Goal: Task Accomplishment & Management: Manage account settings

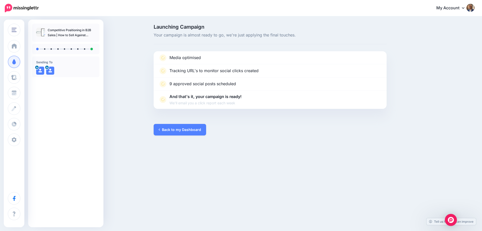
click at [25, 5] on img at bounding box center [22, 8] width 34 height 9
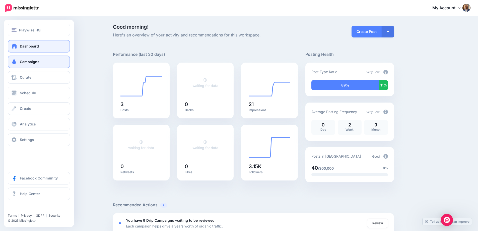
click at [25, 62] on span "Campaigns" at bounding box center [30, 62] width 20 height 4
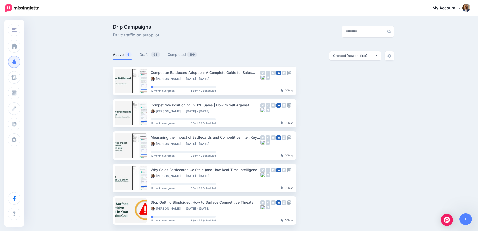
click at [96, 72] on div "Drip Campaigns Drive traffic on autopilot Active 5 93 199" at bounding box center [239, 126] width 478 height 219
click at [147, 55] on link "Drafts 93" at bounding box center [150, 54] width 21 height 6
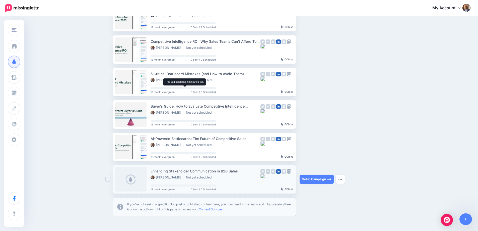
scroll to position [253, 0]
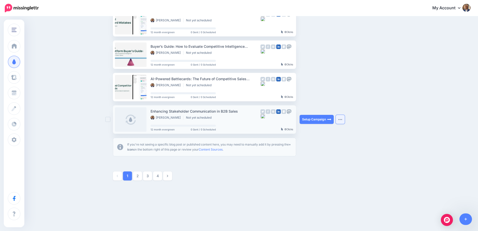
click at [341, 120] on img "button" at bounding box center [340, 120] width 4 height 2
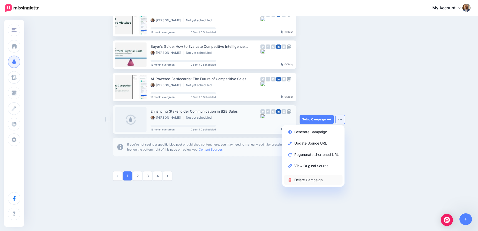
click at [312, 180] on link "Delete Campaign" at bounding box center [313, 180] width 59 height 10
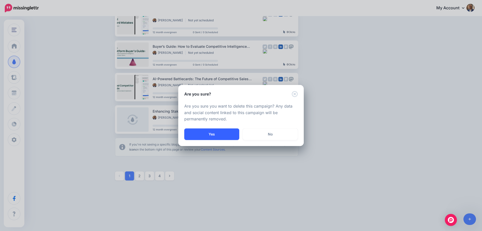
click at [225, 138] on button "Yes" at bounding box center [211, 134] width 55 height 12
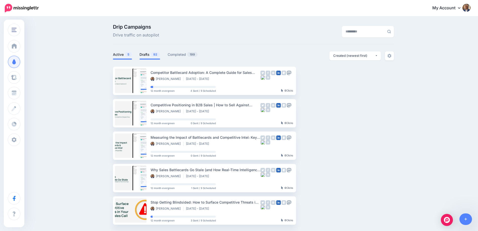
click at [147, 51] on link "Drafts 92" at bounding box center [150, 54] width 21 height 6
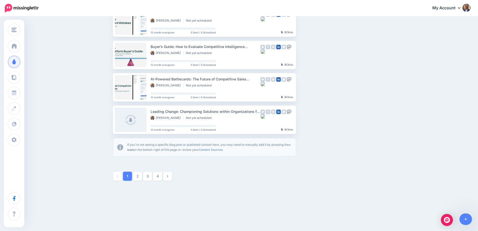
scroll to position [253, 0]
click at [345, 121] on button "button" at bounding box center [340, 119] width 9 height 9
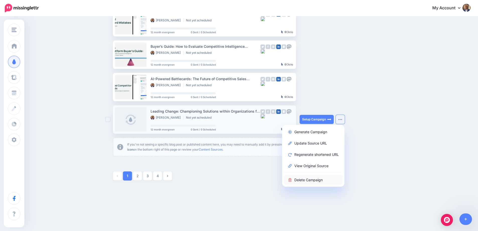
click at [315, 177] on link "Delete Campaign" at bounding box center [313, 180] width 59 height 10
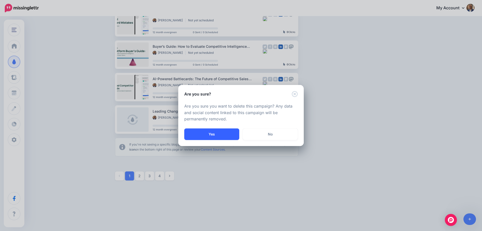
click at [210, 132] on button "Yes" at bounding box center [211, 134] width 55 height 12
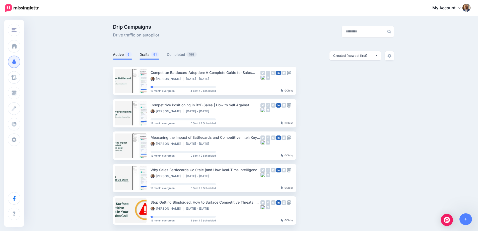
click at [151, 54] on link "Drafts 91" at bounding box center [150, 54] width 20 height 6
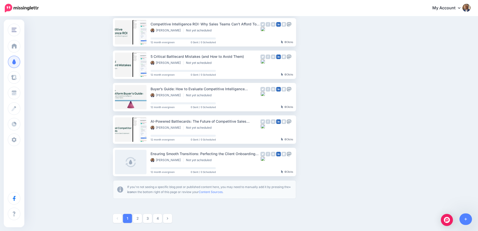
scroll to position [253, 0]
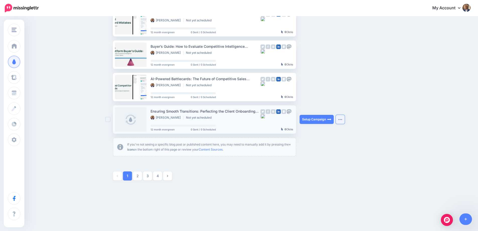
click at [340, 118] on button "button" at bounding box center [340, 119] width 9 height 9
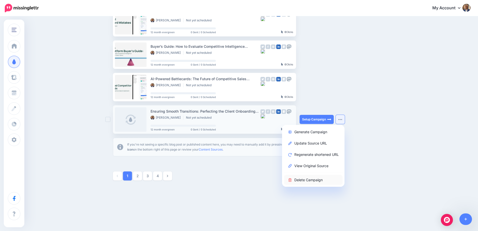
click at [317, 178] on link "Delete Campaign" at bounding box center [313, 180] width 59 height 10
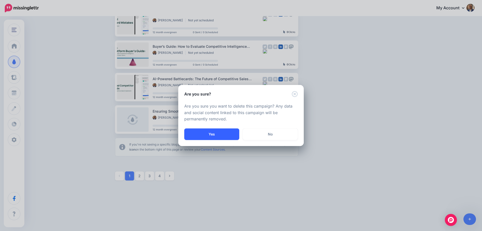
click at [220, 136] on button "Yes" at bounding box center [211, 134] width 55 height 12
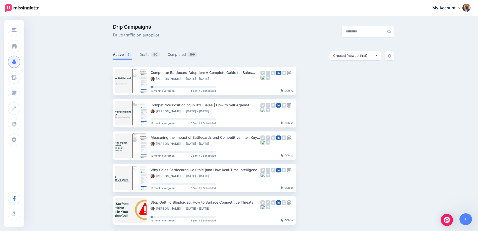
click at [145, 50] on div "Drip Campaigns Drive traffic on autopilot Active 5 90" at bounding box center [253, 124] width 289 height 200
click at [146, 53] on link "Drafts 90" at bounding box center [150, 54] width 21 height 6
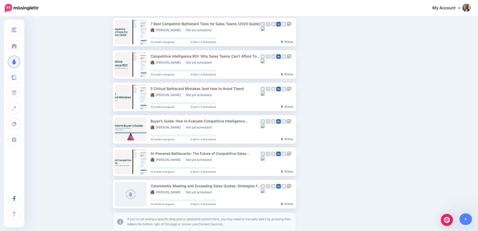
scroll to position [244, 0]
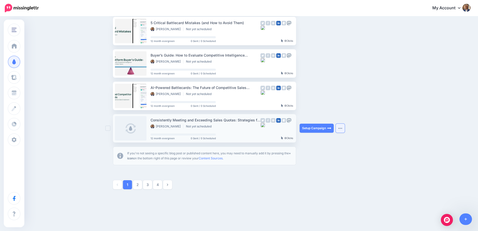
click at [345, 130] on button "button" at bounding box center [340, 128] width 9 height 9
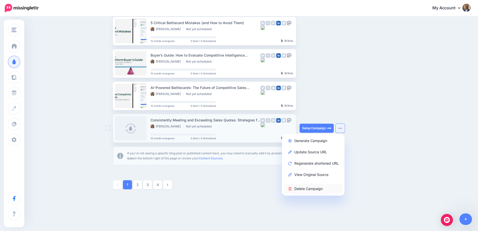
click at [316, 186] on link "Delete Campaign" at bounding box center [313, 189] width 59 height 10
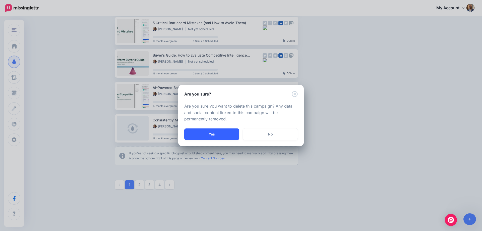
click at [220, 132] on button "Yes" at bounding box center [211, 134] width 55 height 12
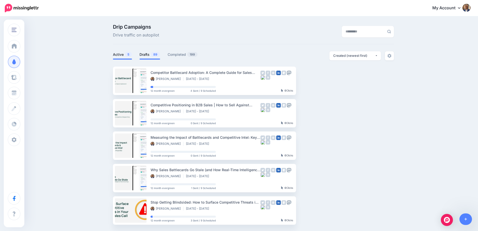
click at [152, 53] on link "Drafts 89" at bounding box center [150, 54] width 21 height 6
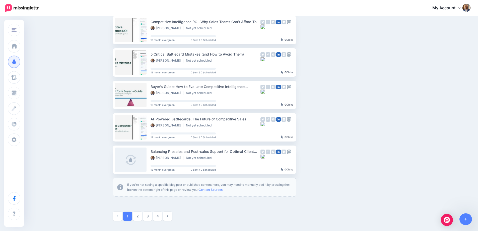
scroll to position [253, 0]
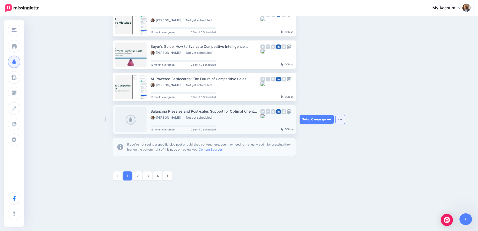
click at [342, 119] on img "button" at bounding box center [340, 120] width 4 height 2
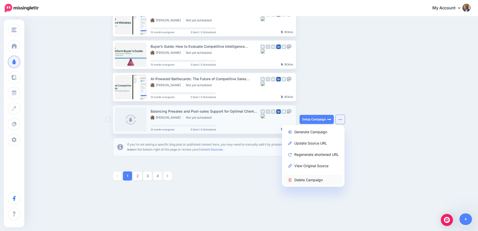
click at [319, 177] on link "Delete Campaign" at bounding box center [313, 180] width 59 height 10
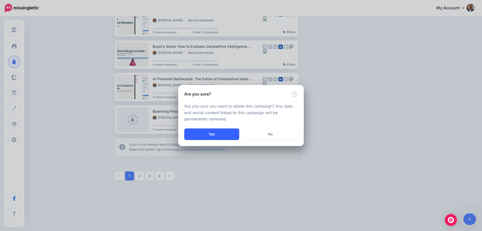
click at [207, 134] on button "Yes" at bounding box center [211, 134] width 55 height 12
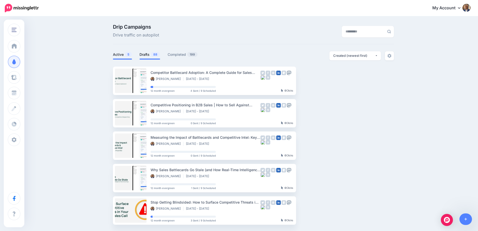
click at [144, 55] on link "Drafts 88" at bounding box center [150, 54] width 21 height 6
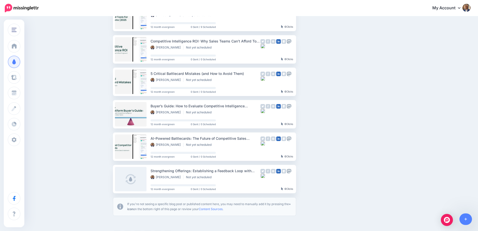
scroll to position [253, 0]
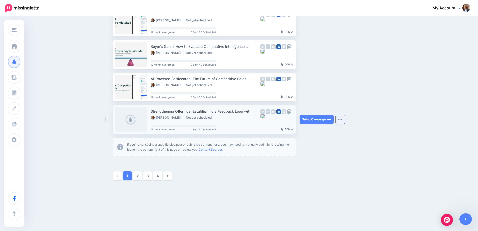
click at [343, 118] on button "button" at bounding box center [340, 119] width 9 height 9
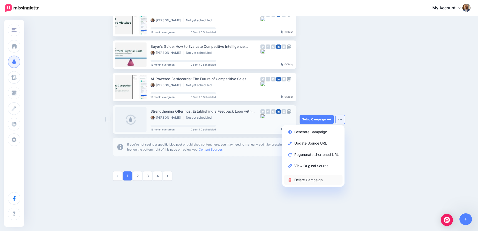
click at [310, 177] on link "Delete Campaign" at bounding box center [313, 180] width 59 height 10
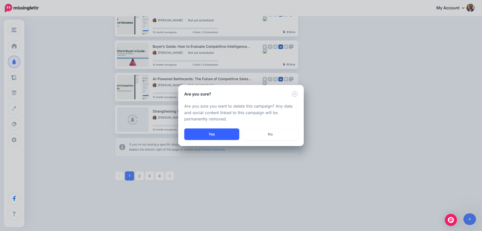
click at [206, 135] on button "Yes" at bounding box center [211, 134] width 55 height 12
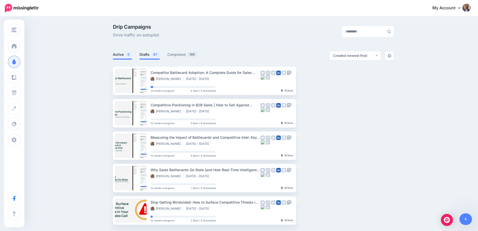
click at [149, 54] on link "Drafts 87" at bounding box center [150, 54] width 20 height 6
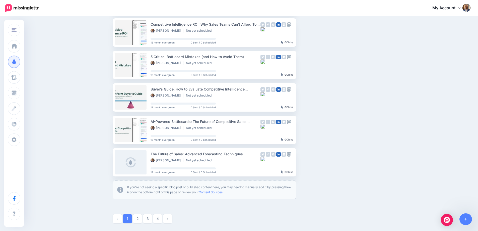
scroll to position [253, 0]
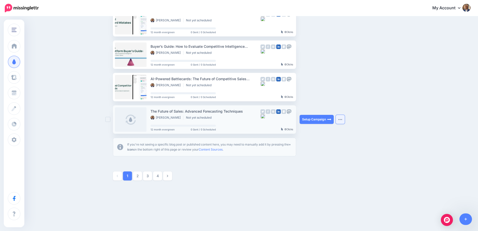
click at [345, 121] on button "button" at bounding box center [340, 119] width 9 height 9
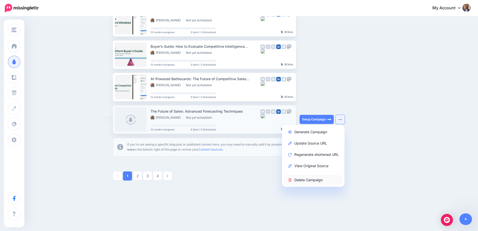
click at [319, 179] on link "Delete Campaign" at bounding box center [313, 180] width 59 height 10
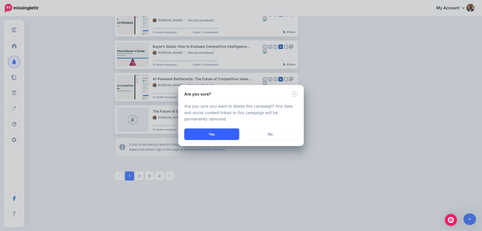
click at [222, 132] on button "Yes" at bounding box center [211, 134] width 55 height 12
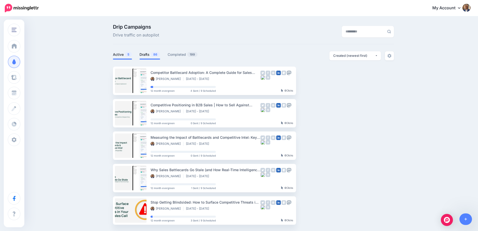
click at [148, 54] on link "Drafts 86" at bounding box center [150, 54] width 21 height 6
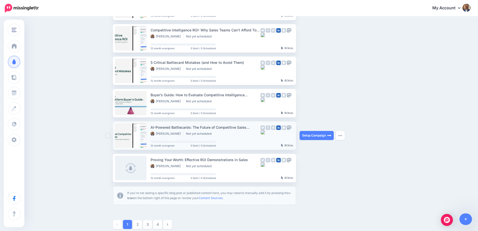
scroll to position [253, 0]
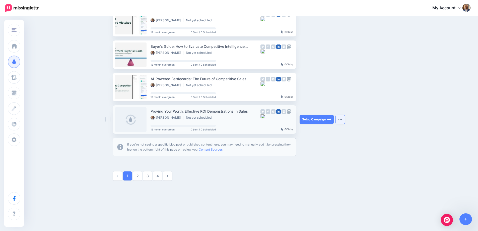
click at [345, 119] on button "button" at bounding box center [340, 119] width 9 height 9
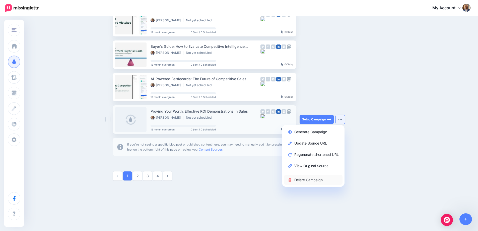
click at [322, 176] on link "Delete Campaign" at bounding box center [313, 180] width 59 height 10
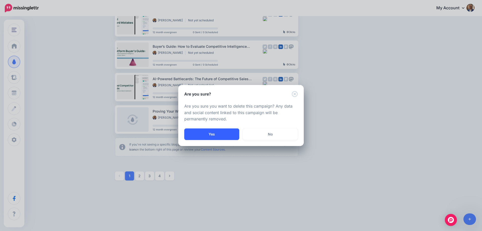
click at [223, 136] on button "Yes" at bounding box center [211, 134] width 55 height 12
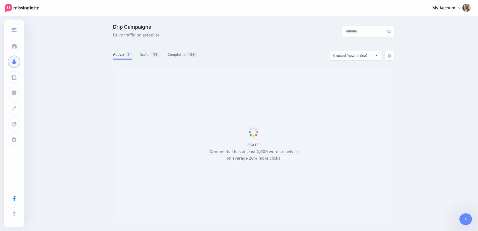
scroll to position [43, 0]
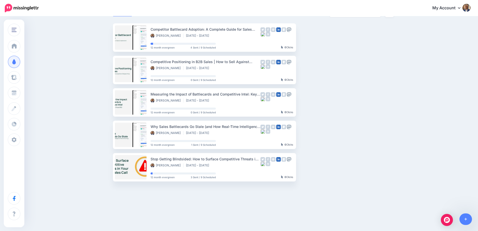
click at [369, 138] on ul "Competitor Battlecard Adoption: A Complete Guide for Sales Enablement Managers …" at bounding box center [253, 102] width 281 height 158
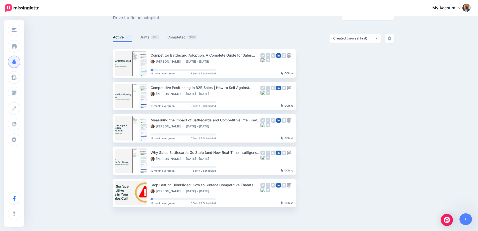
scroll to position [0, 0]
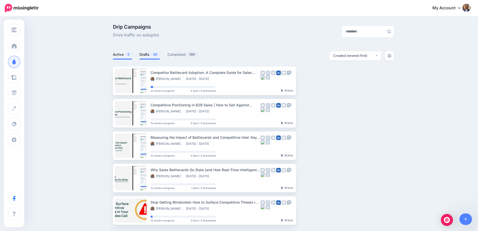
click at [156, 51] on link "Drafts 85" at bounding box center [150, 54] width 20 height 6
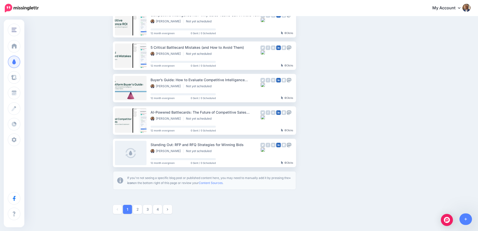
scroll to position [253, 0]
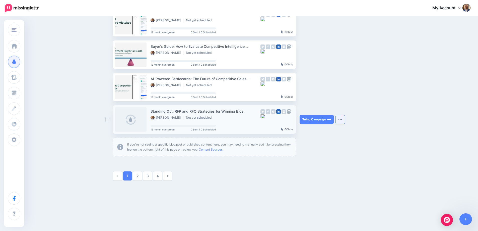
click at [343, 121] on button "button" at bounding box center [340, 119] width 9 height 9
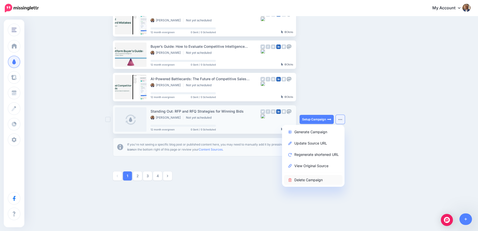
click at [324, 177] on link "Delete Campaign" at bounding box center [313, 180] width 59 height 10
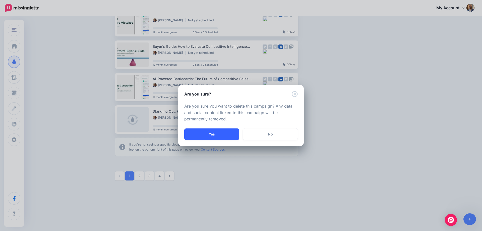
click at [197, 134] on button "Yes" at bounding box center [211, 134] width 55 height 12
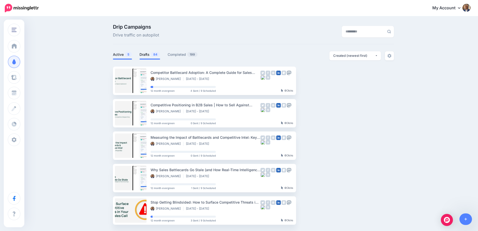
click at [151, 55] on link "Drafts 84" at bounding box center [150, 54] width 21 height 6
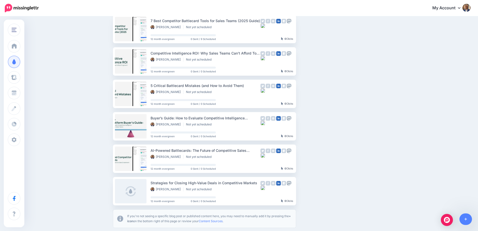
scroll to position [253, 0]
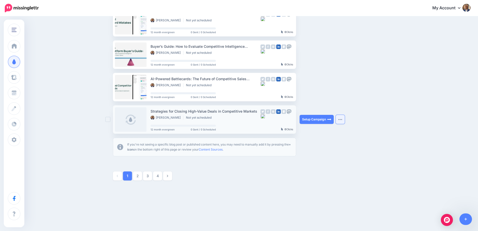
drag, startPoint x: 341, startPoint y: 119, endPoint x: 341, endPoint y: 122, distance: 3.0
click at [341, 119] on img "button" at bounding box center [340, 120] width 4 height 2
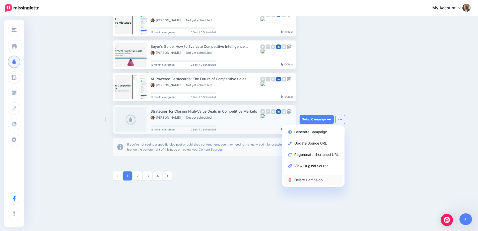
click at [327, 182] on link "Delete Campaign" at bounding box center [313, 180] width 59 height 10
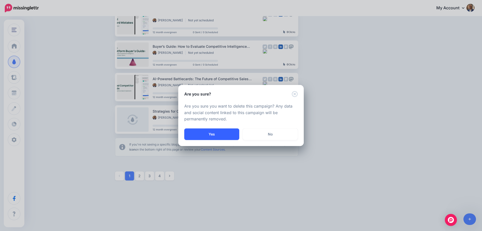
click at [225, 132] on button "Yes" at bounding box center [211, 134] width 55 height 12
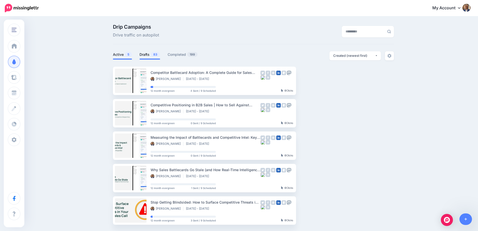
click at [148, 56] on link "Drafts 83" at bounding box center [150, 54] width 21 height 6
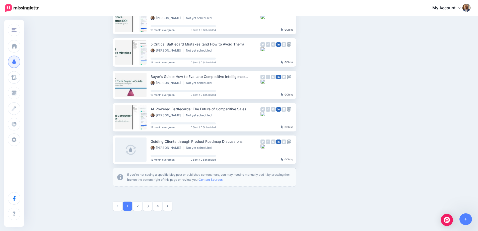
scroll to position [244, 0]
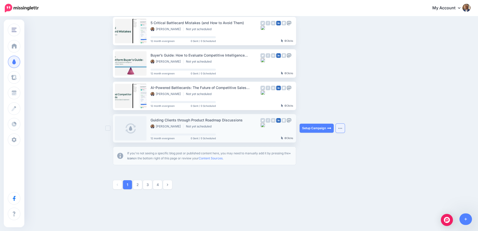
click at [345, 130] on button "button" at bounding box center [340, 128] width 9 height 9
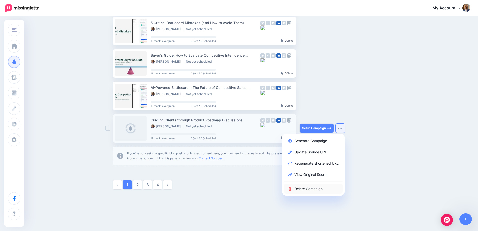
click at [320, 190] on link "Delete Campaign" at bounding box center [313, 189] width 59 height 10
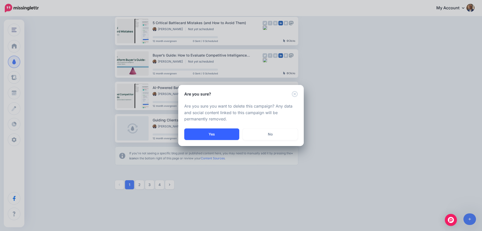
click at [206, 135] on button "Yes" at bounding box center [211, 134] width 55 height 12
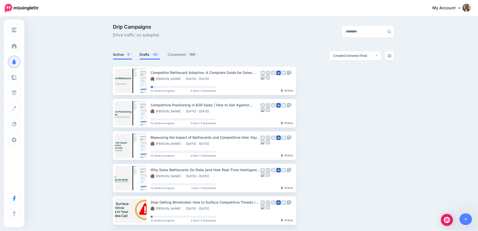
click at [150, 57] on link "Drafts 82" at bounding box center [150, 54] width 21 height 6
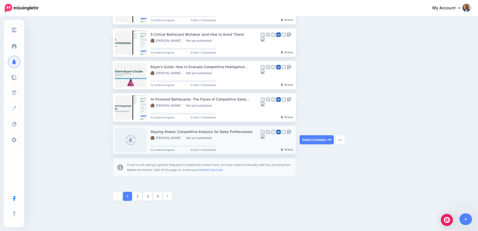
scroll to position [244, 0]
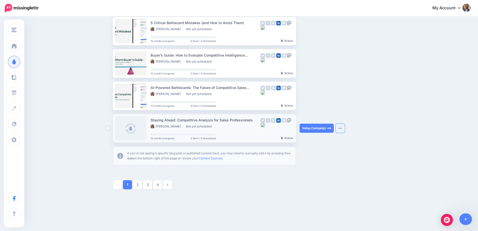
click at [342, 129] on button "button" at bounding box center [340, 128] width 9 height 9
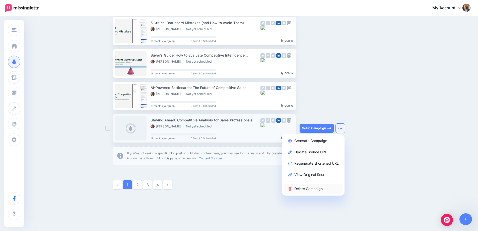
click at [326, 189] on link "Delete Campaign" at bounding box center [313, 189] width 59 height 10
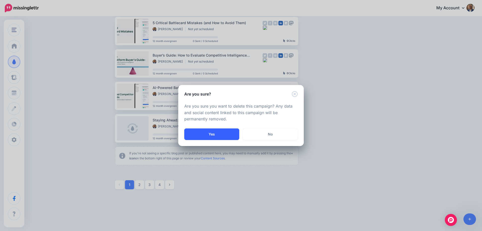
click at [226, 133] on button "Yes" at bounding box center [211, 134] width 55 height 12
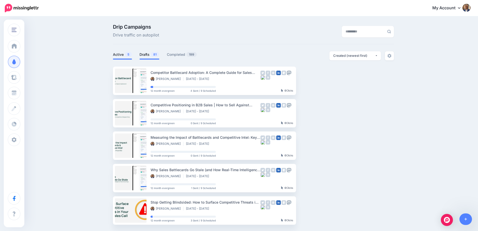
click at [150, 53] on link "Drafts 81" at bounding box center [150, 54] width 20 height 6
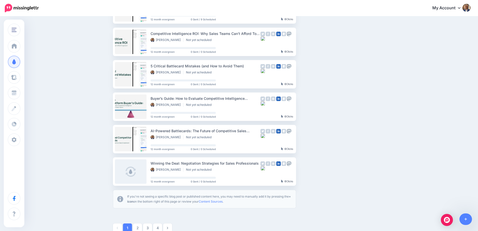
scroll to position [253, 0]
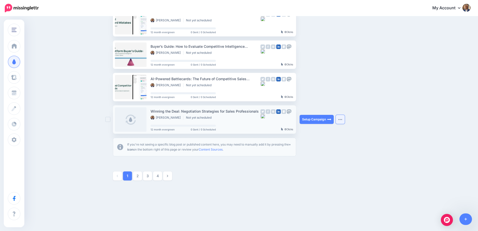
click at [342, 121] on button "button" at bounding box center [340, 119] width 9 height 9
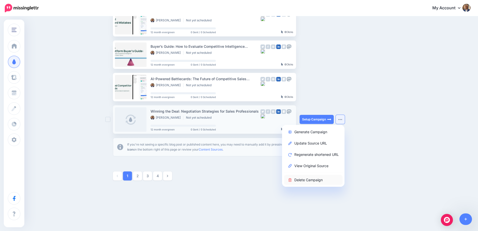
click at [307, 178] on link "Delete Campaign" at bounding box center [313, 180] width 59 height 10
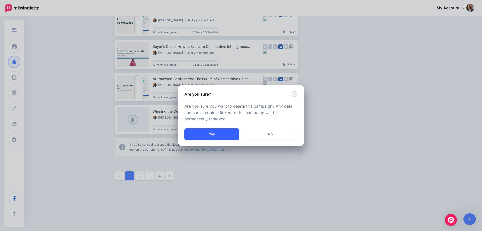
click at [227, 135] on button "Yes" at bounding box center [211, 134] width 55 height 12
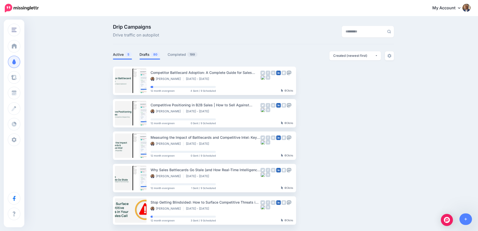
click at [142, 56] on link "Drafts 80" at bounding box center [150, 54] width 21 height 6
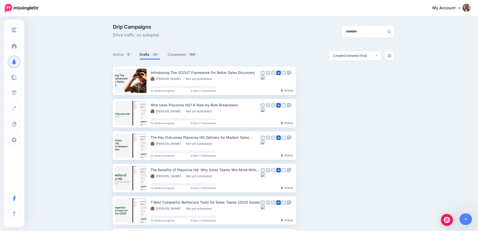
click at [245, 40] on div "Drip Campaigns Drive traffic on autopilot" at bounding box center [253, 34] width 281 height 20
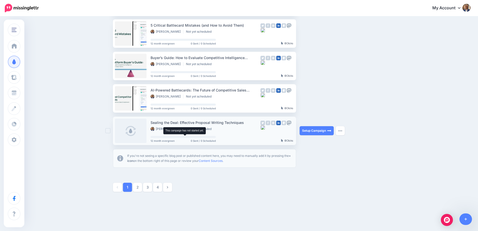
scroll to position [253, 0]
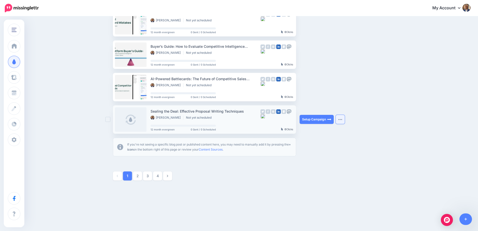
click at [345, 119] on button "button" at bounding box center [340, 119] width 9 height 9
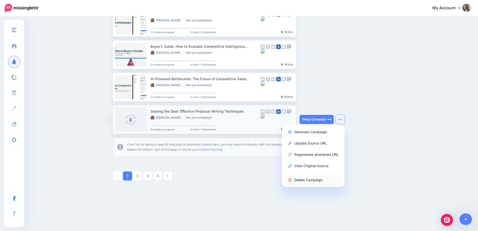
click at [317, 181] on link "Delete Campaign" at bounding box center [313, 180] width 59 height 10
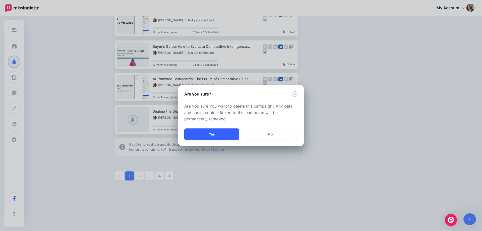
click at [207, 135] on button "Yes" at bounding box center [211, 134] width 55 height 12
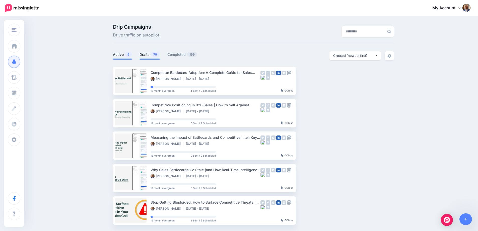
click at [145, 55] on link "Drafts 79" at bounding box center [150, 54] width 20 height 6
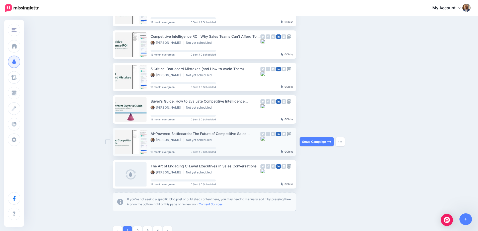
scroll to position [201, 0]
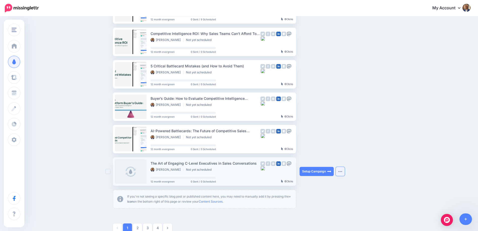
click at [345, 171] on button "button" at bounding box center [340, 171] width 9 height 9
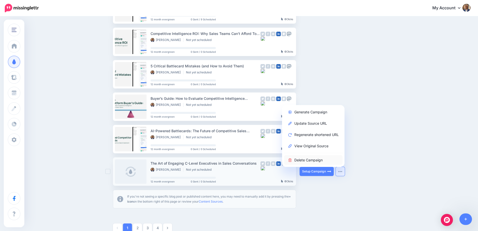
click at [323, 156] on link "Delete Campaign" at bounding box center [313, 160] width 59 height 10
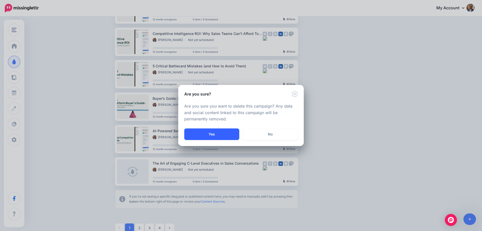
click at [206, 131] on button "Yes" at bounding box center [211, 134] width 55 height 12
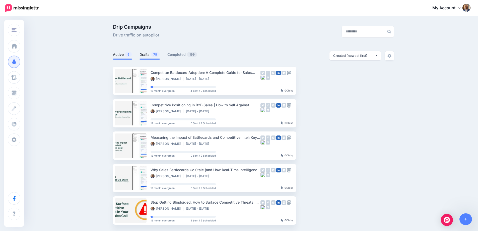
click at [148, 55] on link "Drafts 78" at bounding box center [150, 54] width 20 height 6
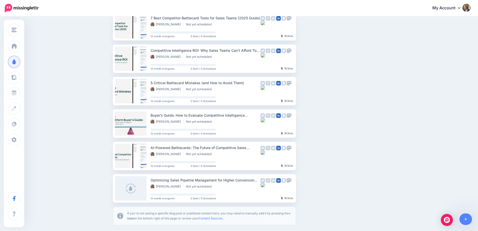
scroll to position [251, 0]
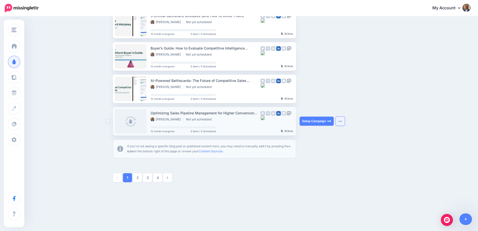
click at [345, 123] on button "button" at bounding box center [340, 121] width 9 height 9
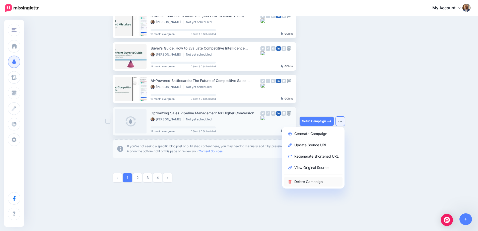
click at [317, 181] on link "Delete Campaign" at bounding box center [313, 182] width 59 height 10
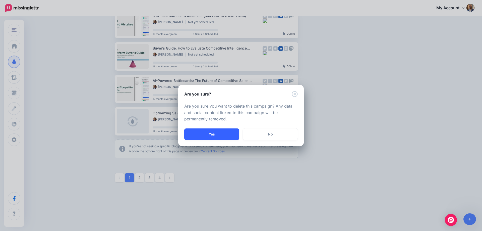
click at [204, 132] on button "Yes" at bounding box center [211, 134] width 55 height 12
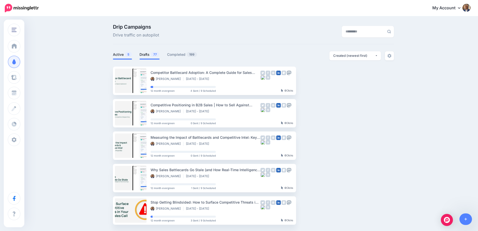
click at [141, 55] on link "Drafts 77" at bounding box center [150, 54] width 20 height 6
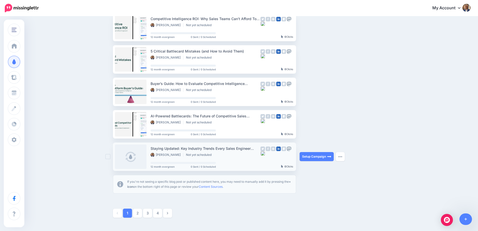
scroll to position [219, 0]
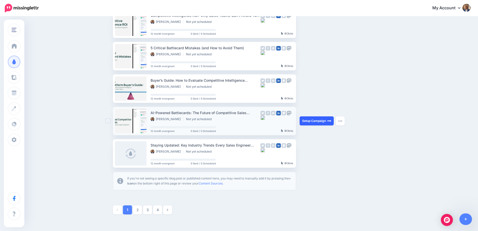
click at [323, 122] on link "Setup Campaign" at bounding box center [317, 120] width 34 height 9
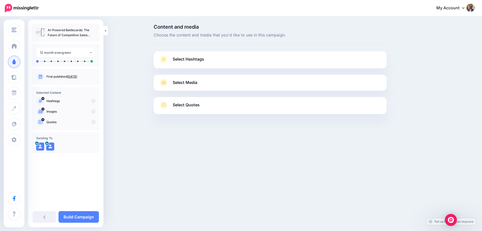
click at [248, 59] on link "Select Hashtags" at bounding box center [270, 61] width 223 height 13
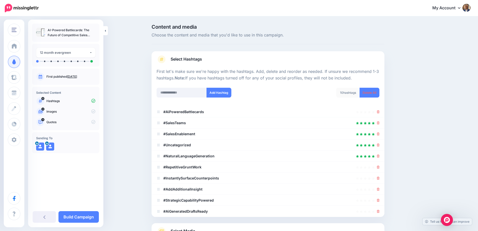
click at [373, 100] on div "10 hashtags Delete All" at bounding box center [325, 96] width 115 height 16
click at [373, 92] on link "Delete All" at bounding box center [370, 93] width 20 height 10
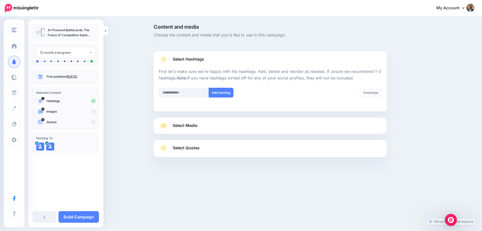
click at [416, 85] on div "Content and media Choose the content and media that you'd like to use in this c…" at bounding box center [294, 103] width 289 height 158
click at [289, 122] on link "Select Media" at bounding box center [270, 126] width 223 height 8
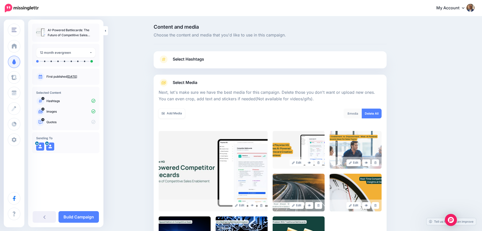
click at [65, 168] on div "**********" at bounding box center [65, 113] width 75 height 179
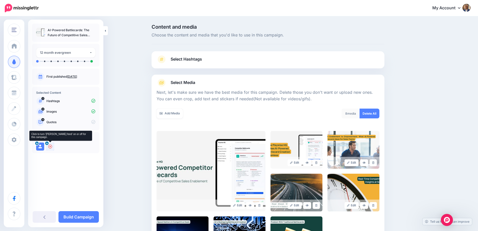
click at [50, 147] on icon at bounding box center [50, 146] width 4 height 4
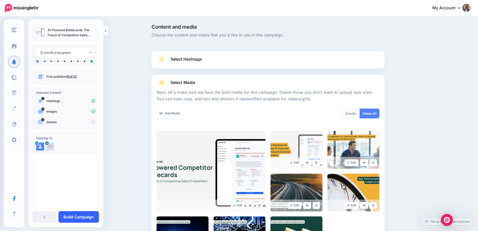
click at [81, 217] on link "Build Campaign" at bounding box center [79, 217] width 40 height 12
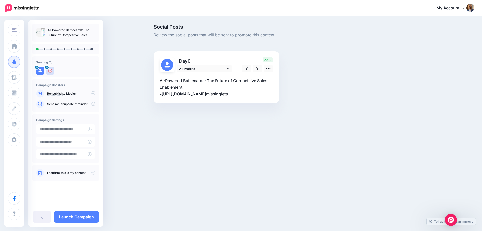
drag, startPoint x: 162, startPoint y: 93, endPoint x: 210, endPoint y: 100, distance: 48.1
click at [210, 97] on p "AI-Powered Battlecards: The Future of Competitive Sales Enablement ▸ https://pl…" at bounding box center [216, 87] width 113 height 20
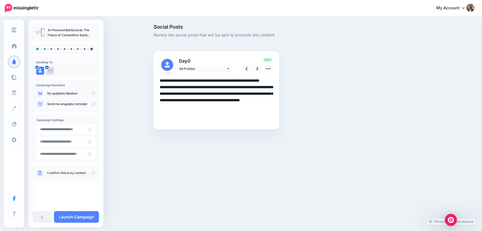
drag, startPoint x: 209, startPoint y: 100, endPoint x: 164, endPoint y: 93, distance: 45.2
click at [164, 93] on textarea "**********" at bounding box center [216, 100] width 113 height 46
click at [204, 86] on textarea "**********" at bounding box center [216, 100] width 113 height 46
click at [230, 69] on link "All Profiles" at bounding box center [204, 68] width 55 height 7
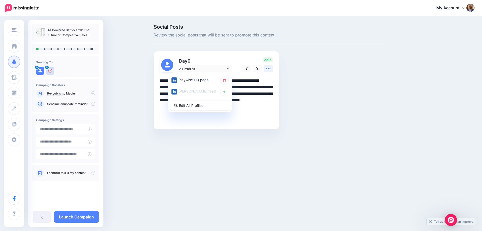
click at [267, 71] on icon at bounding box center [268, 68] width 5 height 5
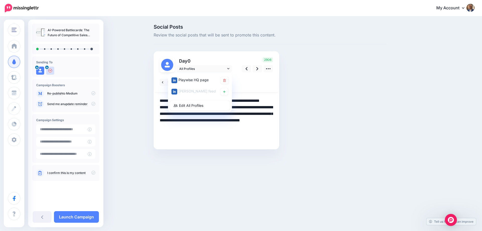
click at [254, 86] on div at bounding box center [217, 82] width 124 height 20
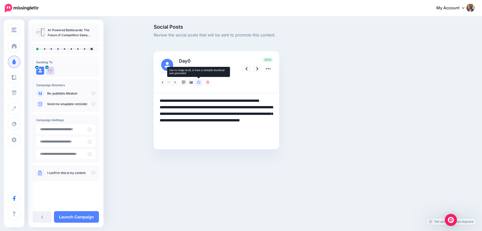
click at [200, 83] on icon at bounding box center [199, 83] width 4 height 4
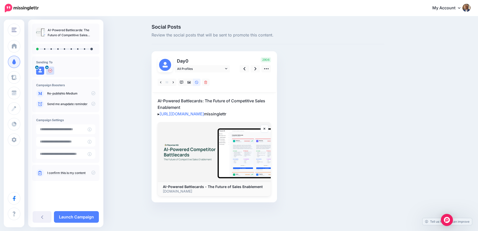
click at [225, 98] on p "AI-Powered Battlecards: The Future of Competitive Sales Enablement ▸ https://pl…" at bounding box center [214, 107] width 113 height 20
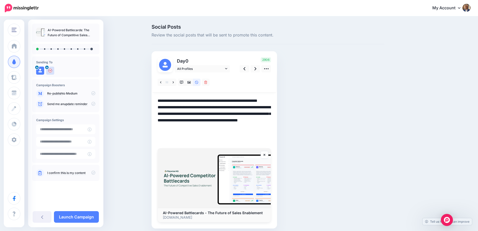
click at [233, 100] on textarea "**********" at bounding box center [214, 120] width 113 height 46
paste textarea "**********"
click at [256, 69] on link at bounding box center [256, 68] width 10 height 7
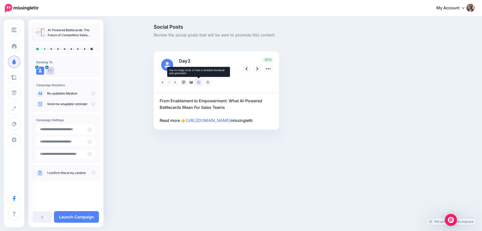
click at [198, 81] on icon at bounding box center [198, 82] width 3 height 3
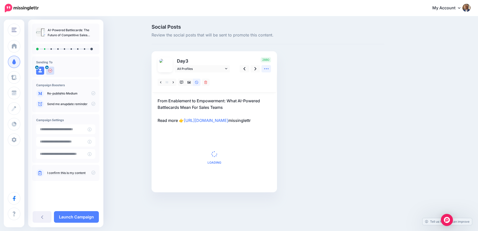
click at [269, 71] on icon at bounding box center [266, 68] width 5 height 5
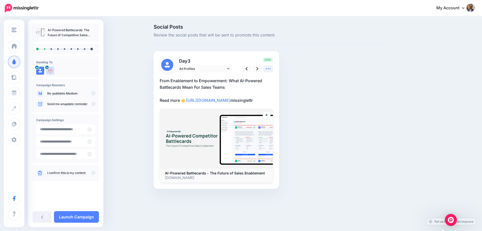
click at [270, 71] on icon at bounding box center [268, 68] width 5 height 5
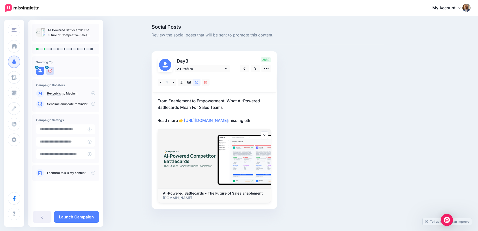
click at [257, 101] on p "From Enablement to Empowerment: What AI-Powered Battlecards Mean For Sales Team…" at bounding box center [214, 110] width 113 height 26
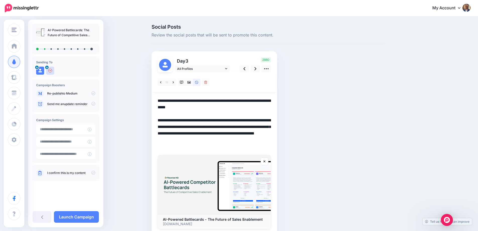
click at [216, 101] on textarea "**********" at bounding box center [214, 123] width 113 height 52
paste textarea "**********"
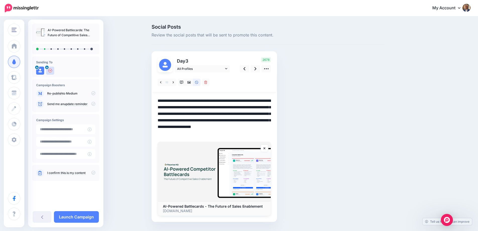
drag, startPoint x: 260, startPoint y: 114, endPoint x: 256, endPoint y: 114, distance: 4.1
click at [256, 114] on textarea "**********" at bounding box center [214, 116] width 113 height 39
click at [239, 123] on textarea "**********" at bounding box center [214, 116] width 113 height 39
click at [257, 71] on icon at bounding box center [256, 68] width 2 height 5
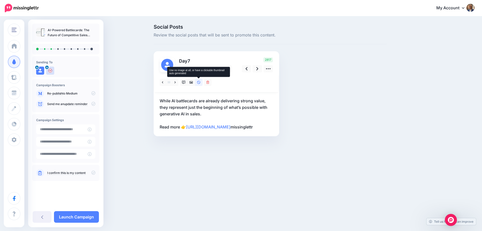
click at [199, 83] on icon at bounding box center [199, 83] width 4 height 4
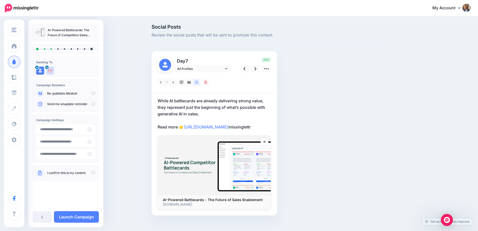
click at [191, 109] on p "While AI battlecards are already delivering strong value, they represent just t…" at bounding box center [214, 113] width 113 height 33
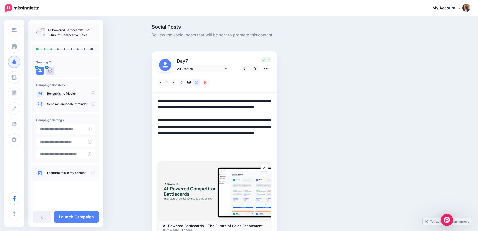
click at [198, 107] on textarea "**********" at bounding box center [214, 126] width 113 height 59
paste textarea
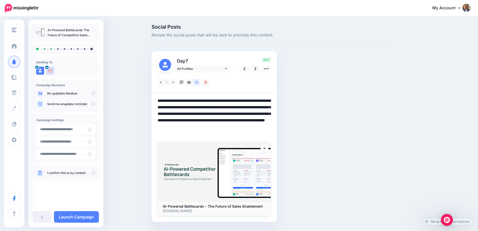
click at [263, 113] on textarea "**********" at bounding box center [214, 116] width 113 height 39
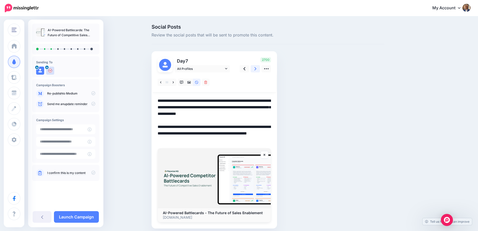
click at [253, 69] on link at bounding box center [256, 68] width 10 height 7
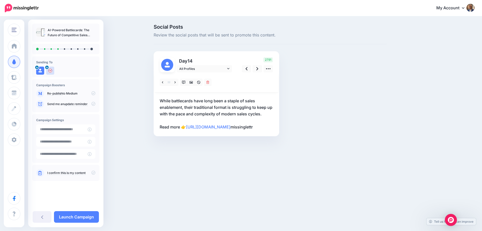
click at [202, 106] on p "While battlecards have long been a staple of sales enablement, their traditiona…" at bounding box center [216, 113] width 113 height 33
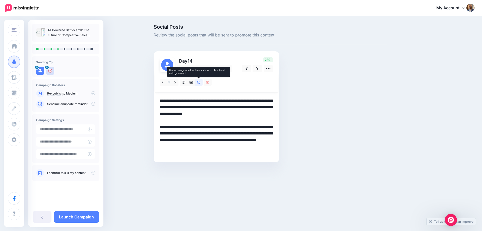
click at [198, 81] on icon at bounding box center [199, 83] width 4 height 4
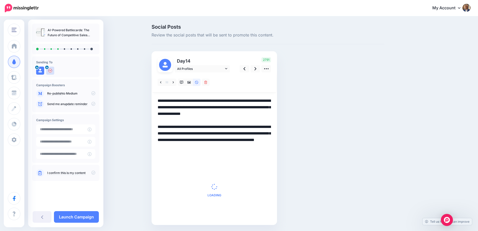
click at [196, 112] on textarea "**********" at bounding box center [214, 126] width 113 height 59
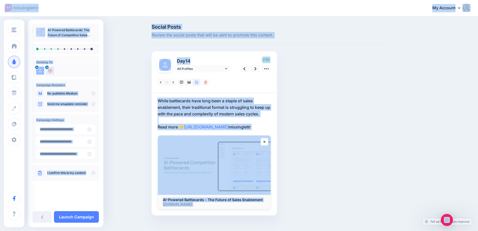
click at [205, 111] on p "While battlecards have long been a staple of sales enablement, their traditiona…" at bounding box center [214, 113] width 113 height 33
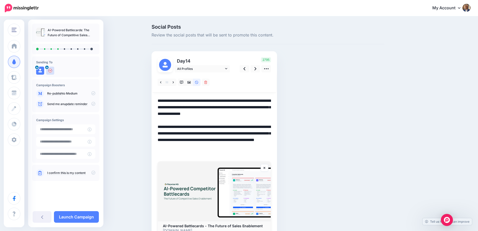
click at [220, 106] on textarea "**********" at bounding box center [214, 126] width 113 height 59
paste textarea
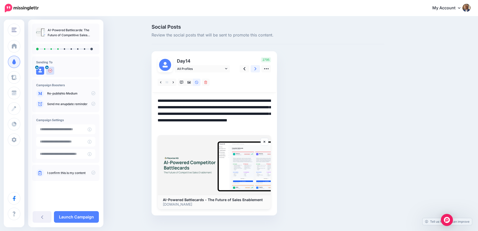
click at [256, 68] on link at bounding box center [256, 68] width 10 height 7
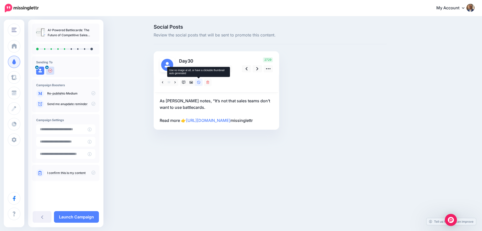
click at [199, 84] on icon at bounding box center [198, 82] width 3 height 3
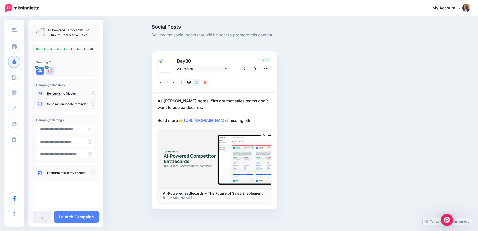
click at [179, 100] on p "As Paul Towers notes, “It’s not that sales teams don’t want to use battlecards.…" at bounding box center [214, 110] width 113 height 26
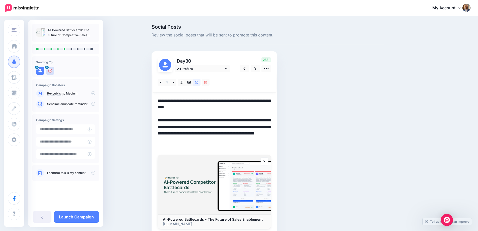
click at [187, 100] on textarea "**********" at bounding box center [214, 123] width 113 height 52
paste textarea
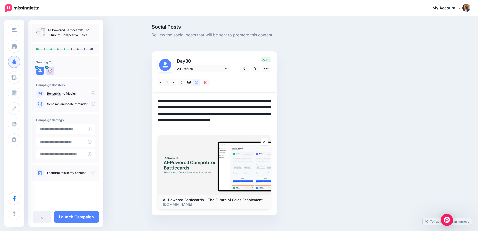
click at [247, 119] on textarea "**********" at bounding box center [214, 113] width 113 height 33
click at [248, 113] on textarea "**********" at bounding box center [214, 113] width 113 height 33
click at [259, 69] on link at bounding box center [256, 68] width 10 height 7
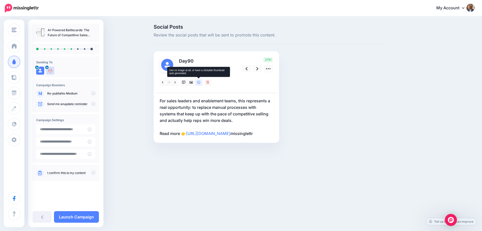
drag, startPoint x: 200, startPoint y: 83, endPoint x: 200, endPoint y: 95, distance: 11.8
click at [200, 83] on icon at bounding box center [199, 83] width 4 height 4
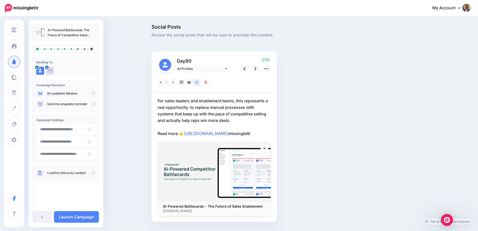
click at [208, 103] on p "For sales leaders and enablement teams, this represents a real opportunity: to …" at bounding box center [214, 116] width 113 height 39
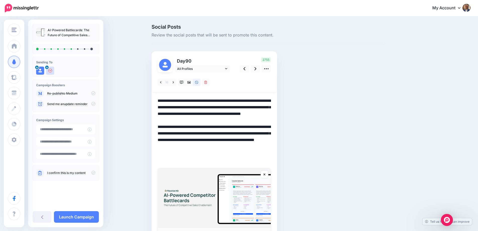
click at [208, 103] on textarea "**********" at bounding box center [214, 129] width 113 height 65
paste textarea
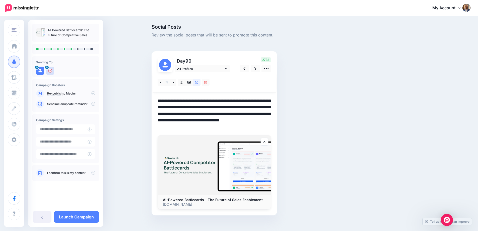
click at [244, 120] on textarea "**********" at bounding box center [214, 113] width 113 height 33
click at [256, 67] on link at bounding box center [256, 68] width 10 height 7
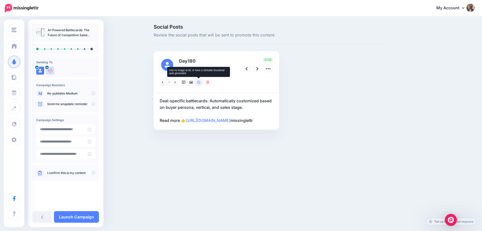
click at [196, 82] on link at bounding box center [199, 82] width 8 height 7
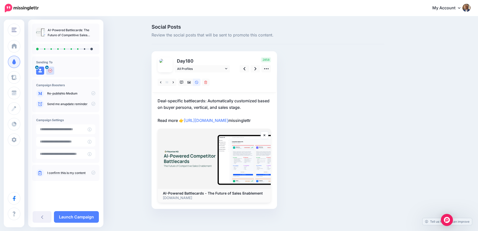
click at [220, 104] on p "Deal-specific battlecards: Automatically customized based on buyer persona, ver…" at bounding box center [214, 110] width 113 height 26
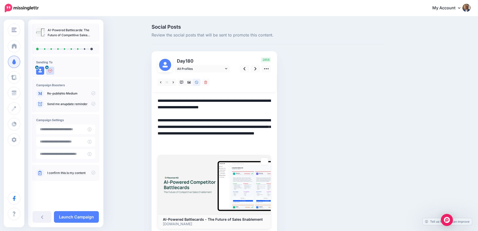
click at [227, 104] on textarea "**********" at bounding box center [214, 123] width 113 height 52
paste textarea
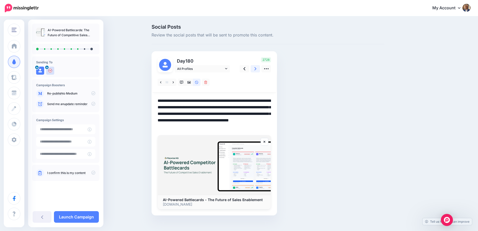
click at [259, 70] on link at bounding box center [256, 68] width 10 height 7
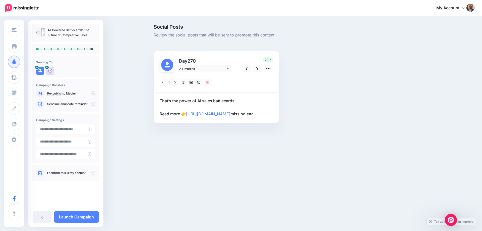
click at [223, 103] on p "That’s the power of AI sales battlecards. Read more 👉 https://playwisehq.com/bl…" at bounding box center [216, 107] width 113 height 20
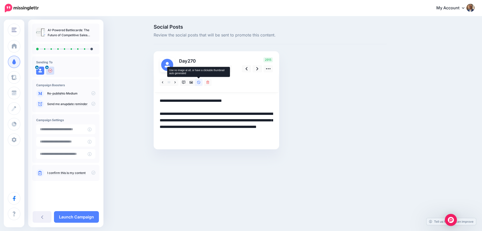
click at [198, 82] on icon at bounding box center [199, 83] width 4 height 4
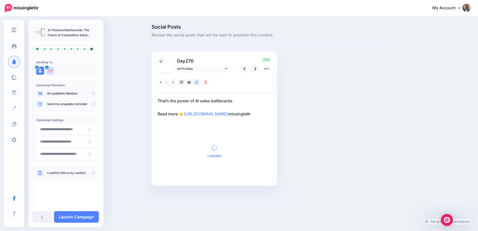
click at [191, 100] on div "missinglettr" at bounding box center [214, 125] width 113 height 107
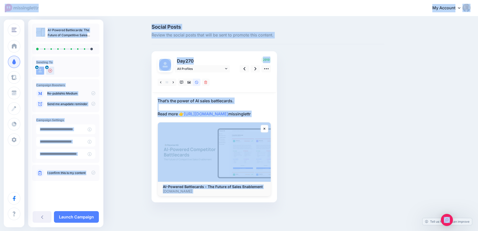
click at [193, 101] on p "That’s the power of AI sales battlecards. Read more 👉 https://playwisehq.com/bl…" at bounding box center [214, 107] width 113 height 20
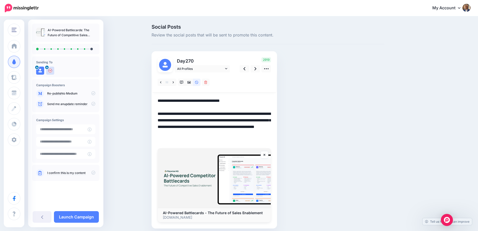
click at [203, 101] on textarea "**********" at bounding box center [214, 120] width 113 height 46
paste textarea
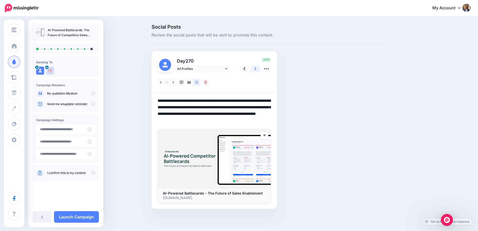
click at [256, 69] on icon at bounding box center [256, 68] width 2 height 5
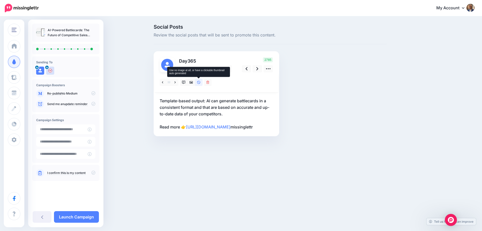
click at [199, 84] on link at bounding box center [199, 82] width 8 height 7
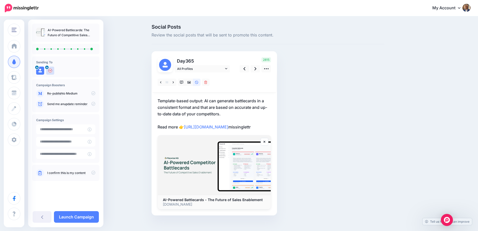
click at [222, 104] on p "Template-based output: AI can generate battlecards in a consistent format and t…" at bounding box center [214, 113] width 113 height 33
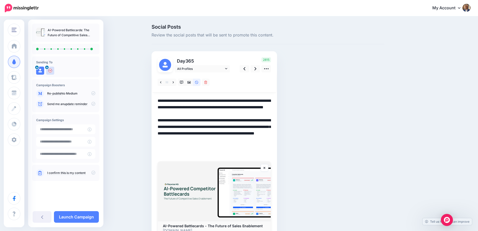
click at [227, 104] on textarea "**********" at bounding box center [214, 126] width 113 height 59
paste textarea
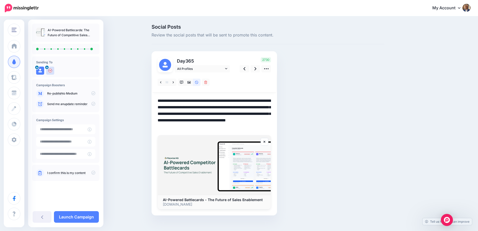
click at [234, 101] on textarea "**********" at bounding box center [214, 113] width 113 height 33
type textarea "**********"
click at [71, 133] on input "**********" at bounding box center [61, 129] width 51 height 10
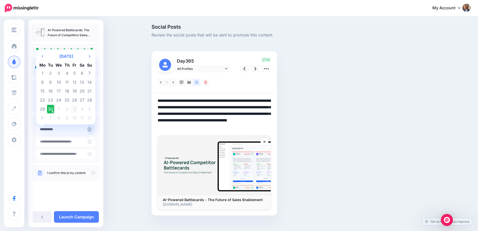
click at [74, 109] on td "3" at bounding box center [75, 108] width 8 height 9
type input "**********"
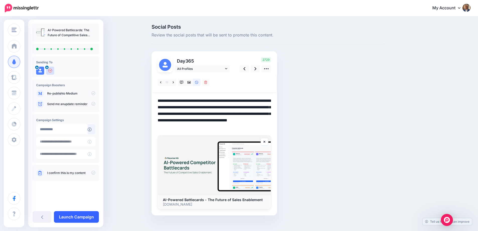
click at [88, 214] on link "Launch Campaign" at bounding box center [76, 217] width 45 height 12
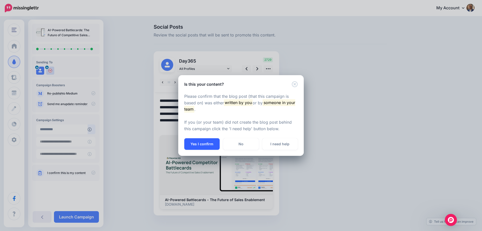
click at [201, 143] on button "Yes I confirm" at bounding box center [201, 144] width 35 height 12
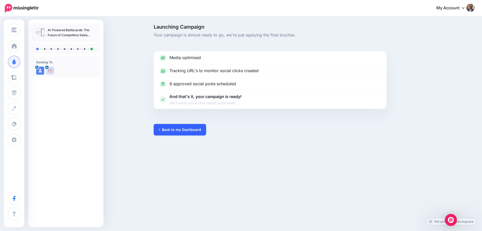
click at [186, 130] on link "Back to my Dashboard" at bounding box center [180, 130] width 52 height 12
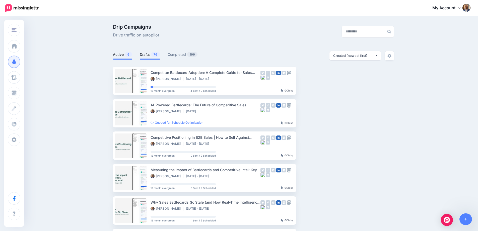
click at [145, 55] on link "Drafts 76" at bounding box center [150, 54] width 20 height 6
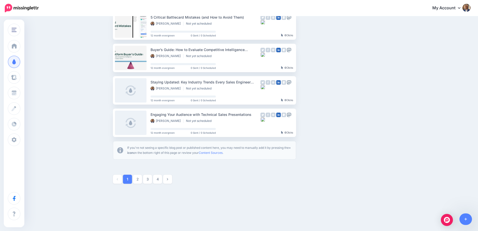
scroll to position [251, 0]
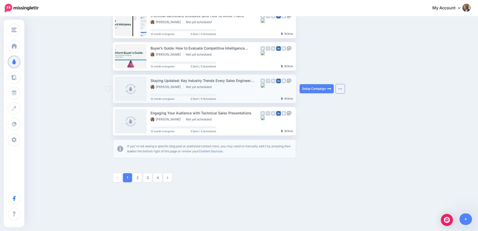
click at [341, 89] on img "button" at bounding box center [340, 89] width 4 height 2
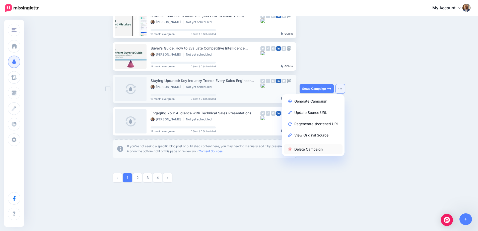
click at [315, 152] on link "Delete Campaign" at bounding box center [313, 149] width 59 height 10
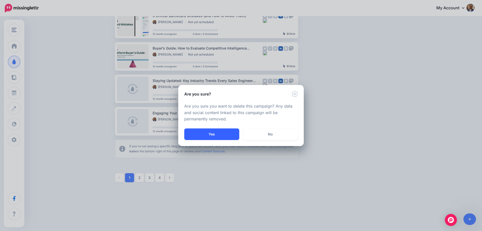
click at [222, 130] on button "Yes" at bounding box center [211, 134] width 55 height 12
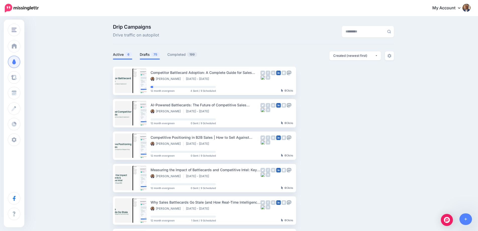
click at [146, 51] on link "Drafts 75" at bounding box center [150, 54] width 20 height 6
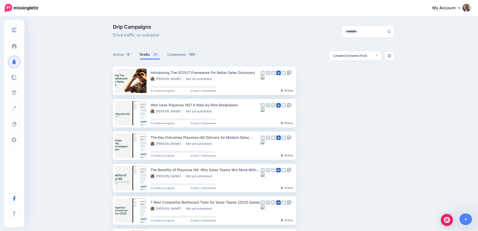
click at [268, 44] on div "Drip Campaigns Drive traffic on autopilot Active 6 75" at bounding box center [253, 228] width 289 height 409
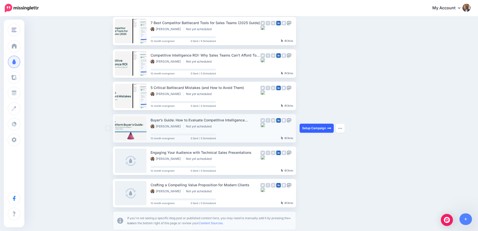
scroll to position [226, 0]
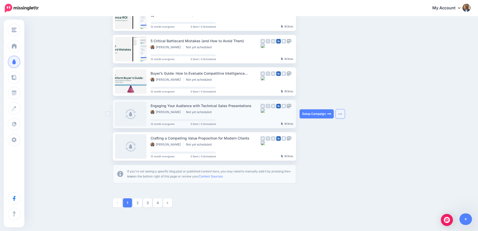
click at [345, 117] on button "button" at bounding box center [340, 113] width 9 height 9
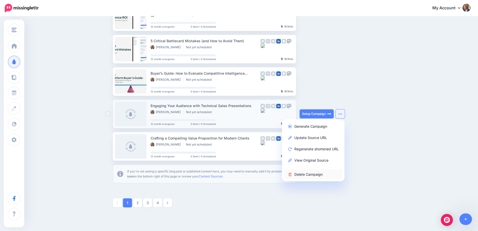
click at [323, 175] on link "Delete Campaign" at bounding box center [313, 174] width 59 height 10
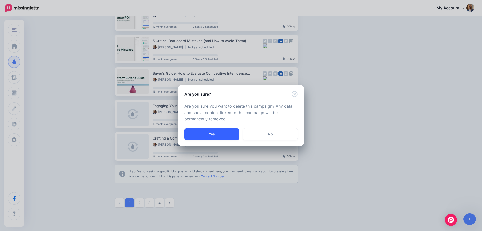
click at [230, 134] on button "Yes" at bounding box center [211, 134] width 55 height 12
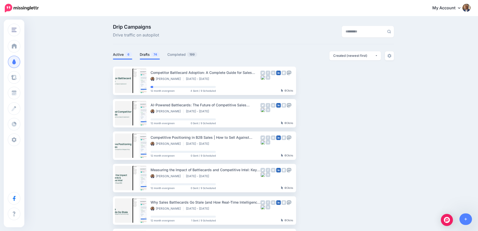
click at [152, 53] on link "Drafts 74" at bounding box center [150, 54] width 20 height 6
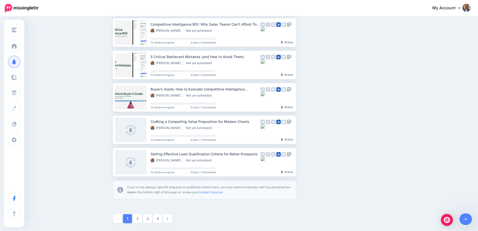
scroll to position [253, 0]
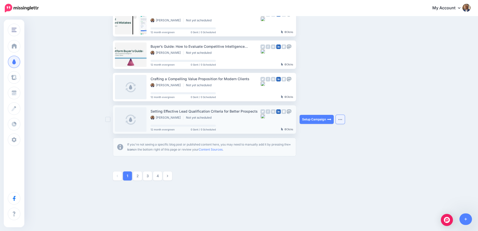
click at [341, 119] on img "button" at bounding box center [340, 120] width 4 height 2
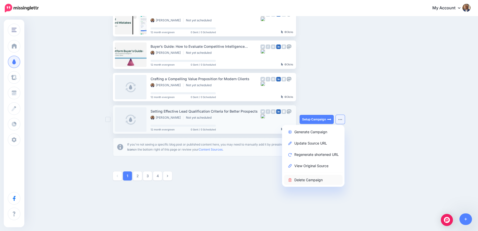
click at [317, 180] on link "Delete Campaign" at bounding box center [313, 180] width 59 height 10
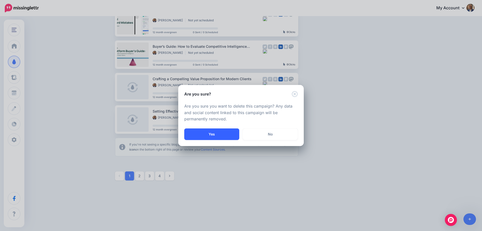
click at [217, 132] on button "Yes" at bounding box center [211, 134] width 55 height 12
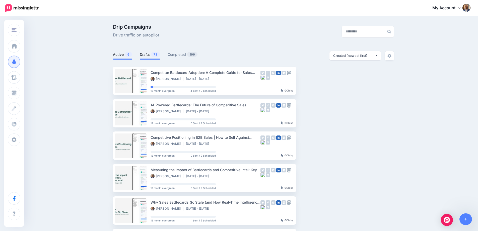
click at [151, 56] on link "Drafts 73" at bounding box center [150, 54] width 20 height 6
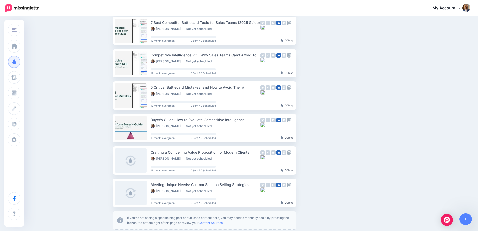
scroll to position [253, 0]
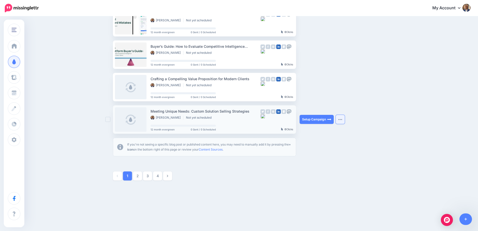
click at [345, 122] on button "button" at bounding box center [340, 119] width 9 height 9
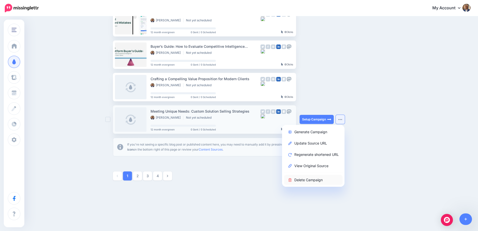
click at [322, 177] on link "Delete Campaign" at bounding box center [313, 180] width 59 height 10
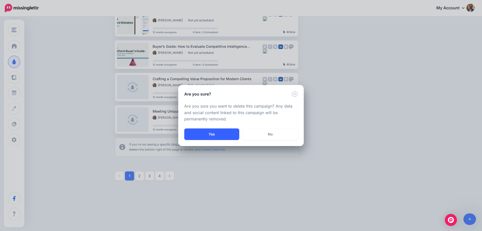
click at [218, 131] on button "Yes" at bounding box center [211, 134] width 55 height 12
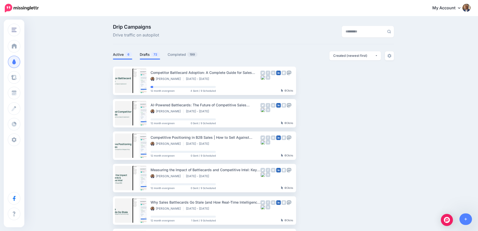
click at [154, 57] on link "Drafts 72" at bounding box center [150, 54] width 20 height 6
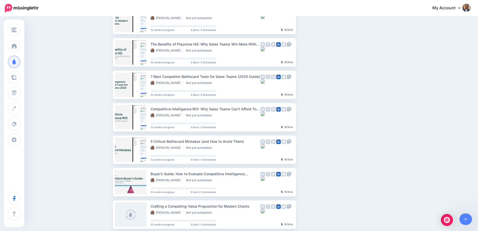
scroll to position [251, 0]
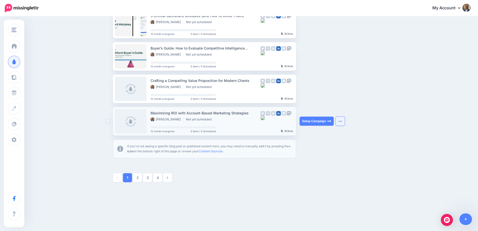
click at [342, 120] on img "button" at bounding box center [340, 121] width 4 height 2
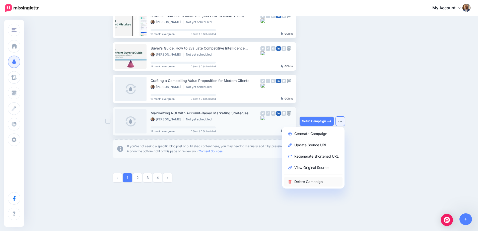
click at [315, 183] on link "Delete Campaign" at bounding box center [313, 182] width 59 height 10
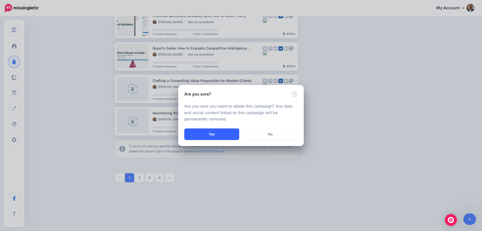
click at [224, 138] on button "Yes" at bounding box center [211, 134] width 55 height 12
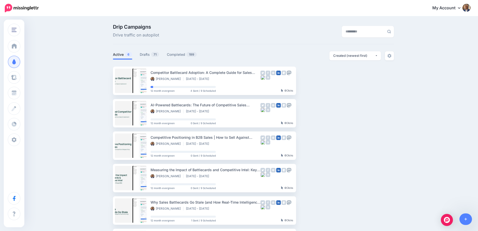
click at [138, 50] on div "Drip Campaigns Drive traffic on autopilot Active 6 71" at bounding box center [253, 140] width 289 height 233
click at [140, 53] on ul "Active 6 Drafts 71 Completed 199" at bounding box center [183, 55] width 141 height 8
click at [147, 53] on link "Drafts 71" at bounding box center [150, 54] width 20 height 6
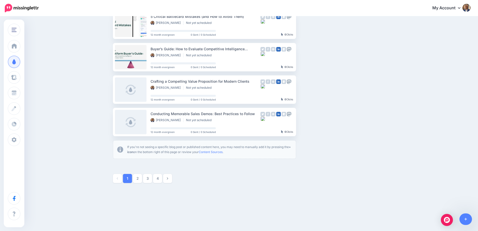
scroll to position [253, 0]
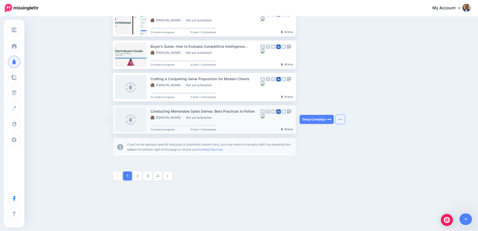
click at [342, 119] on img "button" at bounding box center [340, 120] width 4 height 2
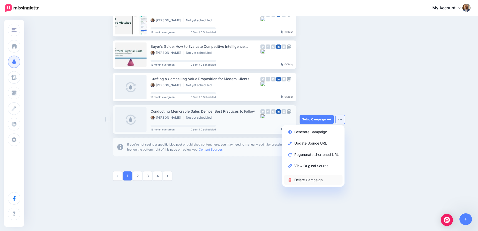
click at [312, 181] on link "Delete Campaign" at bounding box center [313, 180] width 59 height 10
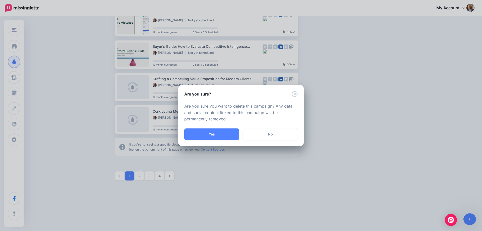
click at [214, 127] on div "Are you sure you want to delete this campaign? Any data and social content link…" at bounding box center [241, 113] width 126 height 32
click at [215, 134] on button "Yes" at bounding box center [211, 134] width 55 height 12
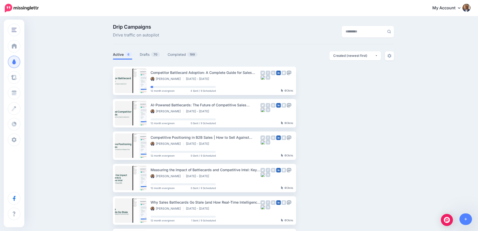
click at [151, 50] on div "Drip Campaigns Drive traffic on autopilot Active 6 70" at bounding box center [253, 140] width 289 height 233
click at [149, 52] on link "Drafts 70" at bounding box center [150, 54] width 20 height 6
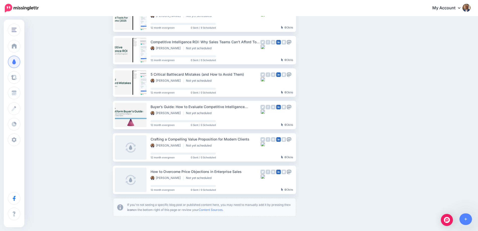
scroll to position [194, 0]
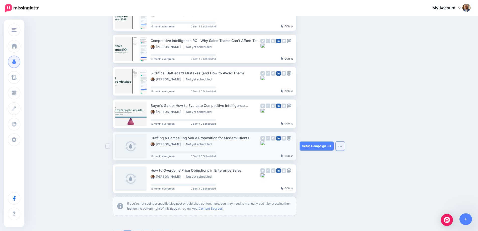
click at [342, 146] on img "button" at bounding box center [340, 146] width 4 height 2
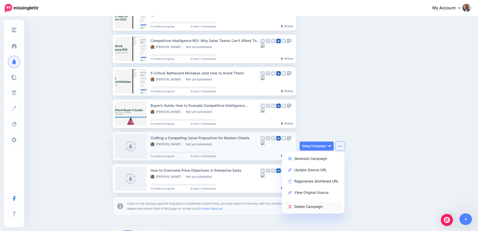
click at [316, 208] on link "Delete Campaign" at bounding box center [313, 206] width 59 height 10
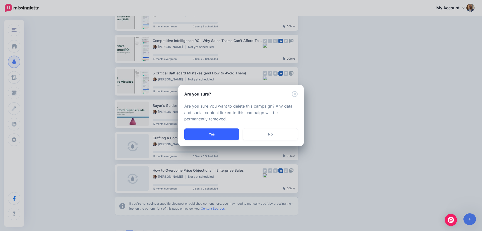
click at [220, 131] on button "Yes" at bounding box center [211, 134] width 55 height 12
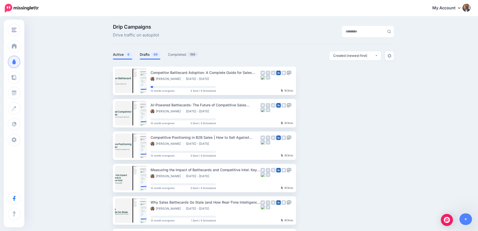
click at [151, 56] on link "Drafts 69" at bounding box center [150, 54] width 21 height 6
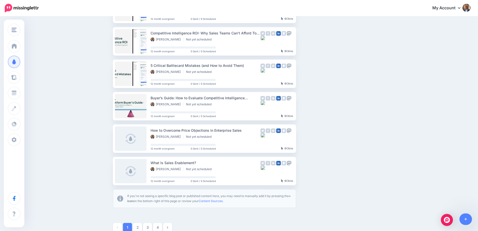
scroll to position [253, 0]
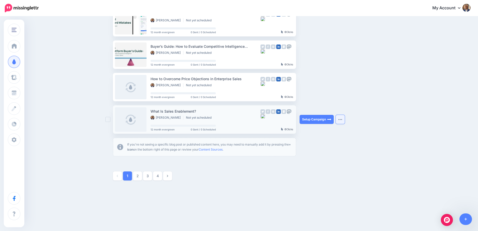
click at [344, 118] on button "button" at bounding box center [340, 119] width 9 height 9
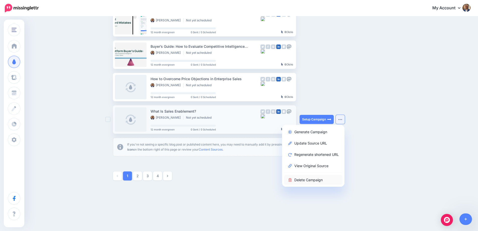
click at [313, 182] on link "Delete Campaign" at bounding box center [313, 180] width 59 height 10
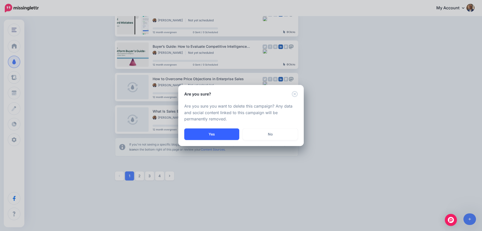
click at [223, 130] on button "Yes" at bounding box center [211, 134] width 55 height 12
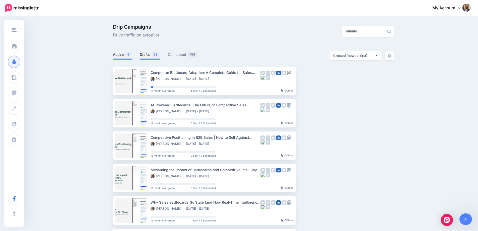
click at [150, 52] on link "Drafts 68" at bounding box center [150, 54] width 21 height 6
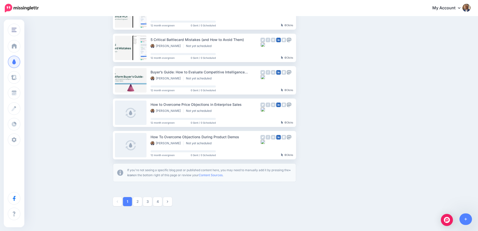
scroll to position [251, 0]
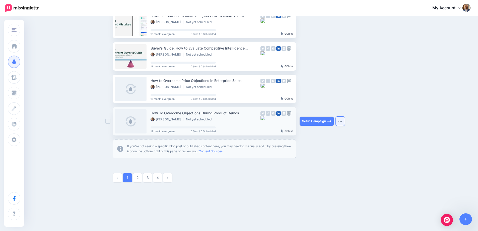
click at [342, 121] on img "button" at bounding box center [340, 121] width 4 height 2
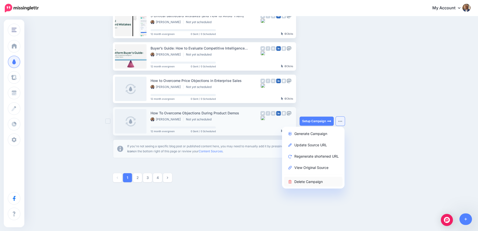
click at [316, 181] on link "Delete Campaign" at bounding box center [313, 182] width 59 height 10
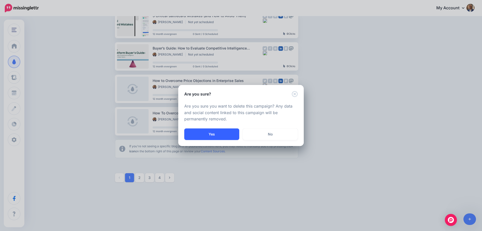
click at [204, 130] on button "Yes" at bounding box center [211, 134] width 55 height 12
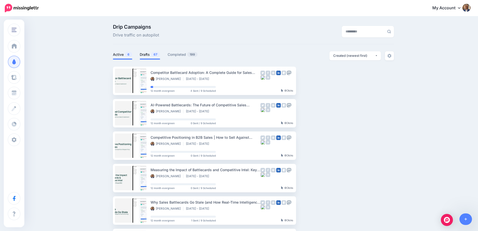
click at [157, 58] on li "Drafts 67" at bounding box center [150, 55] width 20 height 8
click at [155, 55] on span "67" at bounding box center [155, 54] width 9 height 5
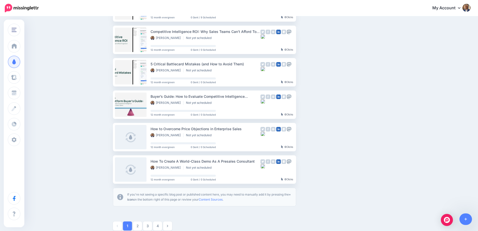
scroll to position [253, 0]
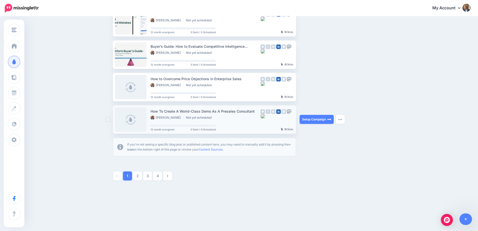
click at [337, 120] on div "Setup Campaign Generate Campaign Update Source URL Regenerate shortened URL Vie…" at bounding box center [319, 119] width 38 height 28
click at [342, 120] on img "button" at bounding box center [340, 120] width 4 height 2
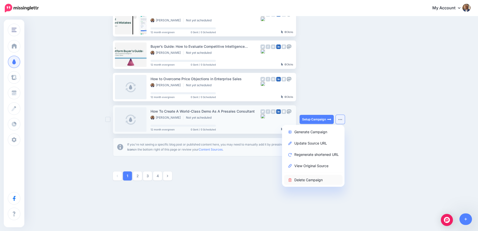
click at [312, 179] on link "Delete Campaign" at bounding box center [313, 180] width 59 height 10
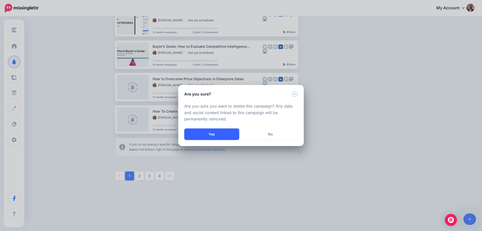
click at [223, 133] on button "Yes" at bounding box center [211, 134] width 55 height 12
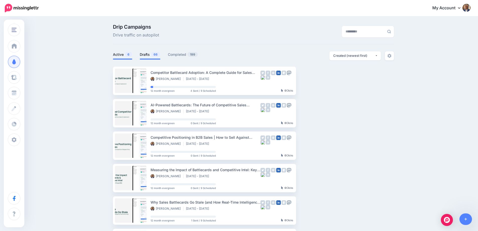
click at [149, 55] on link "Drafts 66" at bounding box center [150, 54] width 21 height 6
click at [127, 56] on link "Active 6" at bounding box center [122, 54] width 19 height 6
click at [361, 58] on div "Created (newest first)" at bounding box center [354, 55] width 42 height 5
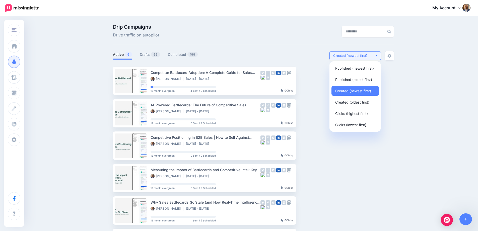
click at [361, 58] on div "Created (newest first)" at bounding box center [354, 55] width 42 height 5
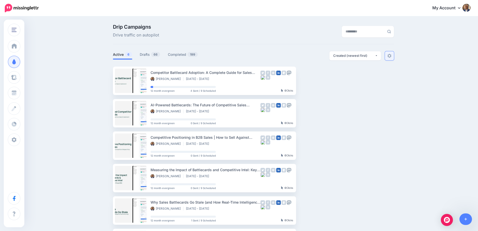
click at [392, 58] on link at bounding box center [389, 55] width 9 height 9
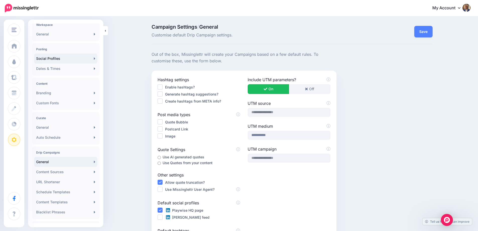
scroll to position [45, 0]
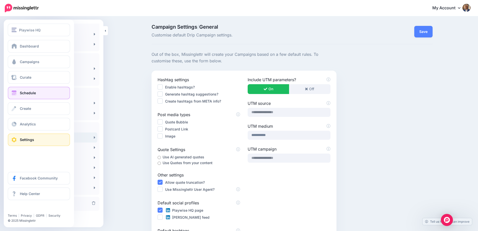
click at [26, 94] on span "Schedule" at bounding box center [28, 93] width 16 height 4
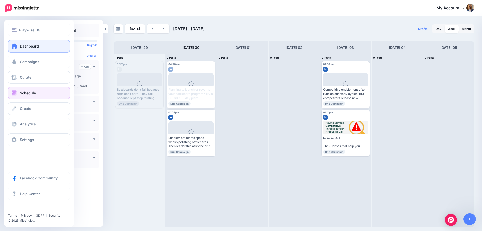
click at [14, 46] on span at bounding box center [14, 45] width 7 height 5
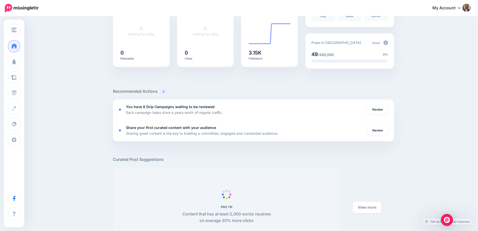
scroll to position [126, 0]
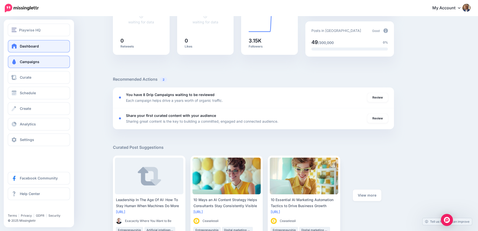
click at [27, 62] on span "Campaigns" at bounding box center [30, 62] width 20 height 4
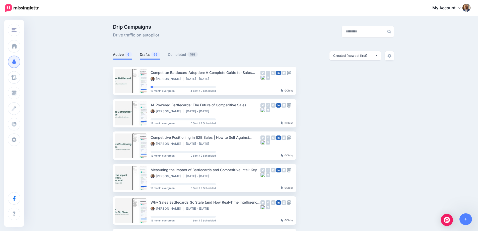
click at [147, 55] on link "Drafts 66" at bounding box center [150, 54] width 21 height 6
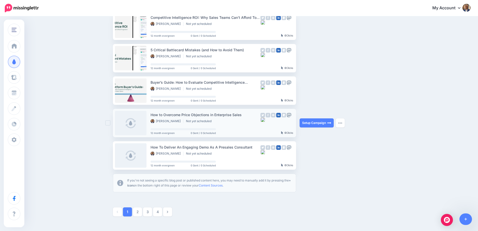
scroll to position [253, 0]
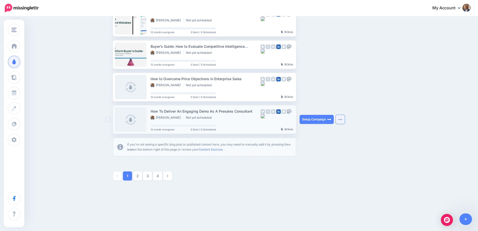
click at [344, 120] on button "button" at bounding box center [340, 119] width 9 height 9
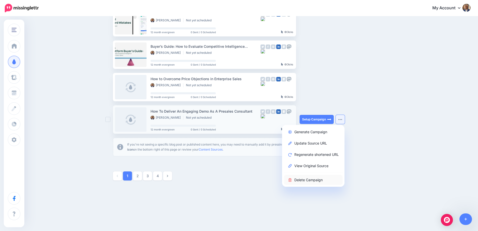
click at [311, 181] on link "Delete Campaign" at bounding box center [313, 180] width 59 height 10
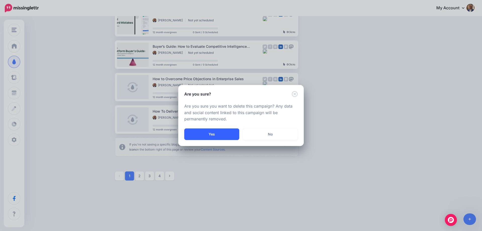
click at [210, 132] on button "Yes" at bounding box center [211, 134] width 55 height 12
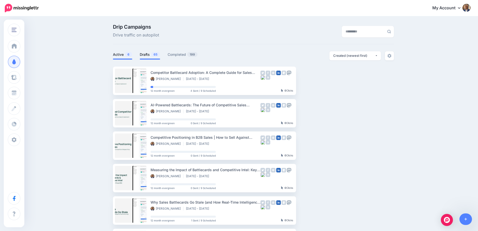
click at [150, 56] on link "Drafts 65" at bounding box center [150, 54] width 20 height 6
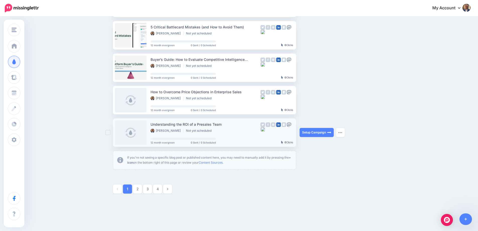
scroll to position [251, 0]
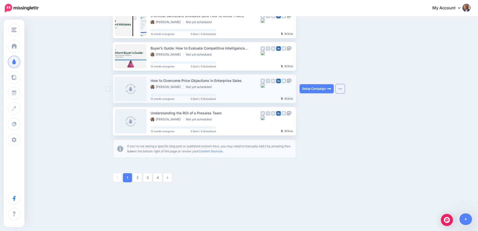
click at [342, 88] on img "button" at bounding box center [340, 89] width 4 height 2
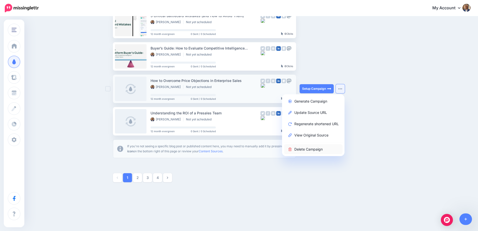
click at [330, 147] on link "Delete Campaign" at bounding box center [313, 149] width 59 height 10
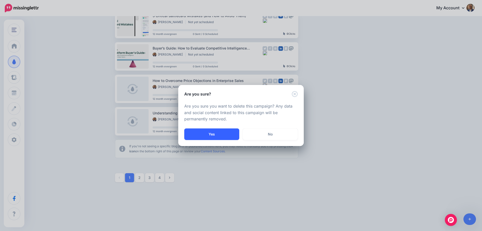
click at [224, 136] on button "Yes" at bounding box center [211, 134] width 55 height 12
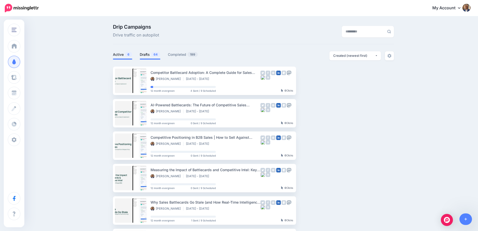
click at [148, 58] on li "Drafts 64" at bounding box center [150, 55] width 21 height 8
click at [149, 55] on link "Drafts 64" at bounding box center [150, 54] width 21 height 6
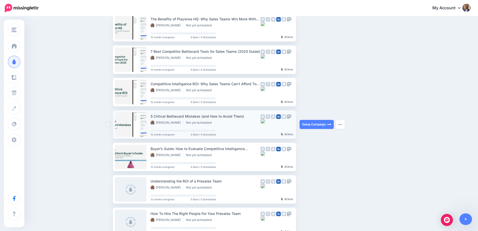
scroll to position [201, 0]
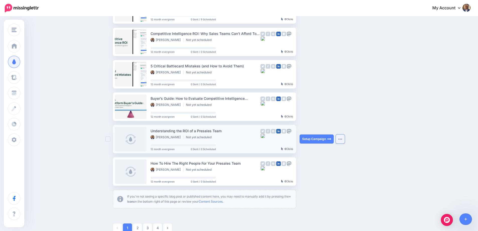
click at [339, 138] on button "button" at bounding box center [340, 138] width 9 height 9
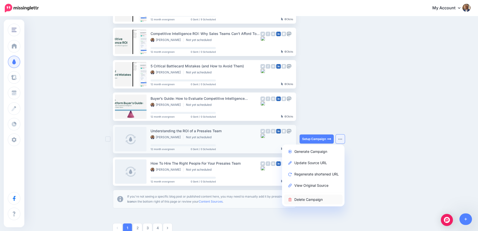
click at [318, 201] on link "Delete Campaign" at bounding box center [313, 199] width 59 height 10
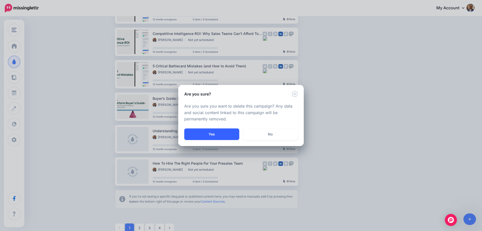
click at [221, 137] on button "Yes" at bounding box center [211, 134] width 55 height 12
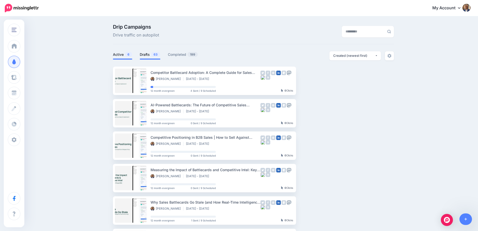
click at [145, 55] on link "Drafts 63" at bounding box center [150, 54] width 21 height 6
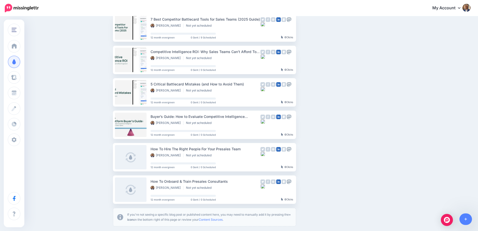
scroll to position [226, 0]
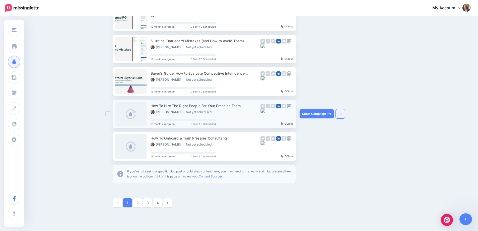
click at [341, 111] on button "button" at bounding box center [340, 113] width 9 height 9
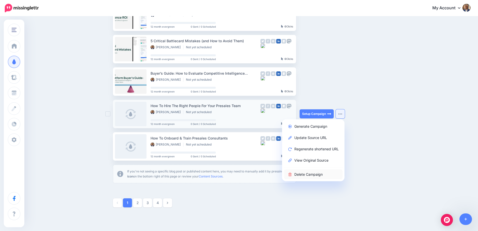
click at [310, 177] on link "Delete Campaign" at bounding box center [313, 174] width 59 height 10
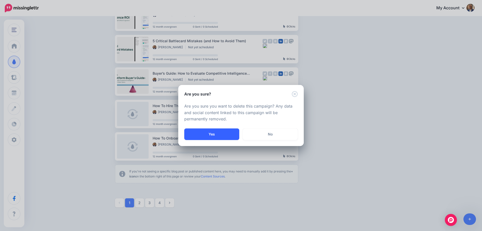
click at [215, 134] on button "Yes" at bounding box center [211, 134] width 55 height 12
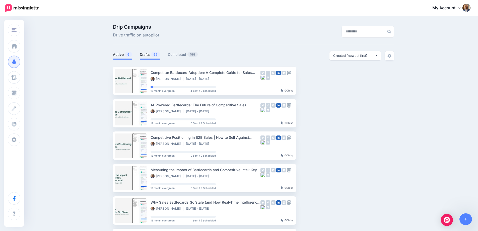
click at [148, 55] on link "Drafts 62" at bounding box center [150, 54] width 21 height 6
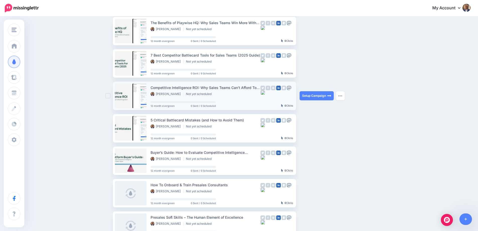
scroll to position [226, 0]
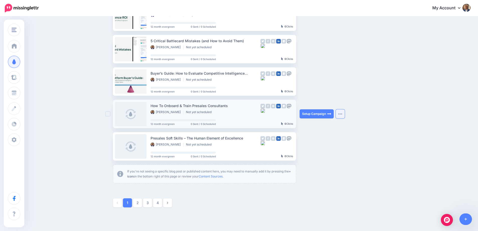
click at [341, 113] on img "button" at bounding box center [340, 114] width 4 height 2
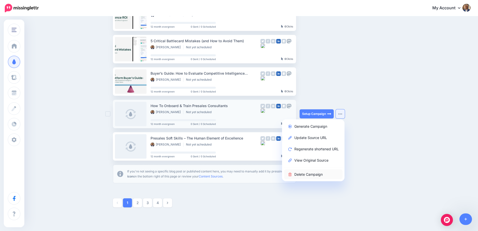
click at [322, 175] on link "Delete Campaign" at bounding box center [313, 174] width 59 height 10
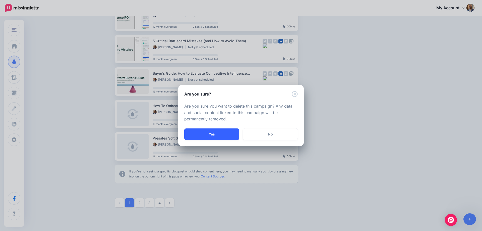
click at [227, 137] on button "Yes" at bounding box center [211, 134] width 55 height 12
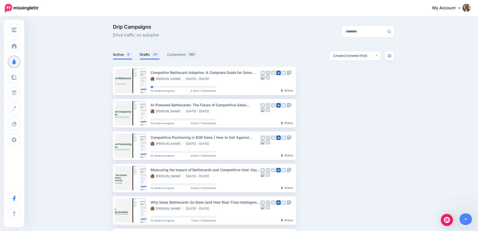
click at [143, 53] on link "Drafts 61" at bounding box center [150, 54] width 20 height 6
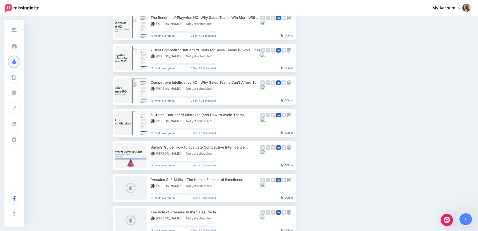
scroll to position [201, 0]
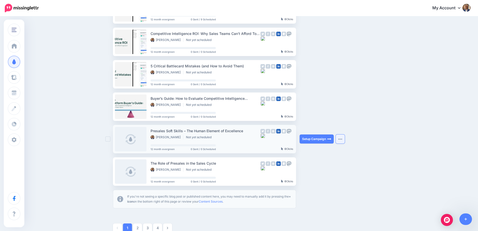
click at [341, 140] on button "button" at bounding box center [340, 138] width 9 height 9
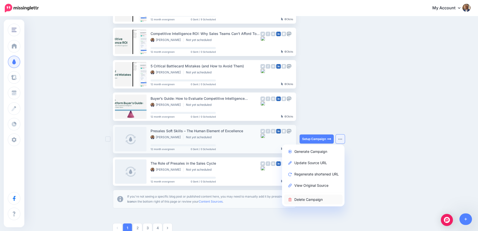
click at [312, 198] on link "Delete Campaign" at bounding box center [313, 199] width 59 height 10
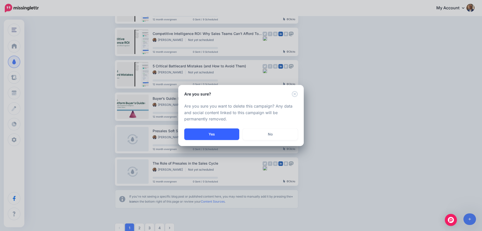
click at [219, 136] on button "Yes" at bounding box center [211, 134] width 55 height 12
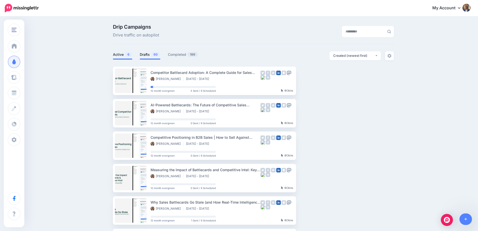
click at [155, 56] on span "60" at bounding box center [155, 54] width 9 height 5
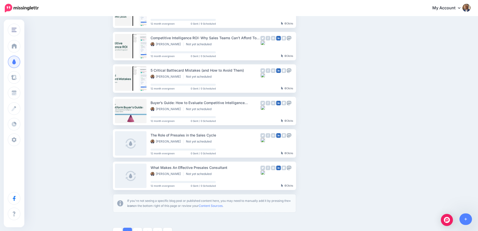
scroll to position [251, 0]
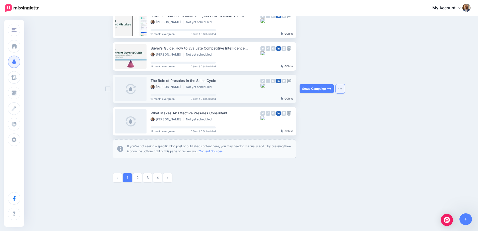
click at [343, 91] on button "button" at bounding box center [340, 88] width 9 height 9
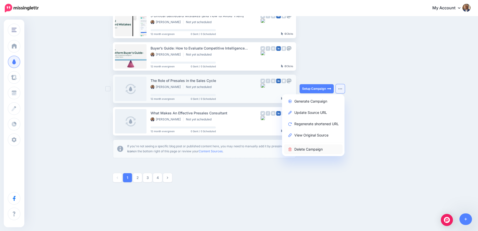
click at [322, 146] on link "Delete Campaign" at bounding box center [313, 149] width 59 height 10
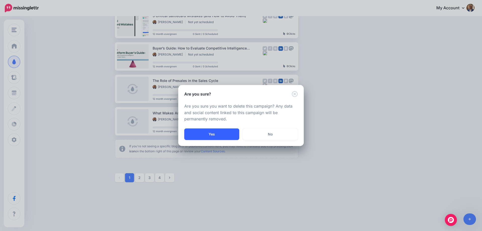
click at [221, 134] on button "Yes" at bounding box center [211, 134] width 55 height 12
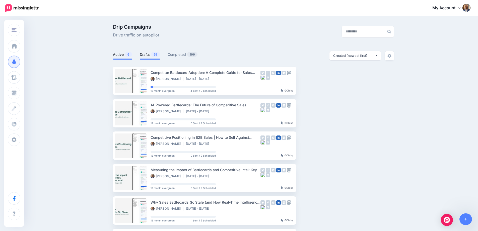
click at [144, 51] on link "Drafts 59" at bounding box center [150, 54] width 20 height 6
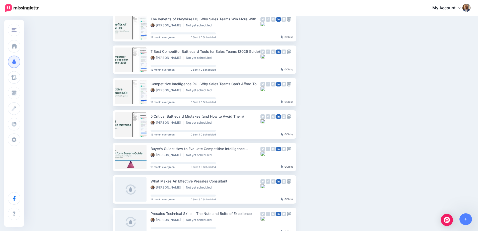
scroll to position [253, 0]
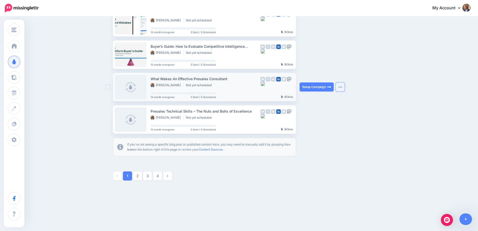
click at [342, 86] on img "button" at bounding box center [340, 87] width 4 height 2
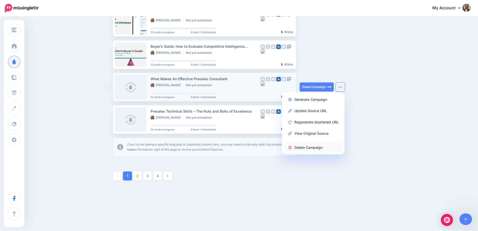
click at [325, 147] on link "Delete Campaign" at bounding box center [313, 147] width 59 height 10
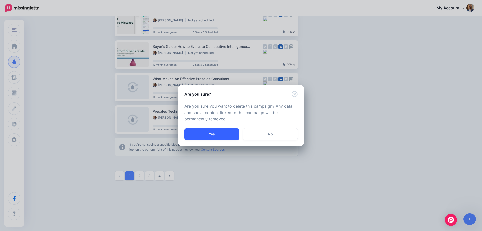
click at [224, 135] on button "Yes" at bounding box center [211, 134] width 55 height 12
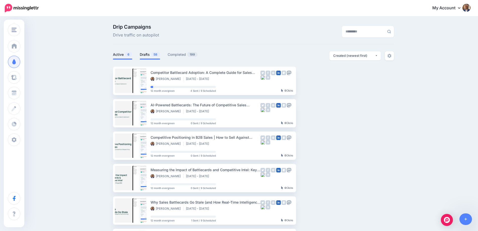
click at [144, 54] on link "Drafts 58" at bounding box center [150, 54] width 20 height 6
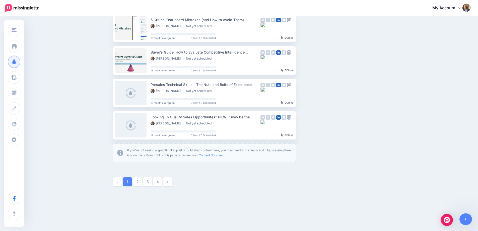
scroll to position [253, 0]
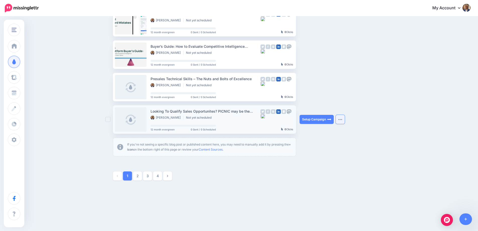
click at [343, 122] on button "button" at bounding box center [340, 119] width 9 height 9
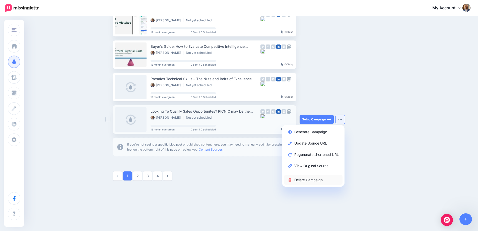
click at [332, 182] on link "Delete Campaign" at bounding box center [313, 180] width 59 height 10
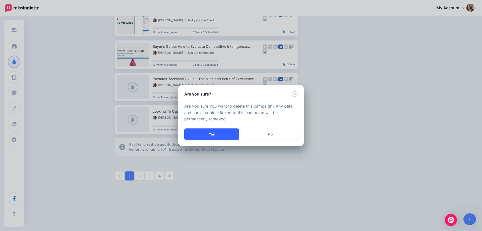
click at [210, 133] on button "Yes" at bounding box center [211, 134] width 55 height 12
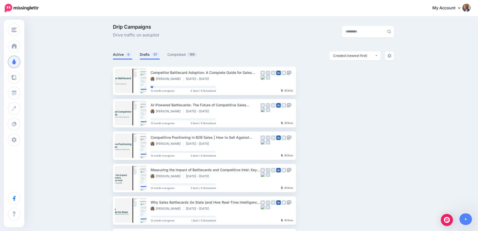
click at [144, 57] on link "Drafts 57" at bounding box center [150, 54] width 20 height 6
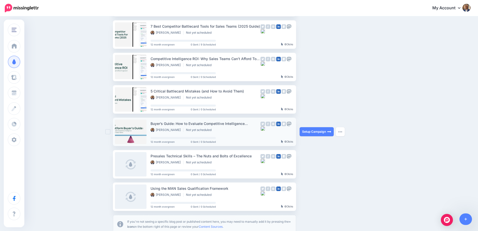
scroll to position [201, 0]
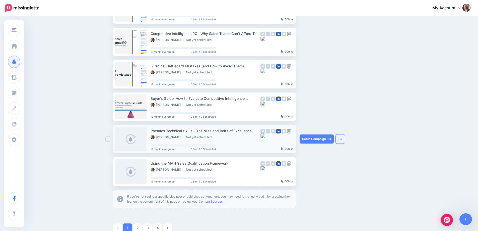
click at [345, 138] on button "button" at bounding box center [340, 138] width 9 height 9
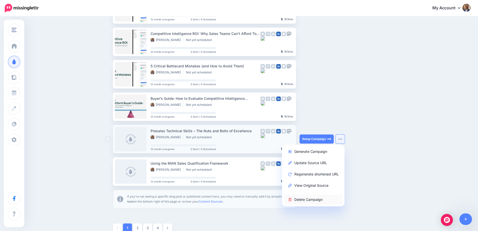
click at [314, 198] on link "Delete Campaign" at bounding box center [313, 199] width 59 height 10
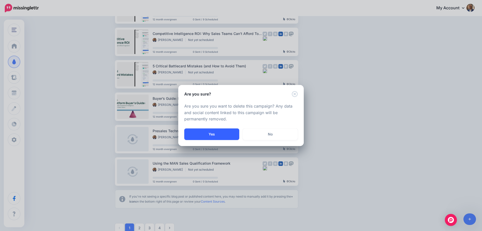
click at [212, 135] on button "Yes" at bounding box center [211, 134] width 55 height 12
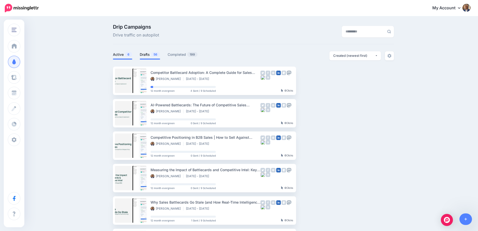
click at [147, 54] on link "Drafts 56" at bounding box center [150, 54] width 20 height 6
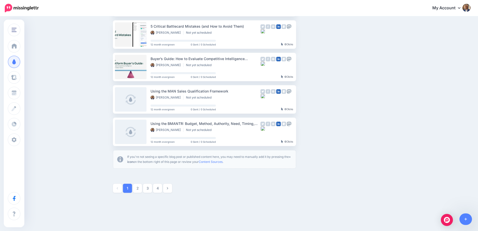
scroll to position [251, 0]
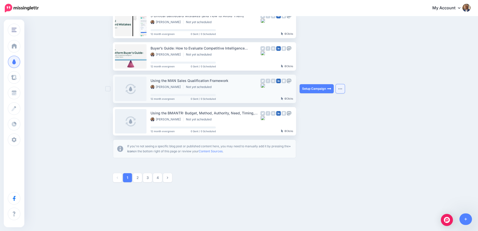
click at [343, 90] on button "button" at bounding box center [340, 88] width 9 height 9
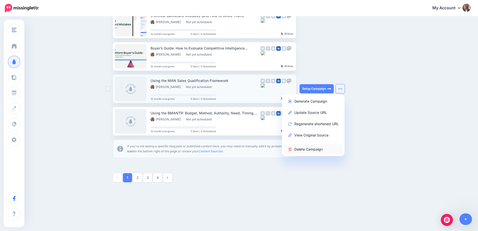
click at [321, 151] on link "Delete Campaign" at bounding box center [313, 149] width 59 height 10
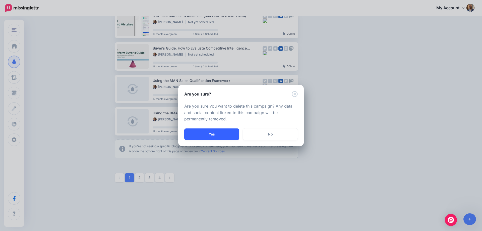
click at [213, 134] on button "Yes" at bounding box center [211, 134] width 55 height 12
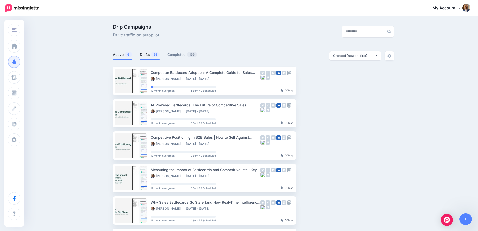
click at [153, 54] on span "55" at bounding box center [155, 54] width 9 height 5
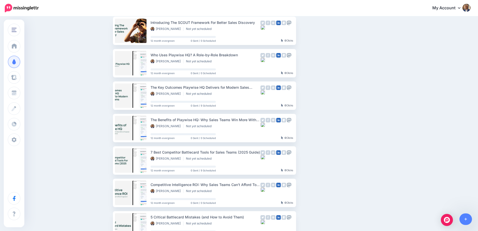
scroll to position [151, 0]
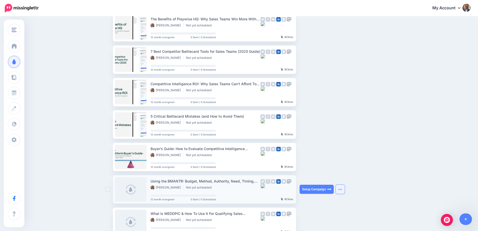
click at [341, 189] on img "button" at bounding box center [340, 189] width 4 height 2
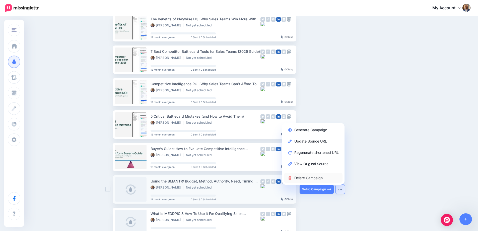
click at [318, 179] on link "Delete Campaign" at bounding box center [313, 178] width 59 height 10
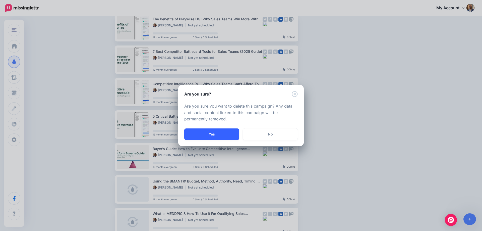
click at [211, 132] on button "Yes" at bounding box center [211, 134] width 55 height 12
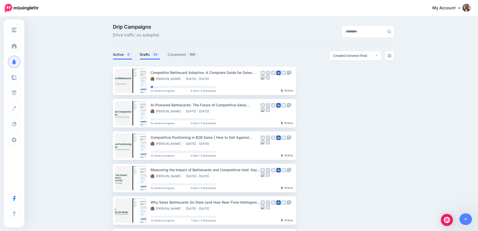
click at [160, 53] on span "54" at bounding box center [155, 54] width 9 height 5
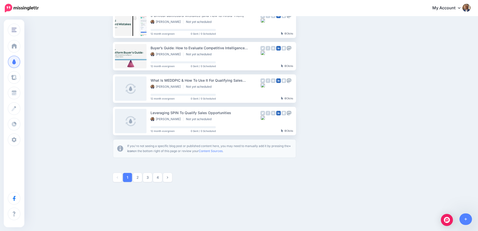
scroll to position [253, 0]
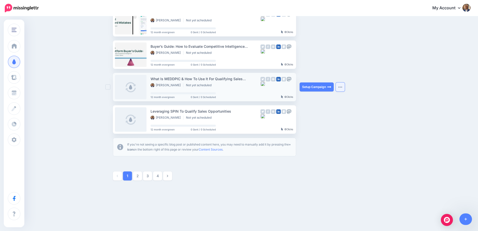
click at [345, 85] on button "button" at bounding box center [340, 86] width 9 height 9
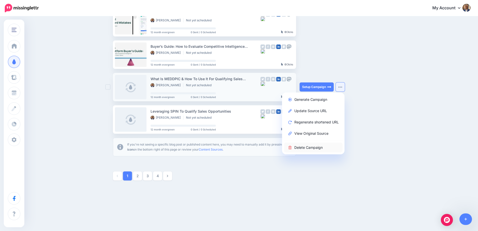
click at [317, 145] on link "Delete Campaign" at bounding box center [313, 147] width 59 height 10
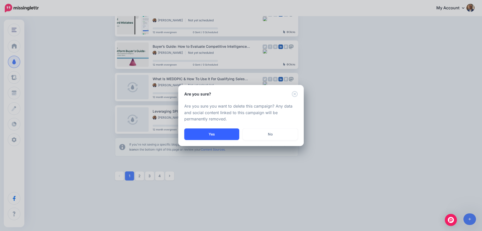
click at [213, 135] on button "Yes" at bounding box center [211, 134] width 55 height 12
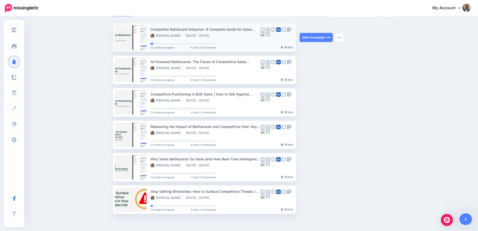
scroll to position [18, 0]
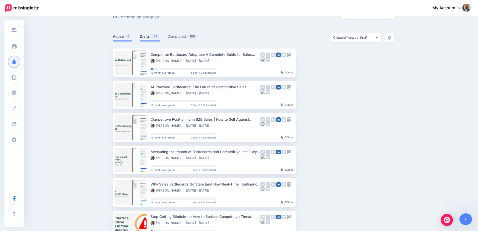
click at [148, 35] on link "Drafts 53" at bounding box center [150, 36] width 20 height 6
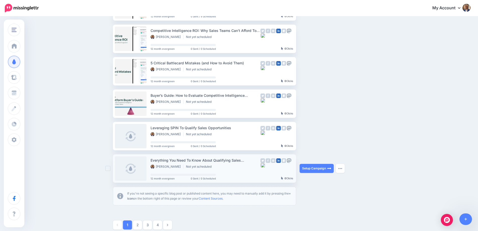
scroll to position [244, 0]
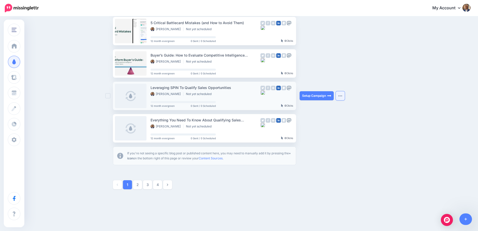
click at [343, 98] on button "button" at bounding box center [340, 95] width 9 height 9
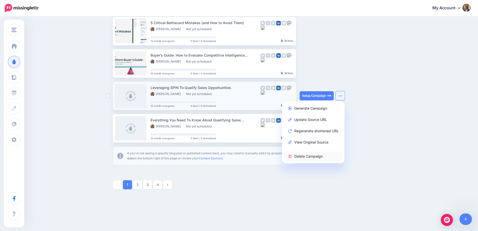
click at [322, 157] on link "Delete Campaign" at bounding box center [313, 156] width 59 height 10
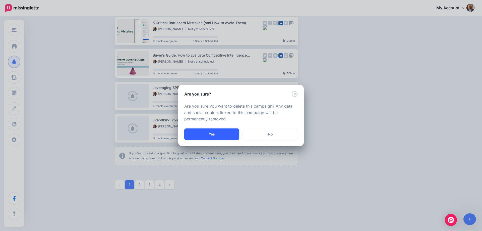
click at [216, 137] on button "Yes" at bounding box center [211, 134] width 55 height 12
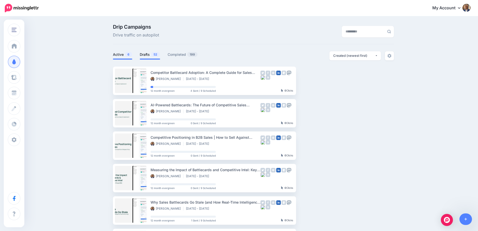
click at [147, 53] on link "Drafts 52" at bounding box center [150, 54] width 20 height 6
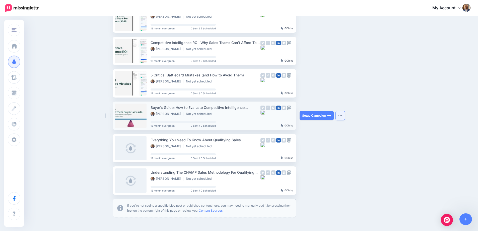
scroll to position [201, 0]
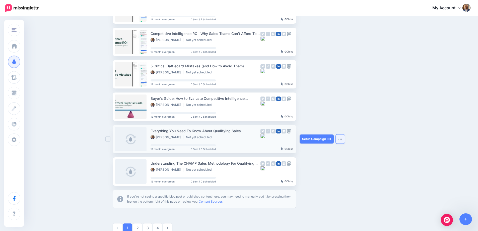
click at [341, 138] on button "button" at bounding box center [340, 138] width 9 height 9
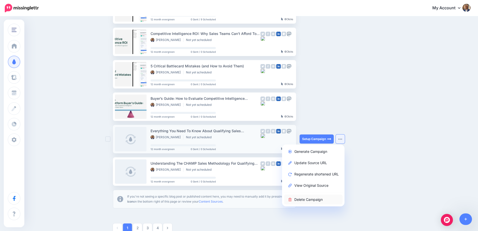
click at [310, 201] on link "Delete Campaign" at bounding box center [313, 199] width 59 height 10
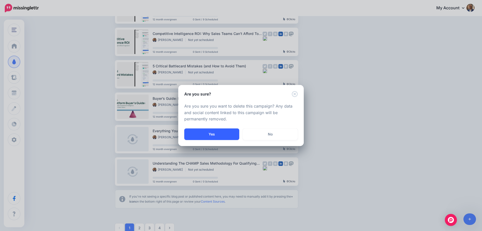
click at [202, 132] on button "Yes" at bounding box center [211, 134] width 55 height 12
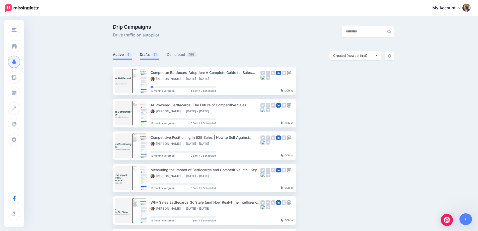
click at [153, 55] on span "51" at bounding box center [155, 54] width 8 height 5
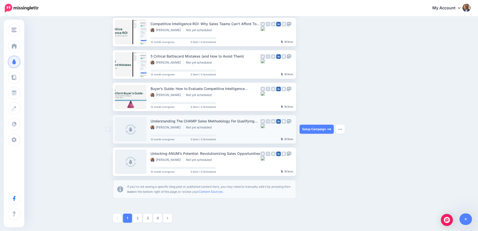
scroll to position [226, 0]
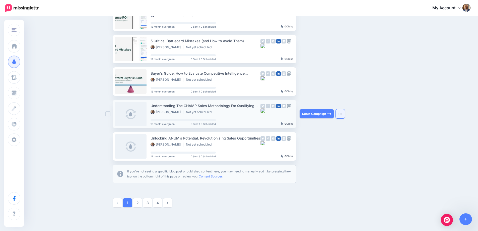
click at [343, 115] on button "button" at bounding box center [340, 113] width 9 height 9
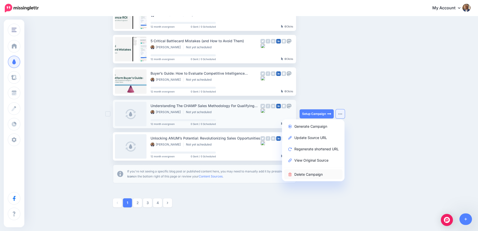
click at [321, 173] on link "Delete Campaign" at bounding box center [313, 174] width 59 height 10
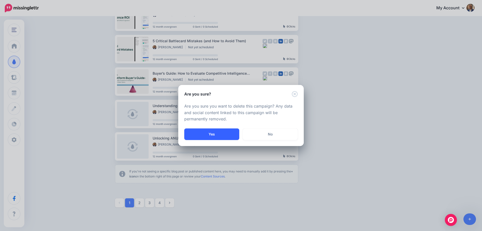
click at [221, 130] on button "Yes" at bounding box center [211, 134] width 55 height 12
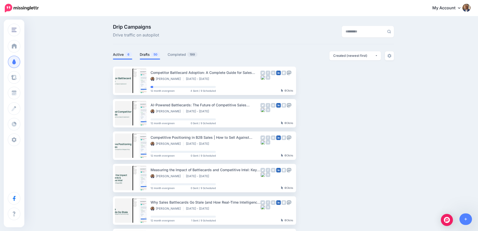
click at [154, 57] on link "Drafts 50" at bounding box center [150, 54] width 20 height 6
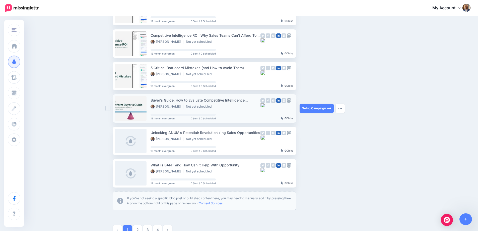
scroll to position [201, 0]
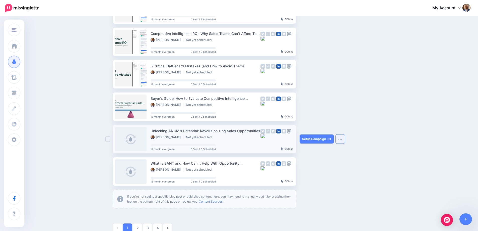
click at [345, 140] on button "button" at bounding box center [340, 138] width 9 height 9
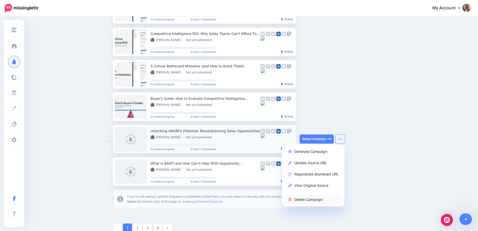
click at [312, 201] on link "Delete Campaign" at bounding box center [313, 199] width 59 height 10
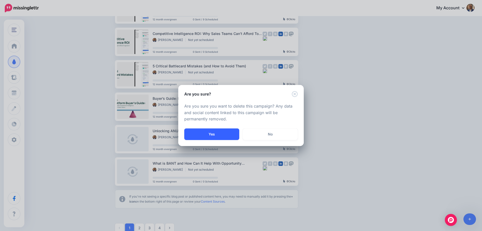
click at [204, 133] on button "Yes" at bounding box center [211, 134] width 55 height 12
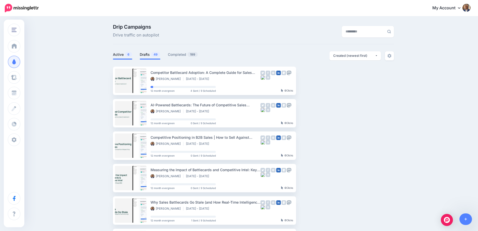
click at [154, 55] on span "49" at bounding box center [155, 54] width 9 height 5
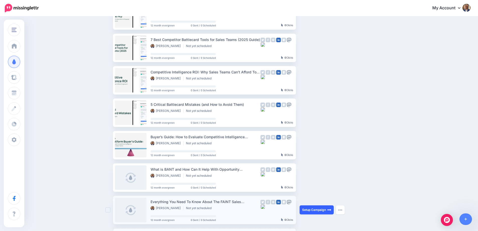
scroll to position [251, 0]
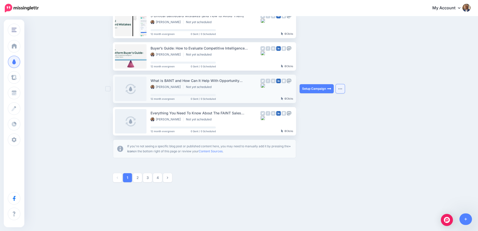
click at [345, 88] on button "button" at bounding box center [340, 88] width 9 height 9
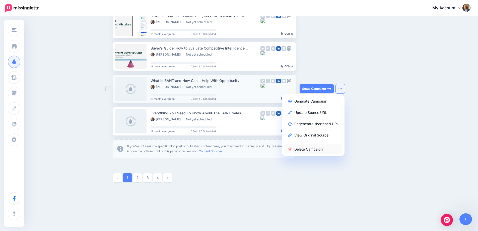
click at [325, 150] on link "Delete Campaign" at bounding box center [313, 149] width 59 height 10
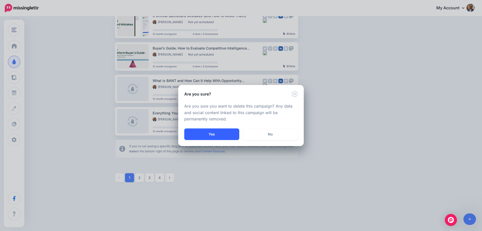
click at [210, 130] on button "Yes" at bounding box center [211, 134] width 55 height 12
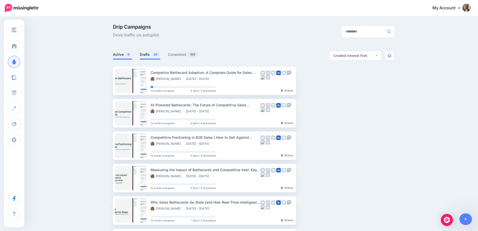
click at [157, 57] on link "Drafts 48" at bounding box center [150, 54] width 21 height 6
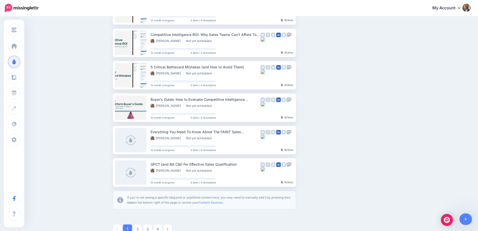
scroll to position [253, 0]
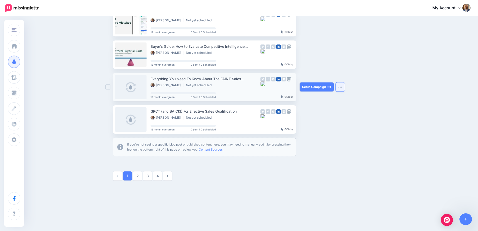
click at [345, 88] on button "button" at bounding box center [340, 86] width 9 height 9
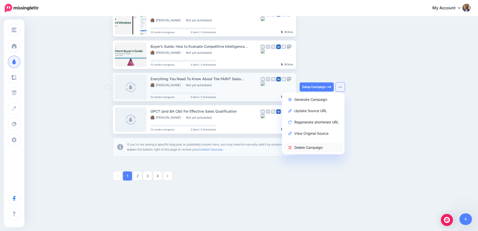
click at [318, 148] on link "Delete Campaign" at bounding box center [313, 147] width 59 height 10
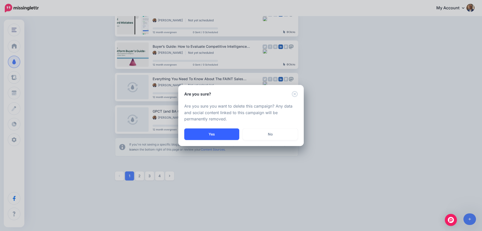
click at [215, 137] on button "Yes" at bounding box center [211, 134] width 55 height 12
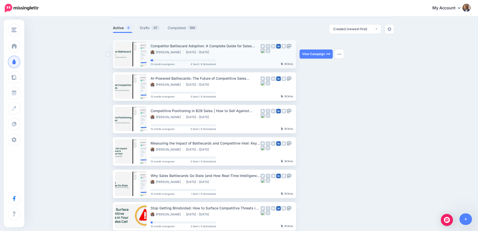
scroll to position [18, 0]
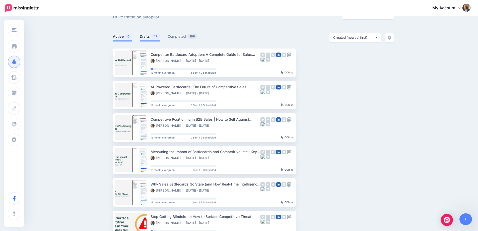
click at [154, 34] on span "47" at bounding box center [155, 36] width 9 height 5
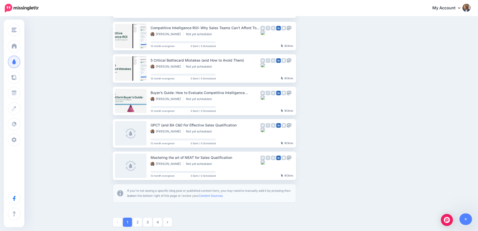
scroll to position [253, 0]
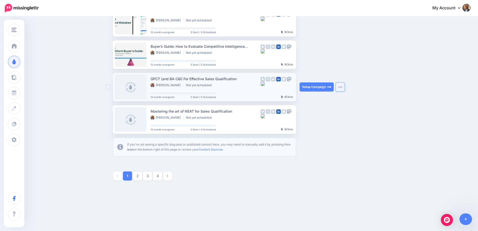
click at [343, 86] on button "button" at bounding box center [340, 86] width 9 height 9
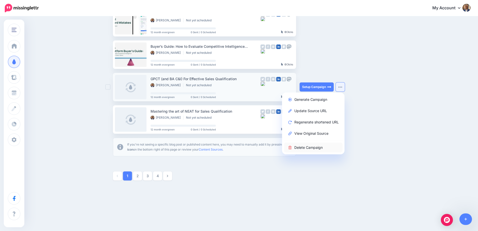
click at [320, 144] on link "Delete Campaign" at bounding box center [313, 147] width 59 height 10
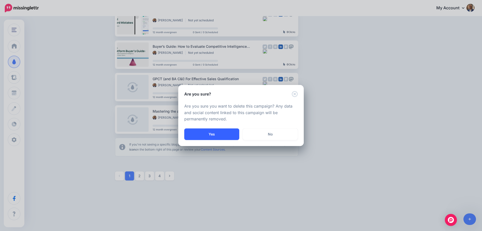
click at [223, 134] on button "Yes" at bounding box center [211, 134] width 55 height 12
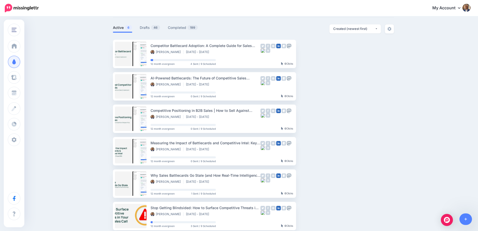
scroll to position [18, 0]
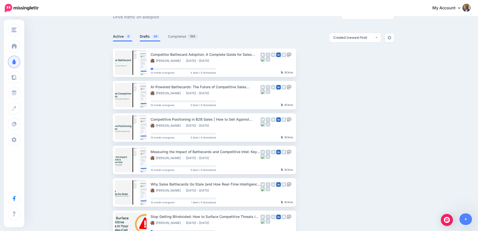
click at [154, 39] on li "Drafts 46" at bounding box center [150, 37] width 21 height 8
click at [153, 36] on link "Drafts 46" at bounding box center [150, 36] width 21 height 6
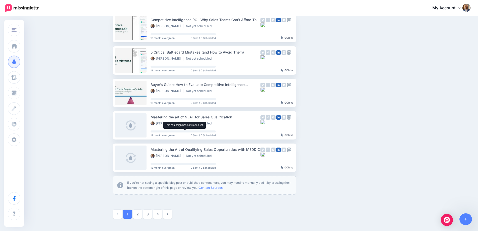
scroll to position [219, 0]
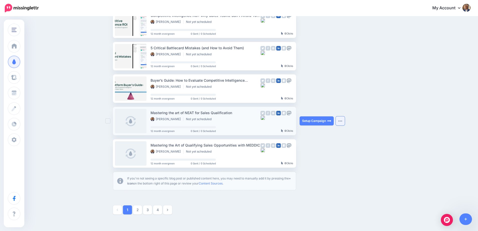
click at [341, 120] on img "button" at bounding box center [340, 121] width 4 height 2
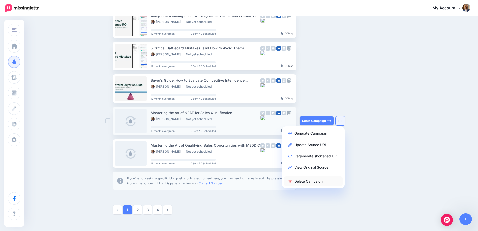
click at [313, 179] on link "Delete Campaign" at bounding box center [313, 181] width 59 height 10
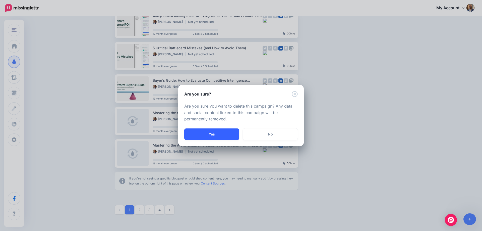
click at [226, 132] on button "Yes" at bounding box center [211, 134] width 55 height 12
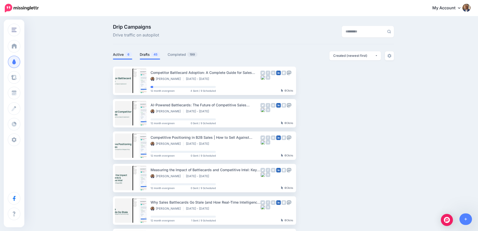
click at [156, 56] on span "45" at bounding box center [155, 54] width 9 height 5
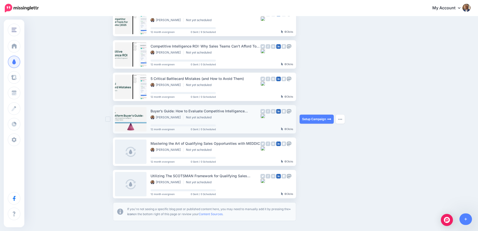
scroll to position [201, 0]
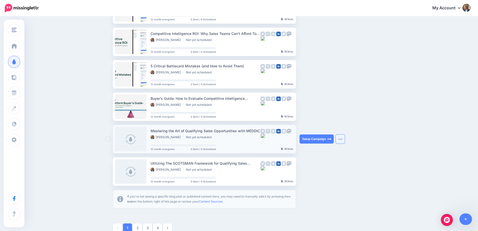
click at [344, 141] on button "button" at bounding box center [340, 138] width 9 height 9
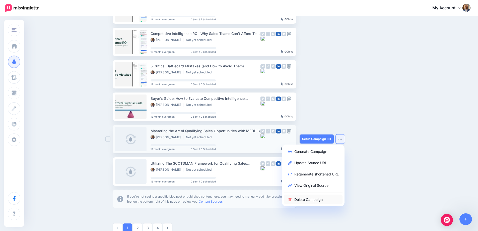
click at [306, 199] on link "Delete Campaign" at bounding box center [313, 199] width 59 height 10
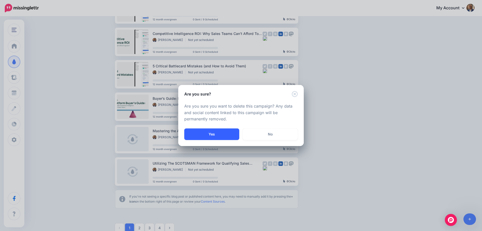
click at [216, 129] on button "Yes" at bounding box center [211, 134] width 55 height 12
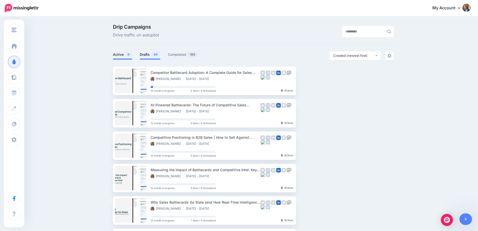
click at [154, 55] on span "44" at bounding box center [155, 54] width 9 height 5
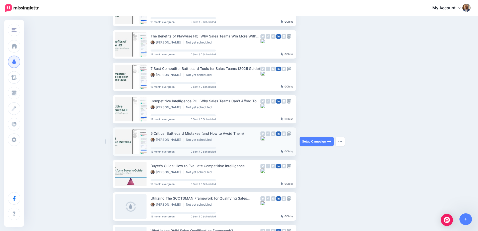
scroll to position [151, 0]
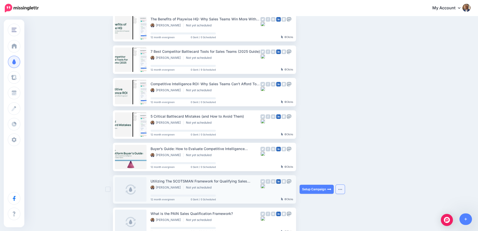
click at [342, 189] on img "button" at bounding box center [340, 189] width 4 height 2
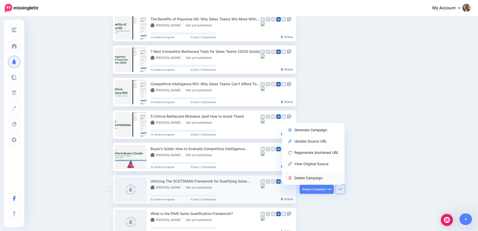
click at [311, 180] on link "Delete Campaign" at bounding box center [313, 178] width 59 height 10
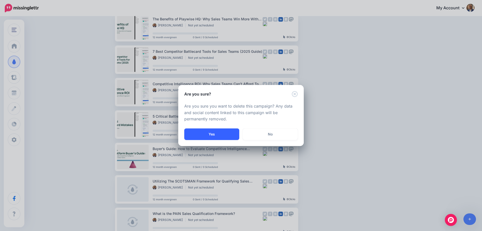
click at [219, 136] on button "Yes" at bounding box center [211, 134] width 55 height 12
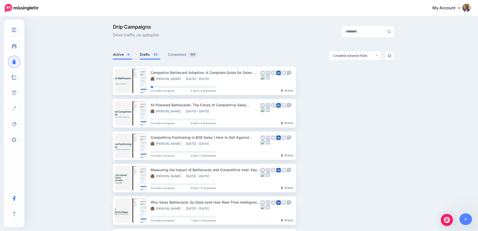
click at [150, 54] on link "Drafts 43" at bounding box center [150, 54] width 21 height 6
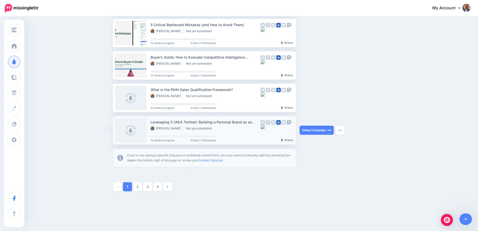
scroll to position [253, 0]
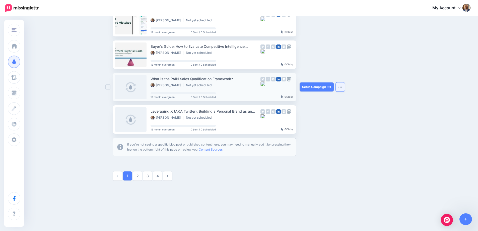
click at [341, 85] on button "button" at bounding box center [340, 86] width 9 height 9
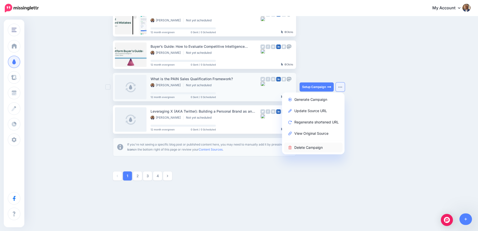
click at [312, 147] on link "Delete Campaign" at bounding box center [313, 147] width 59 height 10
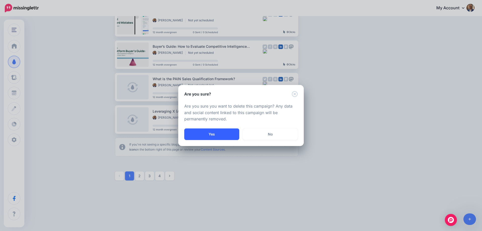
click at [208, 129] on button "Yes" at bounding box center [211, 134] width 55 height 12
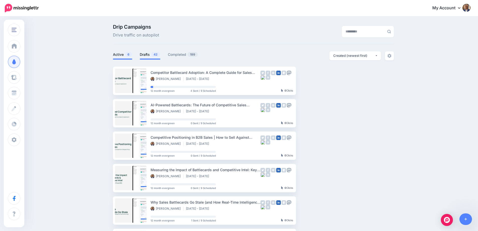
click at [146, 56] on link "Drafts 42" at bounding box center [150, 54] width 21 height 6
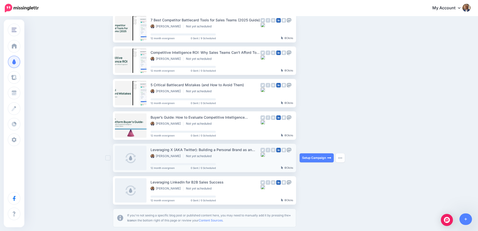
scroll to position [226, 0]
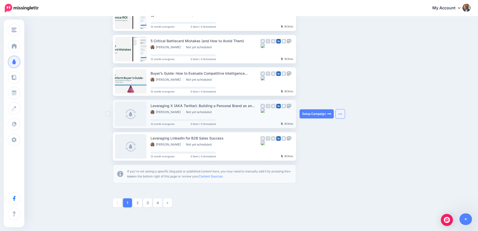
click at [342, 113] on button "button" at bounding box center [340, 113] width 9 height 9
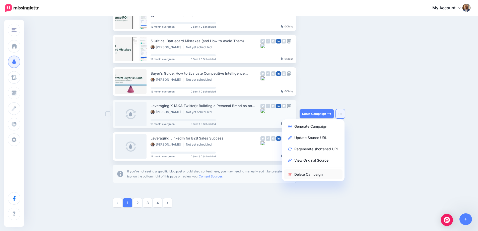
click at [317, 176] on link "Delete Campaign" at bounding box center [313, 174] width 59 height 10
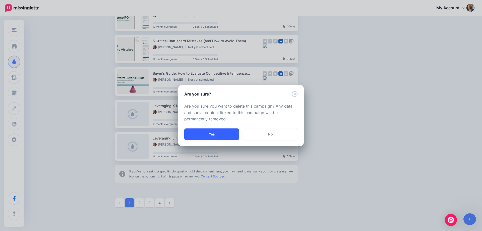
click at [219, 134] on button "Yes" at bounding box center [211, 134] width 55 height 12
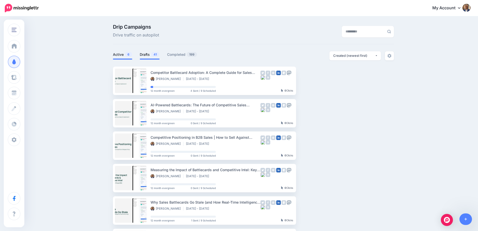
click at [150, 56] on link "Drafts 41" at bounding box center [150, 54] width 20 height 6
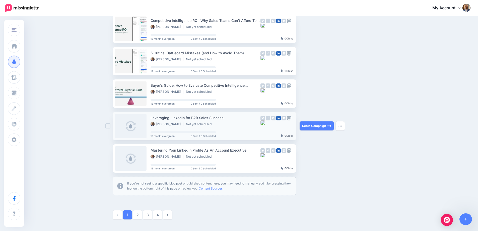
scroll to position [226, 0]
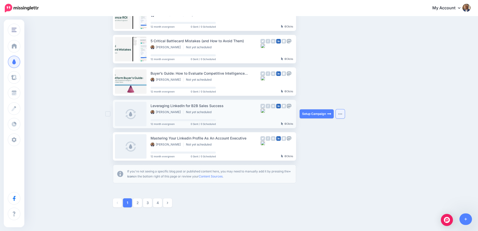
click at [345, 113] on button "button" at bounding box center [340, 113] width 9 height 9
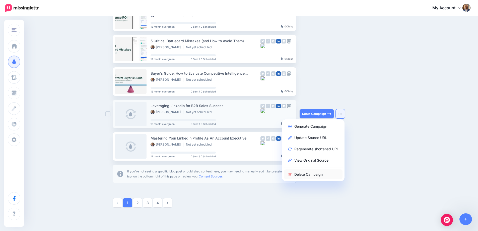
click at [318, 176] on link "Delete Campaign" at bounding box center [313, 174] width 59 height 10
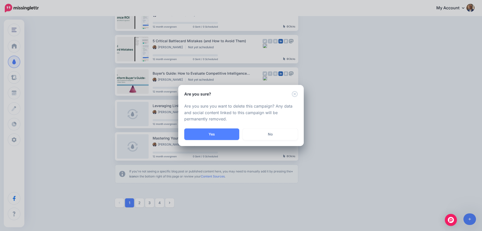
click at [211, 128] on div "Are you sure you want to delete this campaign? Any data and social content link…" at bounding box center [241, 113] width 126 height 32
click at [211, 133] on button "Yes" at bounding box center [211, 134] width 55 height 12
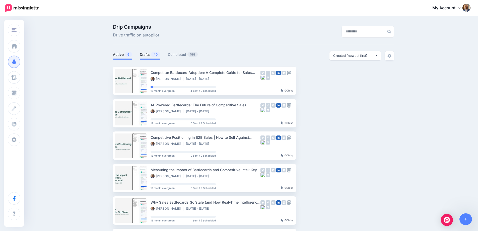
click at [149, 55] on link "Drafts 40" at bounding box center [150, 54] width 21 height 6
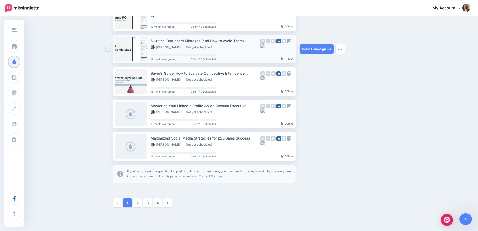
scroll to position [253, 0]
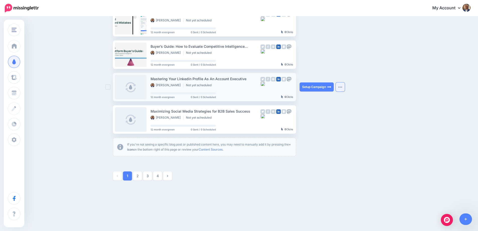
click at [342, 88] on button "button" at bounding box center [340, 86] width 9 height 9
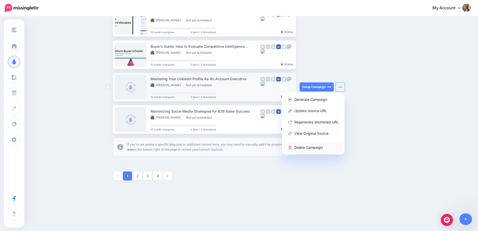
click at [321, 148] on link "Delete Campaign" at bounding box center [313, 147] width 59 height 10
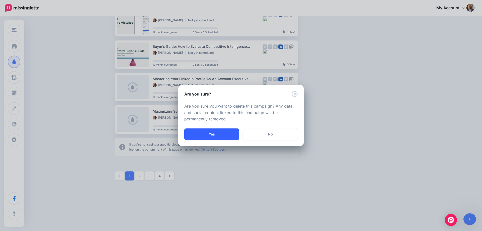
click at [222, 134] on button "Yes" at bounding box center [211, 134] width 55 height 12
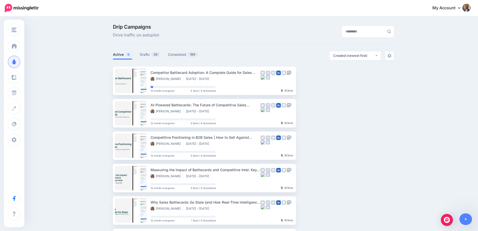
scroll to position [43, 0]
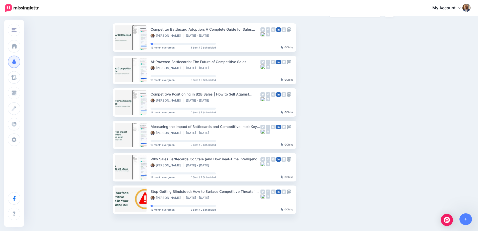
click at [354, 119] on ul "Competitor Battlecard Adoption: A Complete Guide for Sales Enablement Managers …" at bounding box center [253, 118] width 281 height 190
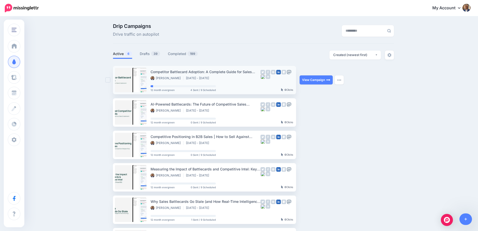
scroll to position [0, 0]
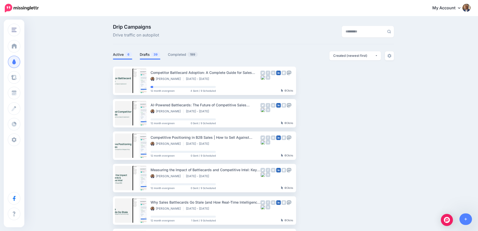
click at [157, 54] on span "39" at bounding box center [155, 54] width 9 height 5
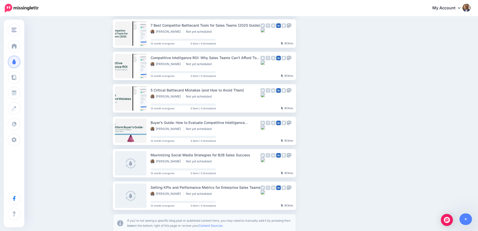
scroll to position [253, 0]
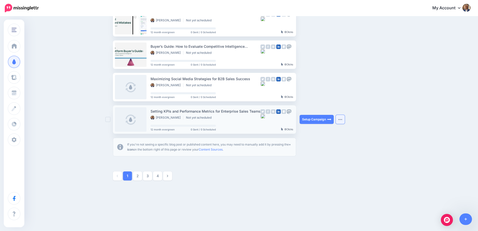
click at [345, 121] on button "button" at bounding box center [340, 119] width 9 height 9
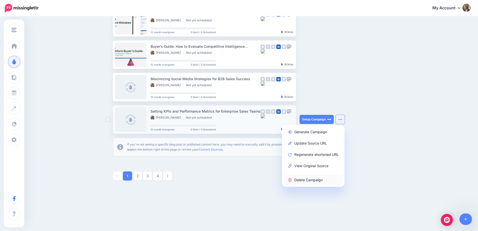
click at [318, 178] on link "Delete Campaign" at bounding box center [313, 180] width 59 height 10
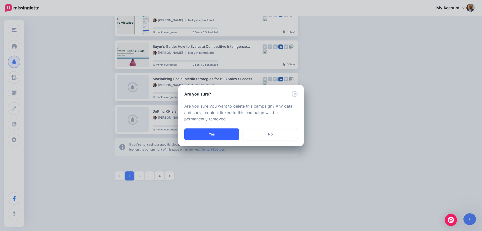
click at [221, 132] on button "Yes" at bounding box center [211, 134] width 55 height 12
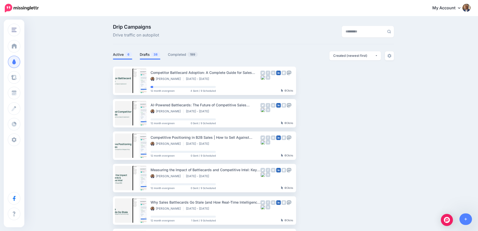
click at [148, 53] on link "Drafts 38" at bounding box center [150, 54] width 21 height 6
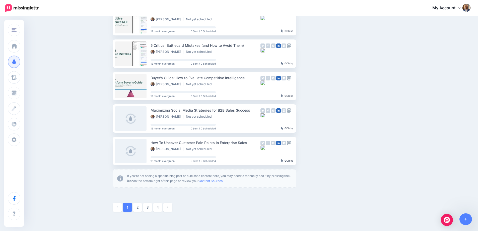
scroll to position [226, 0]
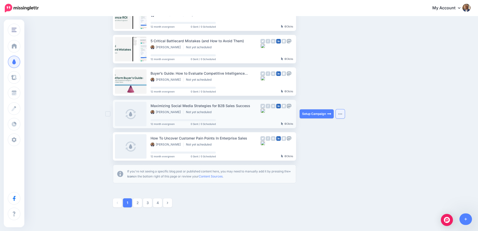
click at [340, 115] on button "button" at bounding box center [340, 113] width 9 height 9
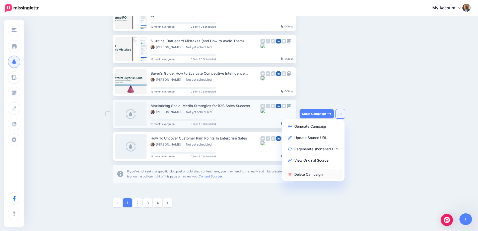
click at [315, 174] on link "Delete Campaign" at bounding box center [313, 174] width 59 height 10
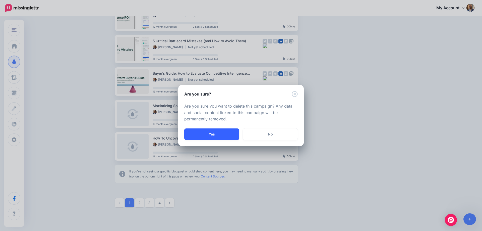
click at [209, 130] on button "Yes" at bounding box center [211, 134] width 55 height 12
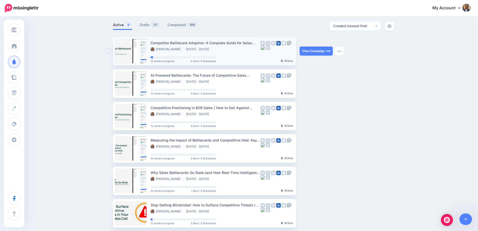
scroll to position [18, 0]
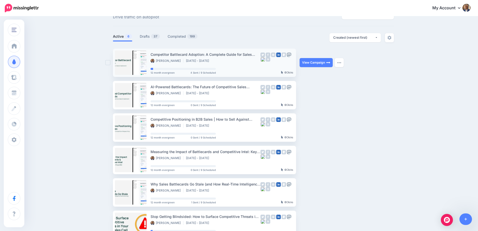
click at [146, 39] on link "Drafts 37" at bounding box center [150, 36] width 20 height 6
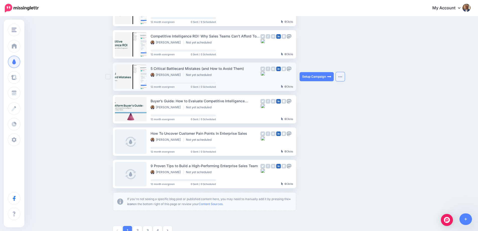
scroll to position [253, 0]
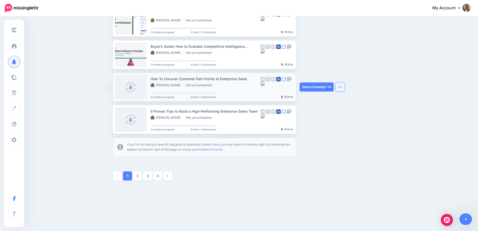
click at [341, 87] on img "button" at bounding box center [340, 87] width 4 height 2
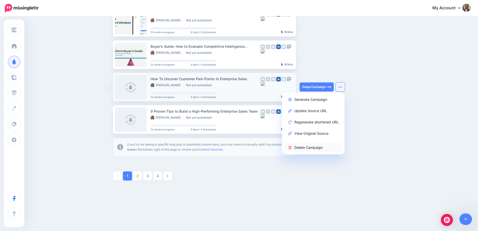
click at [319, 146] on link "Delete Campaign" at bounding box center [313, 147] width 59 height 10
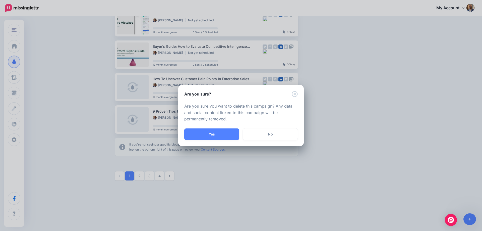
click at [216, 128] on div "Are you sure you want to delete this campaign? Any data and social content link…" at bounding box center [241, 113] width 126 height 32
click at [217, 131] on button "Yes" at bounding box center [211, 134] width 55 height 12
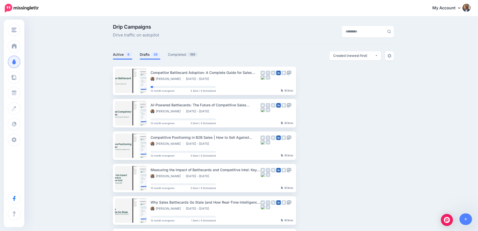
drag, startPoint x: 149, startPoint y: 50, endPoint x: 149, endPoint y: 54, distance: 4.0
click at [149, 50] on div "Drip Campaigns Drive traffic on autopilot Active 6 36" at bounding box center [253, 140] width 289 height 233
click at [149, 54] on link "Drafts 36" at bounding box center [150, 54] width 21 height 6
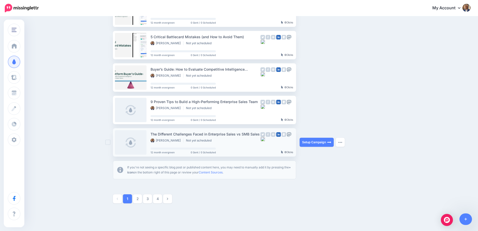
scroll to position [253, 0]
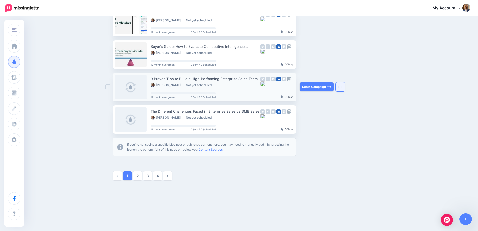
click at [341, 87] on img "button" at bounding box center [340, 87] width 4 height 2
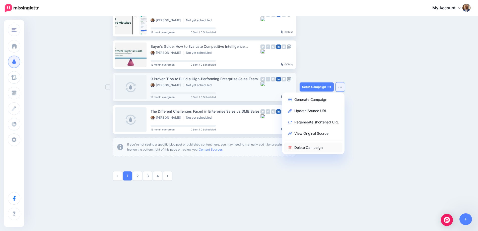
click at [325, 151] on link "Delete Campaign" at bounding box center [313, 147] width 59 height 10
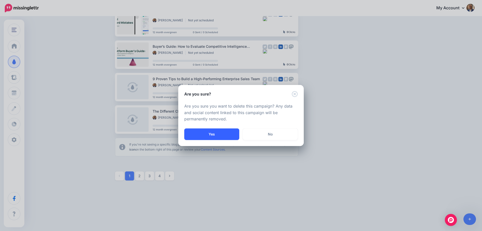
click at [212, 138] on button "Yes" at bounding box center [211, 134] width 55 height 12
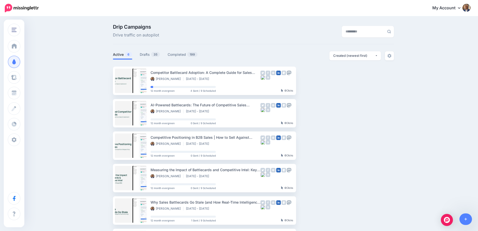
click at [155, 50] on div "Drip Campaigns Drive traffic on autopilot Active 6 35" at bounding box center [253, 140] width 289 height 233
click at [150, 53] on link "Drafts 35" at bounding box center [150, 54] width 20 height 6
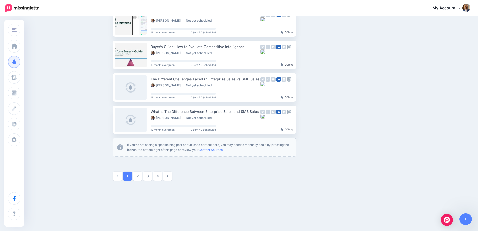
scroll to position [253, 0]
click at [345, 87] on button "button" at bounding box center [340, 86] width 9 height 9
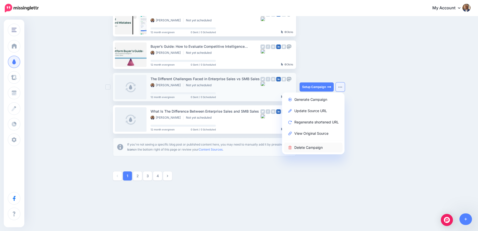
click at [318, 145] on link "Delete Campaign" at bounding box center [313, 147] width 59 height 10
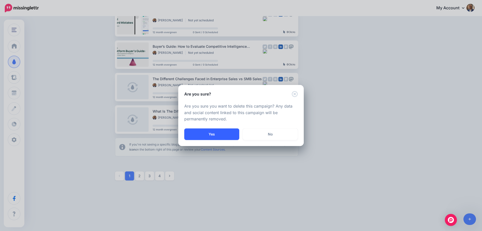
click at [226, 138] on button "Yes" at bounding box center [211, 134] width 55 height 12
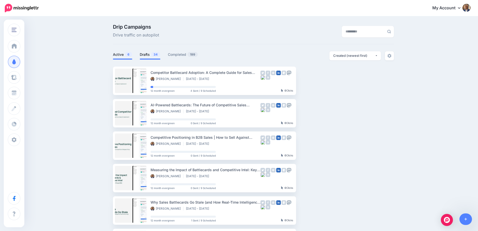
click at [147, 54] on link "Drafts 34" at bounding box center [150, 54] width 21 height 6
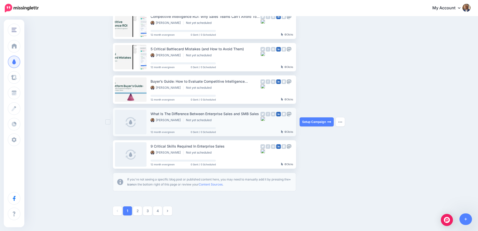
scroll to position [219, 0]
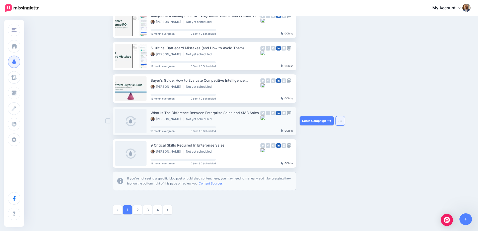
click at [344, 122] on button "button" at bounding box center [340, 120] width 9 height 9
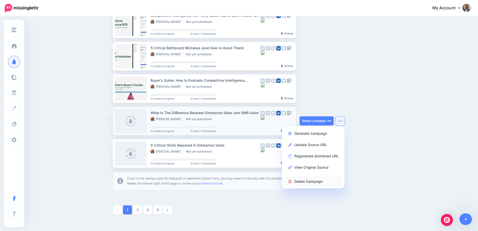
click at [316, 183] on link "Delete Campaign" at bounding box center [313, 181] width 59 height 10
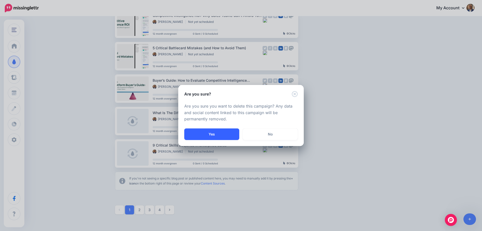
click at [205, 131] on button "Yes" at bounding box center [211, 134] width 55 height 12
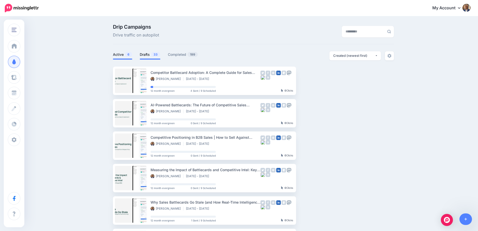
click at [145, 55] on link "Drafts 33" at bounding box center [150, 54] width 21 height 6
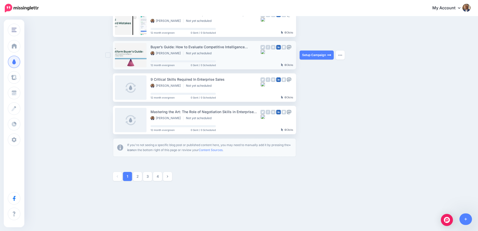
scroll to position [253, 0]
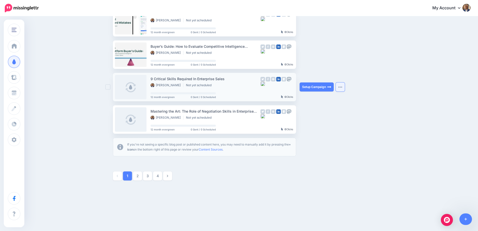
click at [342, 87] on img "button" at bounding box center [340, 87] width 4 height 2
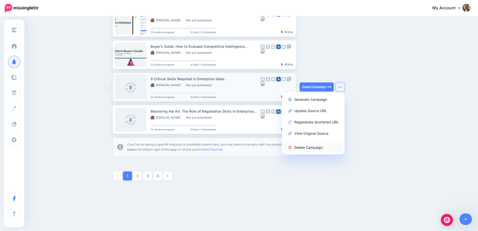
click at [320, 148] on link "Delete Campaign" at bounding box center [313, 147] width 59 height 10
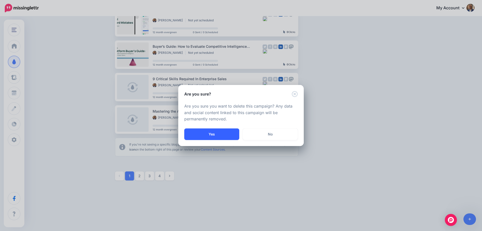
click at [230, 131] on button "Yes" at bounding box center [211, 134] width 55 height 12
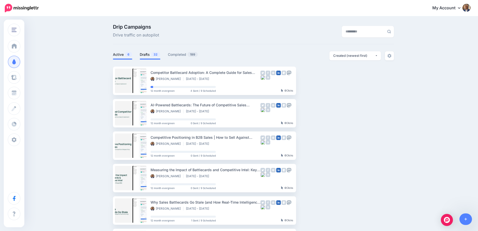
click at [154, 55] on span "32" at bounding box center [155, 54] width 9 height 5
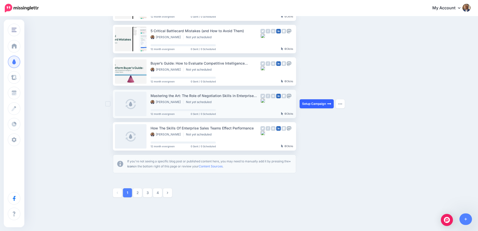
scroll to position [251, 0]
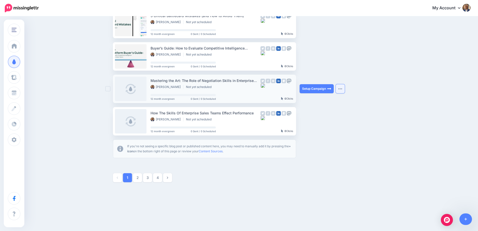
click at [343, 86] on button "button" at bounding box center [340, 88] width 9 height 9
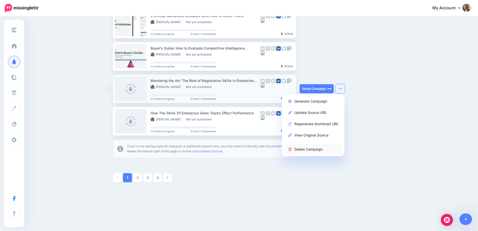
click at [318, 150] on link "Delete Campaign" at bounding box center [313, 149] width 59 height 10
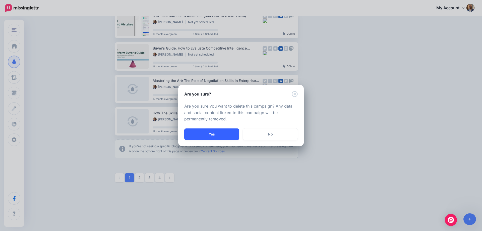
click at [219, 134] on button "Yes" at bounding box center [211, 134] width 55 height 12
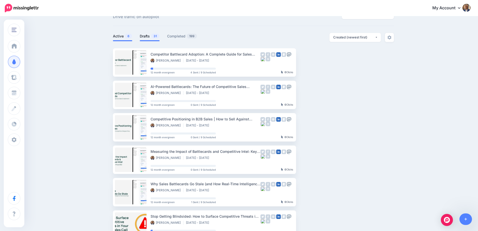
scroll to position [18, 0]
click at [145, 35] on link "Drafts 31" at bounding box center [150, 36] width 20 height 6
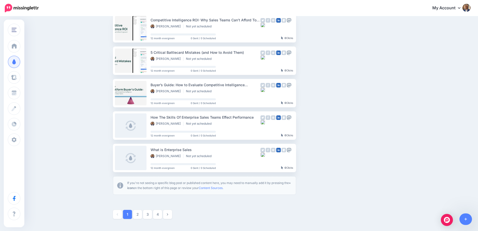
scroll to position [253, 0]
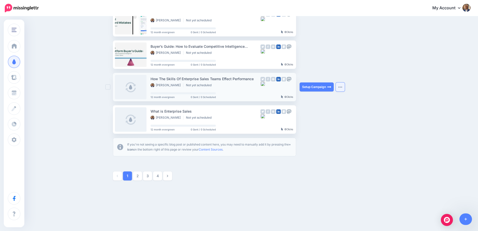
click at [340, 86] on button "button" at bounding box center [340, 86] width 9 height 9
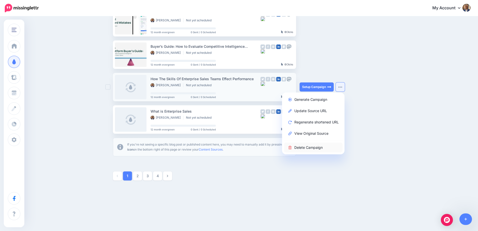
click at [324, 146] on link "Delete Campaign" at bounding box center [313, 147] width 59 height 10
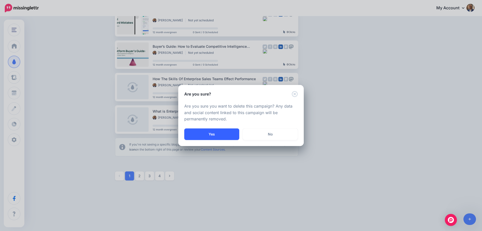
click at [230, 136] on button "Yes" at bounding box center [211, 134] width 55 height 12
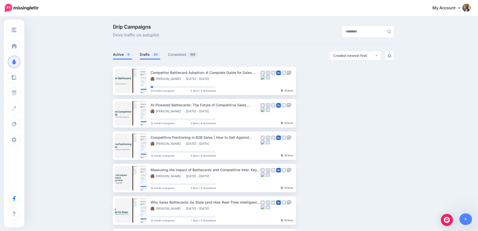
click at [153, 56] on span "30" at bounding box center [155, 54] width 9 height 5
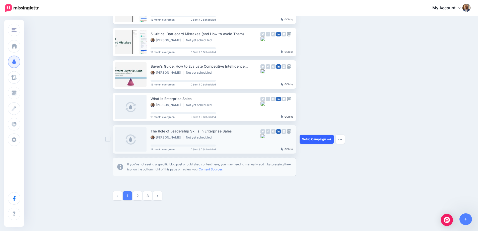
scroll to position [251, 0]
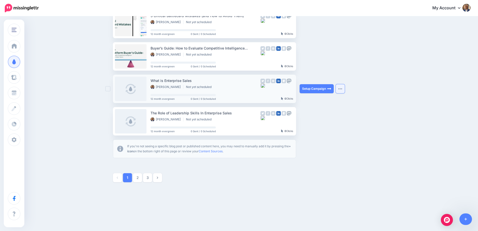
click at [341, 90] on button "button" at bounding box center [340, 88] width 9 height 9
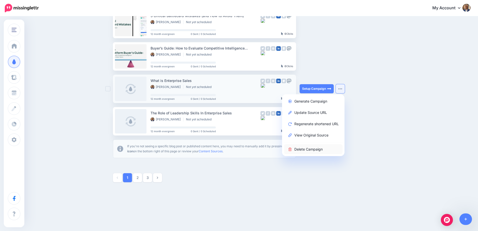
click at [306, 146] on link "Delete Campaign" at bounding box center [313, 149] width 59 height 10
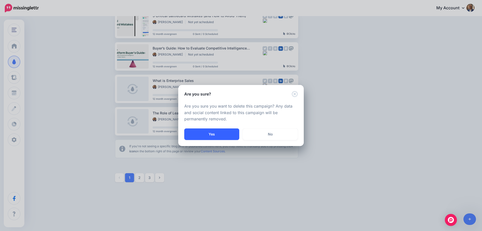
click at [201, 129] on button "Yes" at bounding box center [211, 134] width 55 height 12
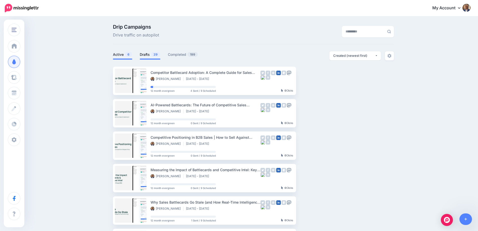
click at [154, 55] on span "29" at bounding box center [155, 54] width 9 height 5
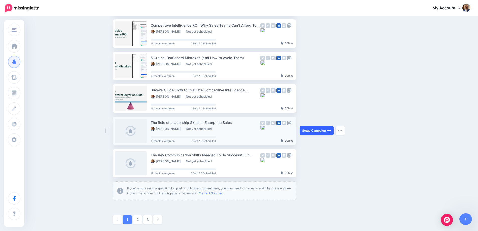
scroll to position [253, 0]
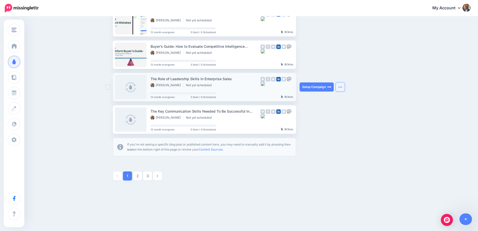
click at [345, 84] on button "button" at bounding box center [340, 86] width 9 height 9
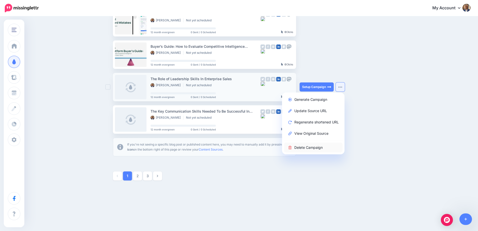
click at [320, 146] on link "Delete Campaign" at bounding box center [313, 147] width 59 height 10
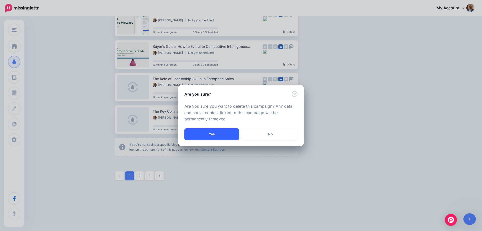
click at [213, 130] on button "Yes" at bounding box center [211, 134] width 55 height 12
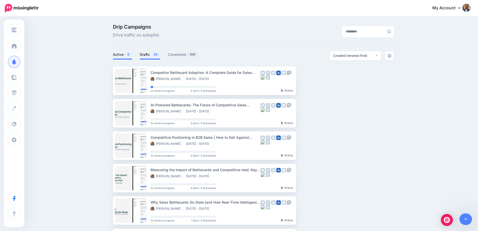
click at [156, 53] on span "28" at bounding box center [155, 54] width 9 height 5
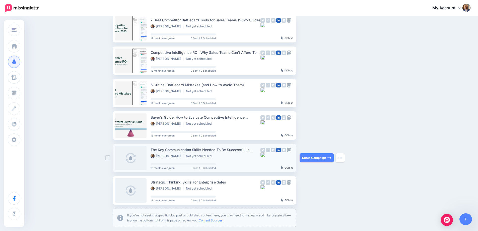
scroll to position [251, 0]
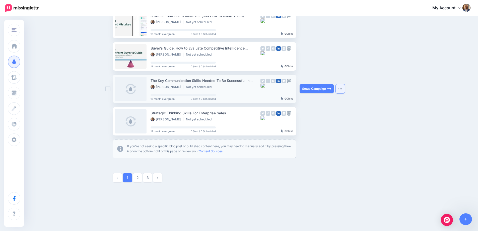
click at [342, 92] on button "button" at bounding box center [340, 88] width 9 height 9
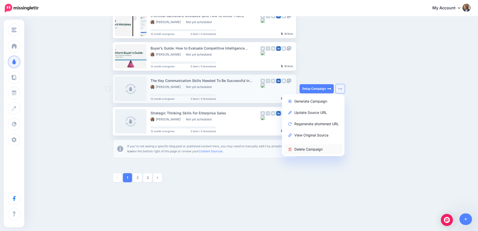
click at [324, 147] on link "Delete Campaign" at bounding box center [313, 149] width 59 height 10
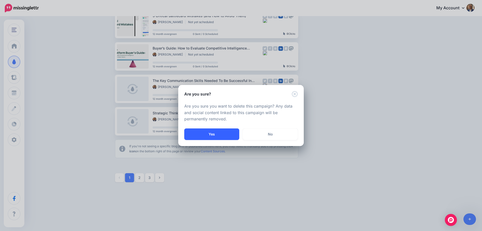
click at [226, 134] on button "Yes" at bounding box center [211, 134] width 55 height 12
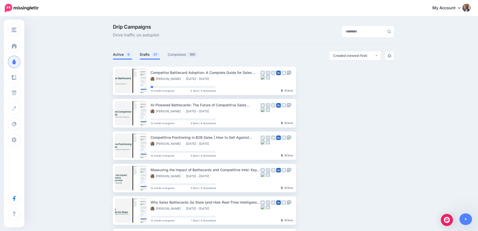
click at [144, 56] on link "Drafts 27" at bounding box center [150, 54] width 20 height 6
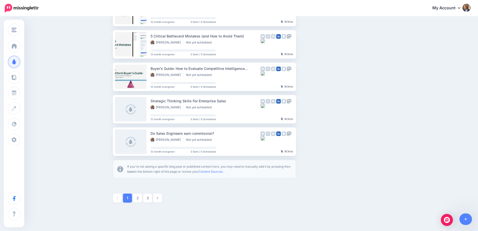
scroll to position [251, 0]
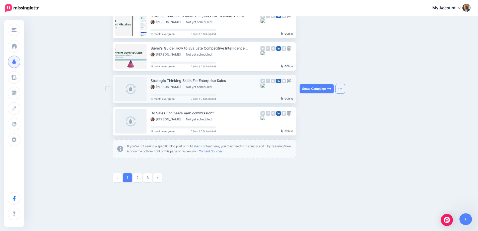
click at [340, 88] on button "button" at bounding box center [340, 88] width 9 height 9
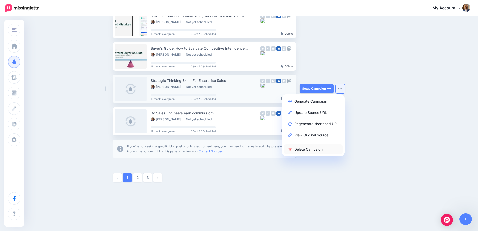
click at [311, 147] on link "Delete Campaign" at bounding box center [313, 149] width 59 height 10
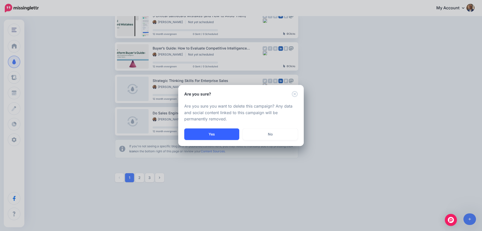
click at [212, 134] on button "Yes" at bounding box center [211, 134] width 55 height 12
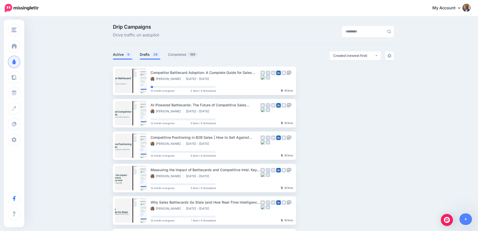
click at [152, 58] on li "Drafts 26" at bounding box center [150, 55] width 21 height 8
click at [148, 53] on link "Drafts 26" at bounding box center [150, 54] width 21 height 6
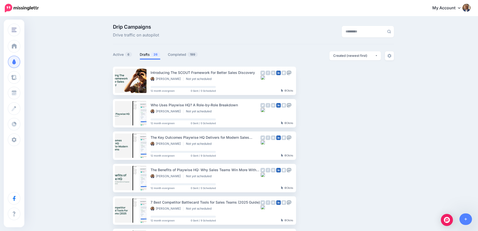
click at [216, 34] on div "Drip Campaigns Drive traffic on autopilot" at bounding box center [205, 31] width 193 height 14
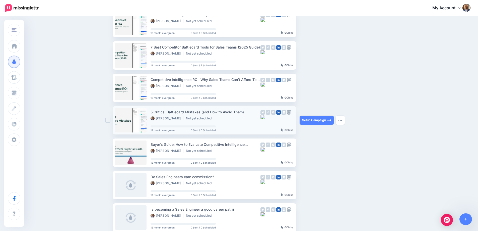
scroll to position [201, 0]
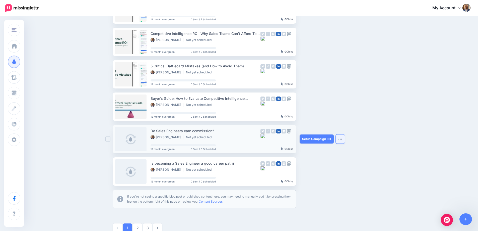
click at [345, 138] on button "button" at bounding box center [340, 138] width 9 height 9
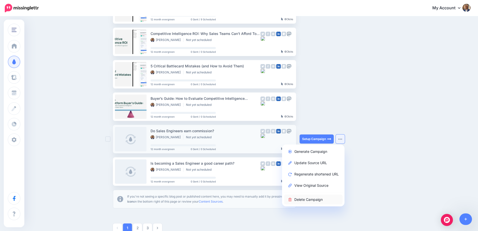
click at [318, 197] on link "Delete Campaign" at bounding box center [313, 199] width 59 height 10
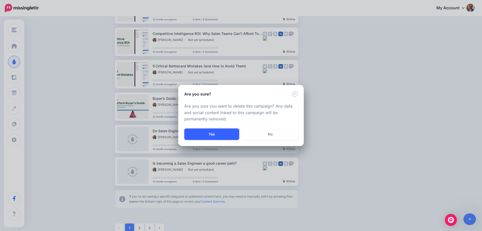
click at [227, 132] on button "Yes" at bounding box center [211, 134] width 55 height 12
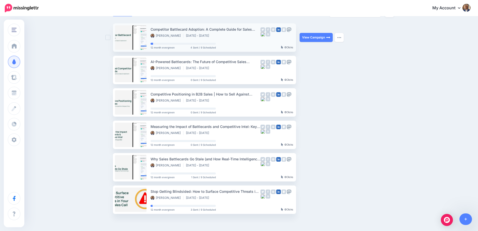
scroll to position [18, 0]
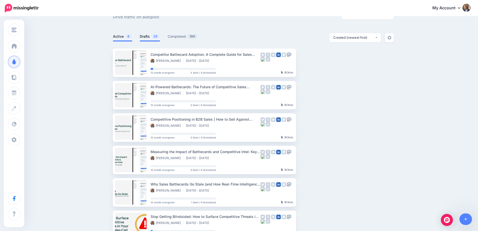
click at [148, 35] on link "Drafts 25" at bounding box center [150, 36] width 20 height 6
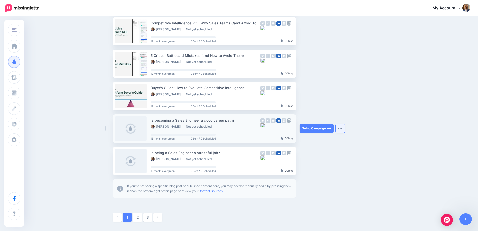
scroll to position [219, 0]
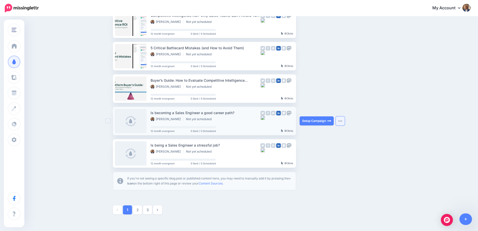
click at [345, 123] on button "button" at bounding box center [340, 120] width 9 height 9
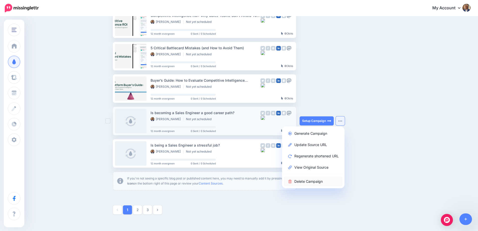
click at [307, 183] on link "Delete Campaign" at bounding box center [313, 181] width 59 height 10
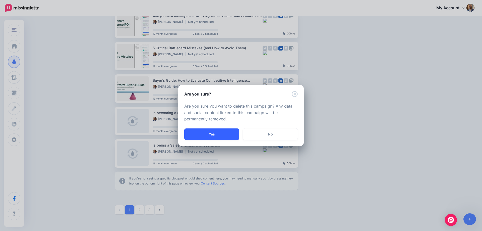
click at [213, 132] on button "Yes" at bounding box center [211, 134] width 55 height 12
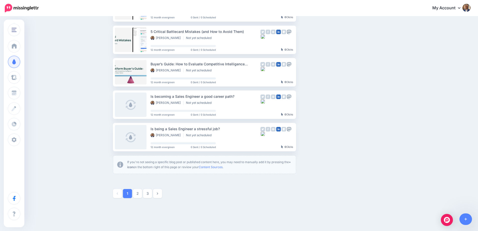
scroll to position [244, 0]
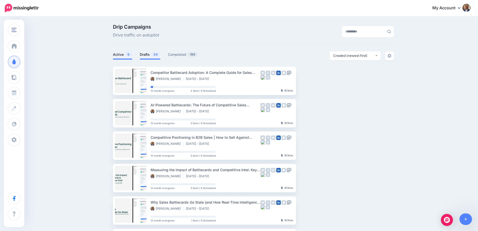
click at [144, 59] on span at bounding box center [150, 59] width 21 height 1
click at [147, 53] on link "Drafts 24" at bounding box center [150, 54] width 21 height 6
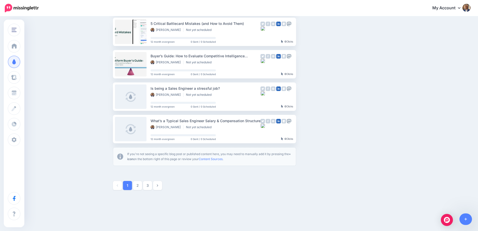
scroll to position [253, 0]
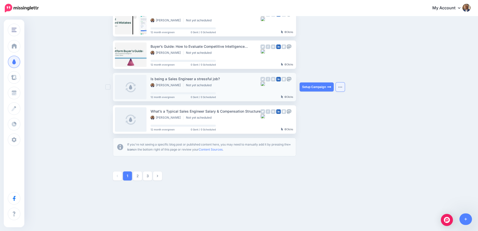
click at [345, 88] on button "button" at bounding box center [340, 86] width 9 height 9
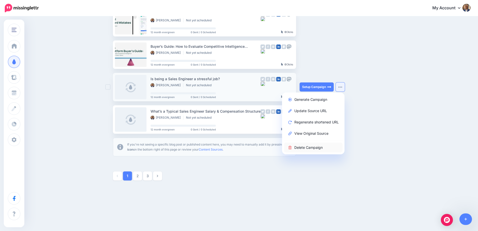
click at [316, 149] on link "Delete Campaign" at bounding box center [313, 147] width 59 height 10
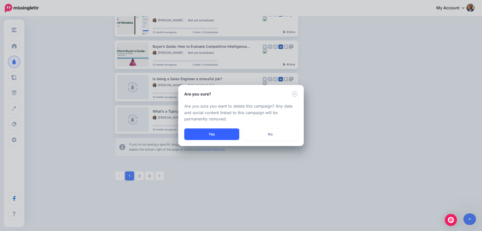
click at [229, 132] on button "Yes" at bounding box center [211, 134] width 55 height 12
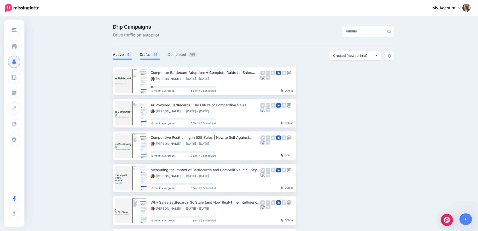
click at [149, 55] on link "Drafts 23" at bounding box center [150, 54] width 21 height 6
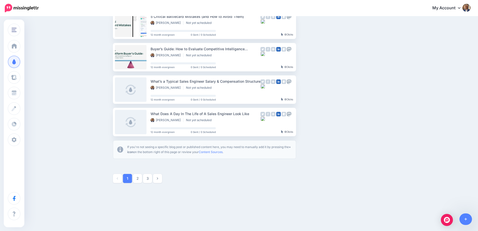
scroll to position [253, 0]
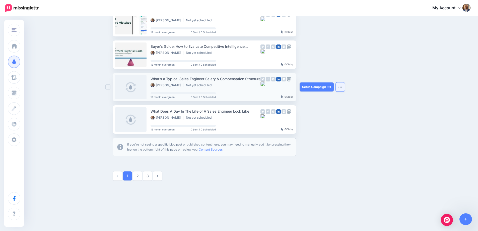
click at [341, 87] on img "button" at bounding box center [340, 87] width 4 height 2
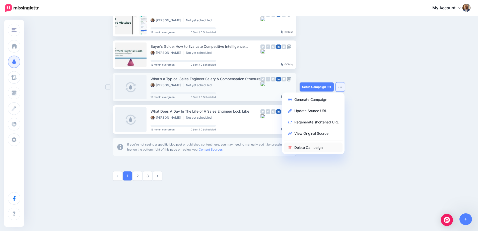
click at [318, 151] on link "Delete Campaign" at bounding box center [313, 147] width 59 height 10
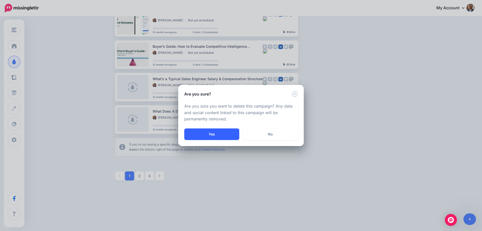
click at [223, 132] on button "Yes" at bounding box center [211, 134] width 55 height 12
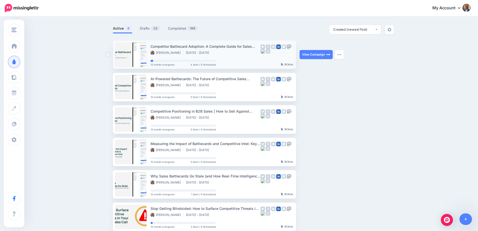
scroll to position [18, 0]
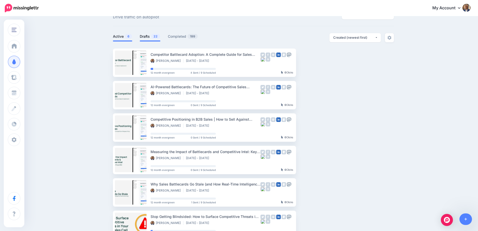
click at [151, 36] on link "Drafts 22" at bounding box center [150, 36] width 21 height 6
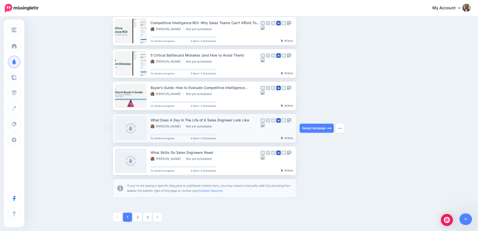
scroll to position [253, 0]
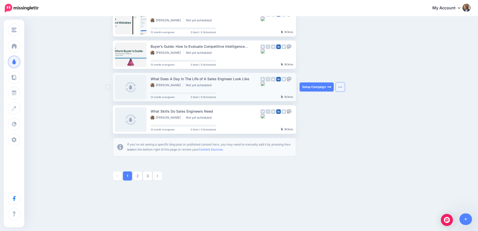
click at [339, 86] on button "button" at bounding box center [340, 86] width 9 height 9
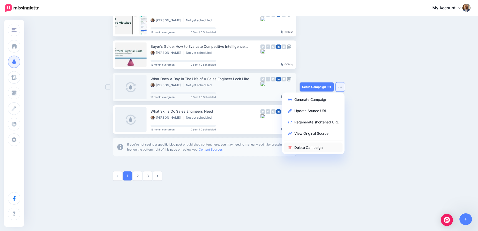
click at [319, 149] on link "Delete Campaign" at bounding box center [313, 147] width 59 height 10
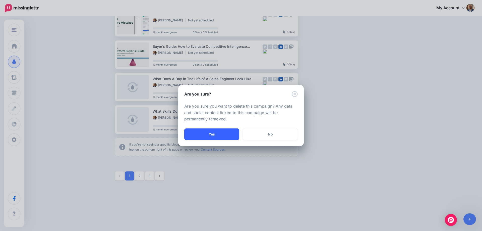
click at [213, 134] on button "Yes" at bounding box center [211, 134] width 55 height 12
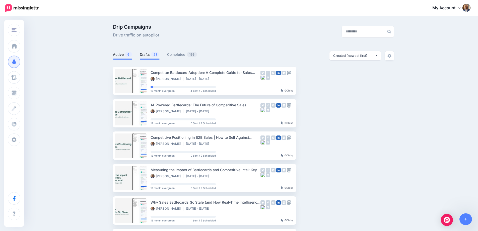
click at [148, 53] on link "Drafts 21" at bounding box center [150, 54] width 20 height 6
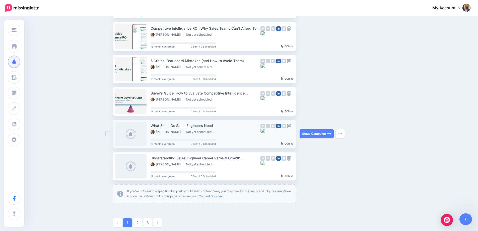
scroll to position [253, 0]
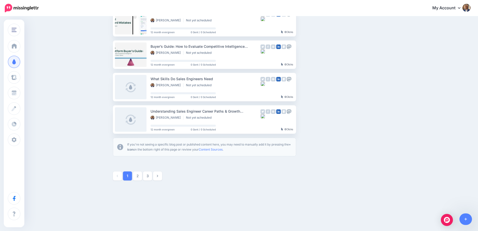
click at [343, 89] on button "button" at bounding box center [340, 86] width 9 height 9
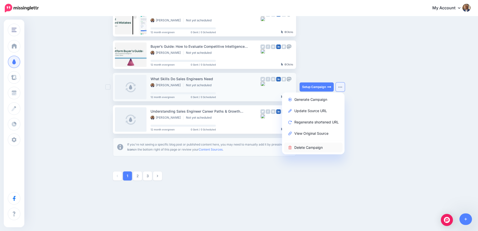
click at [320, 148] on link "Delete Campaign" at bounding box center [313, 147] width 59 height 10
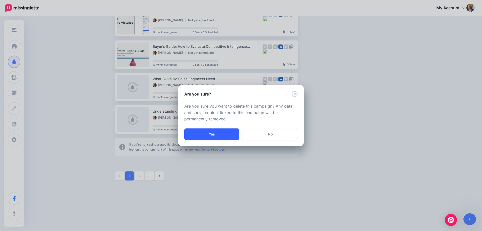
click at [226, 133] on button "Yes" at bounding box center [211, 134] width 55 height 12
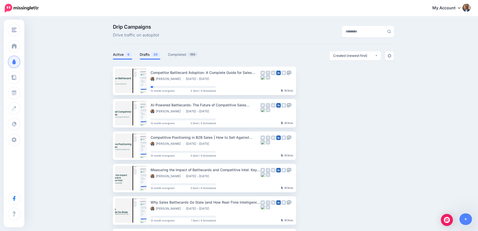
click at [158, 53] on span "20" at bounding box center [155, 54] width 9 height 5
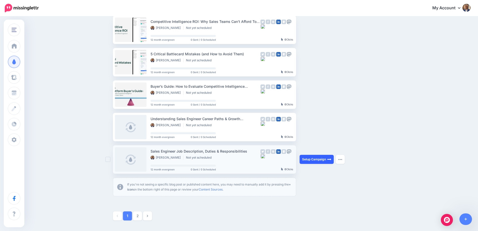
scroll to position [253, 0]
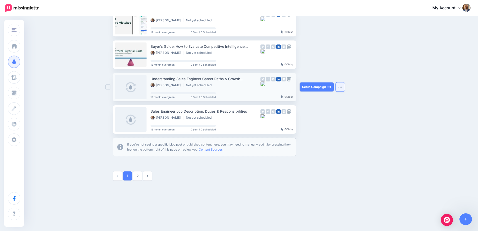
click at [343, 84] on button "button" at bounding box center [340, 86] width 9 height 9
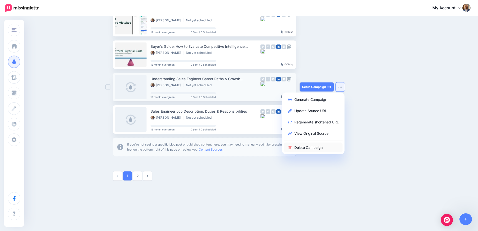
click at [328, 147] on link "Delete Campaign" at bounding box center [313, 147] width 59 height 10
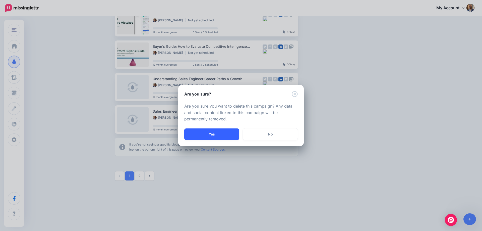
click at [230, 134] on button "Yes" at bounding box center [211, 134] width 55 height 12
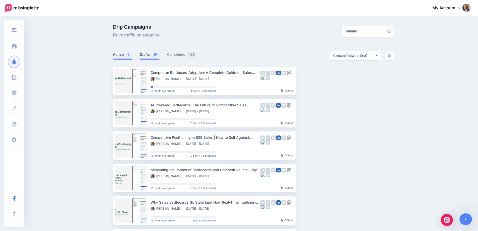
click at [152, 58] on li "Drafts 19" at bounding box center [150, 55] width 20 height 8
click at [152, 53] on link "Drafts 19" at bounding box center [150, 54] width 20 height 6
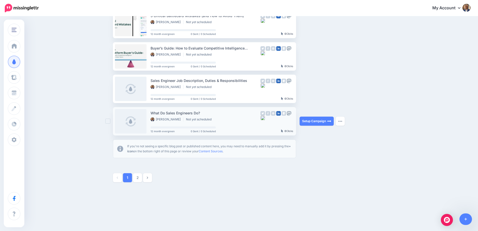
scroll to position [253, 0]
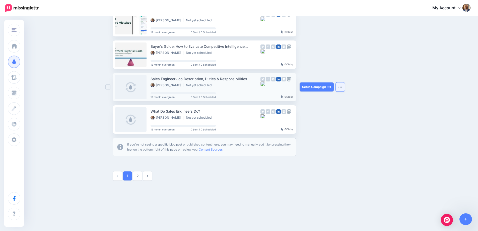
click at [345, 85] on button "button" at bounding box center [340, 86] width 9 height 9
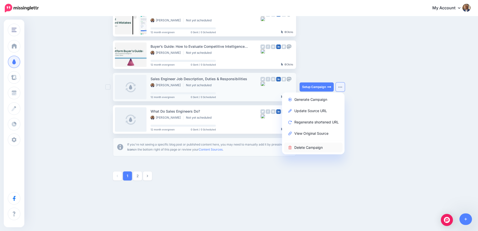
click at [307, 146] on link "Delete Campaign" at bounding box center [313, 147] width 59 height 10
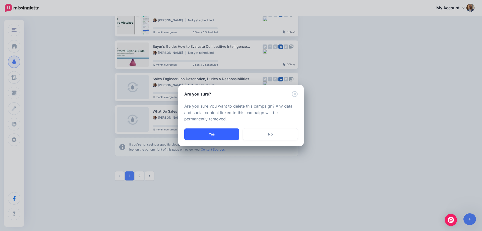
click at [223, 130] on button "Yes" at bounding box center [211, 134] width 55 height 12
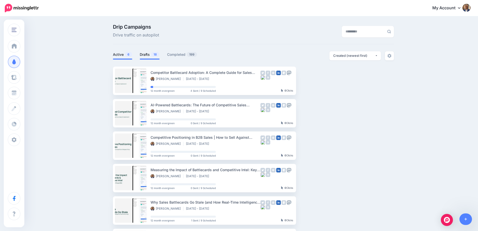
click at [147, 52] on link "Drafts 18" at bounding box center [150, 54] width 20 height 6
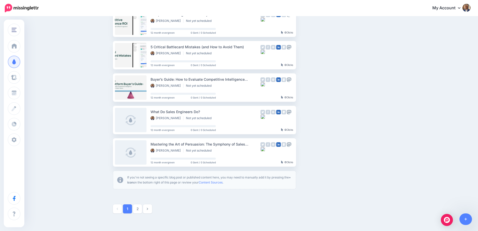
scroll to position [251, 0]
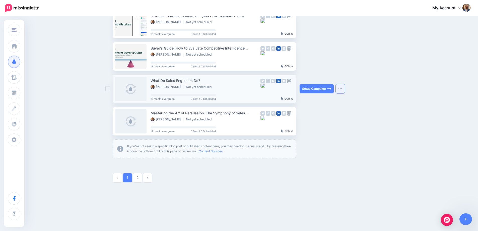
click at [342, 88] on img "button" at bounding box center [340, 89] width 4 height 2
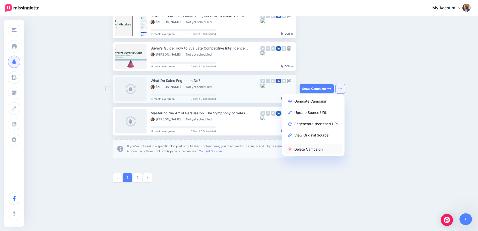
click at [322, 147] on link "Delete Campaign" at bounding box center [313, 149] width 59 height 10
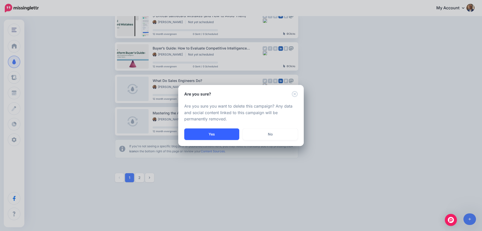
click at [218, 133] on button "Yes" at bounding box center [211, 134] width 55 height 12
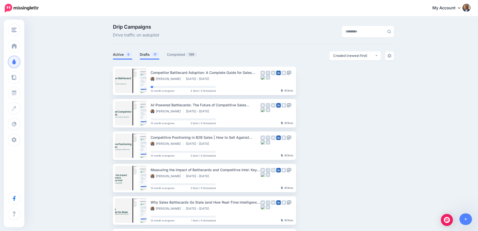
click at [155, 53] on span "17" at bounding box center [155, 54] width 8 height 5
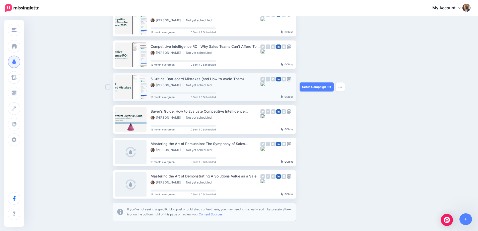
scroll to position [253, 0]
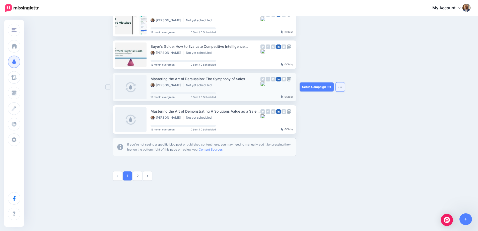
click at [342, 87] on img "button" at bounding box center [340, 87] width 4 height 2
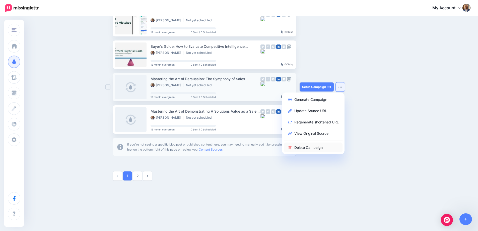
click at [313, 146] on link "Delete Campaign" at bounding box center [313, 147] width 59 height 10
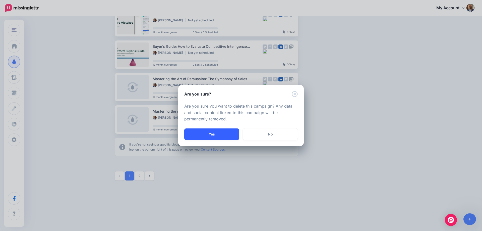
click at [211, 138] on button "Yes" at bounding box center [211, 134] width 55 height 12
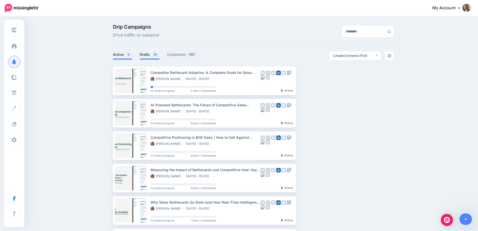
click at [159, 54] on span "16" at bounding box center [155, 54] width 8 height 5
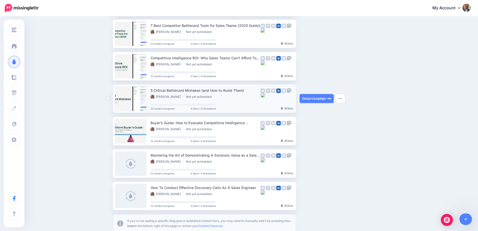
scroll to position [194, 0]
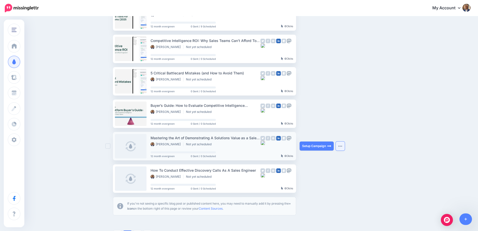
click at [342, 146] on img "button" at bounding box center [340, 146] width 4 height 2
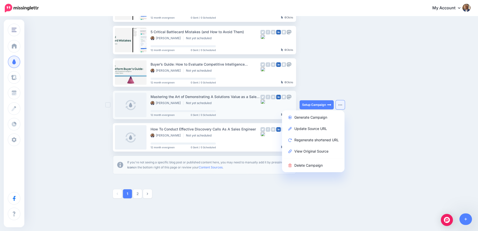
scroll to position [244, 0]
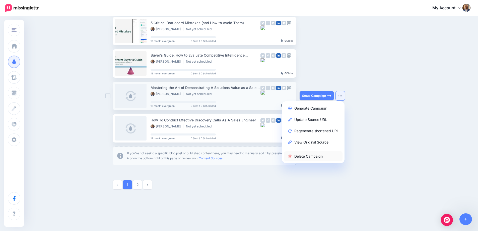
click at [318, 157] on link "Delete Campaign" at bounding box center [313, 156] width 59 height 10
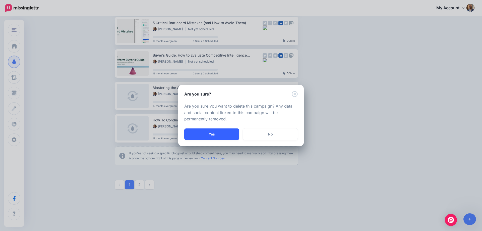
click at [202, 135] on button "Yes" at bounding box center [211, 134] width 55 height 12
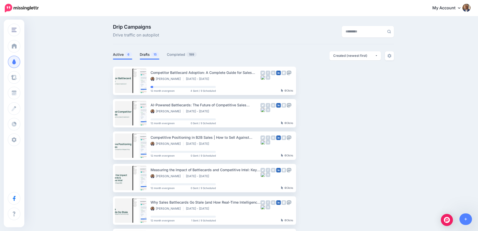
click at [148, 56] on link "Drafts 15" at bounding box center [150, 54] width 20 height 6
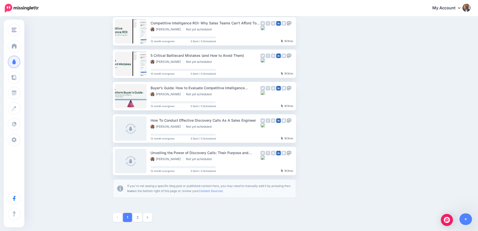
scroll to position [253, 0]
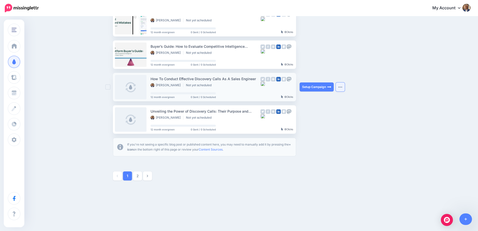
click at [343, 90] on button "button" at bounding box center [340, 86] width 9 height 9
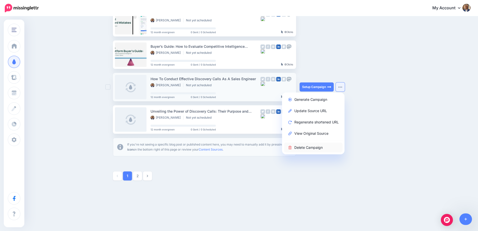
click at [317, 146] on link "Delete Campaign" at bounding box center [313, 147] width 59 height 10
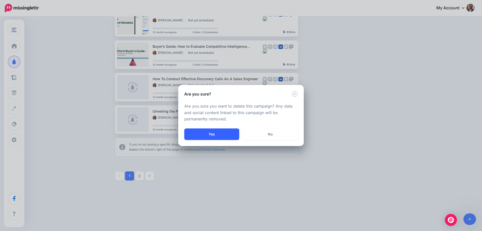
click at [221, 137] on button "Yes" at bounding box center [211, 134] width 55 height 12
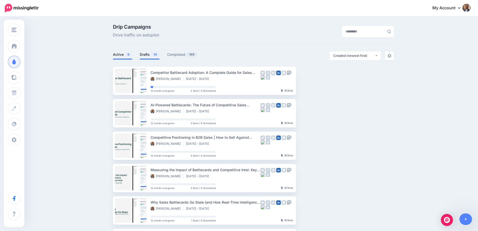
click at [152, 53] on link "Drafts 14" at bounding box center [150, 54] width 20 height 6
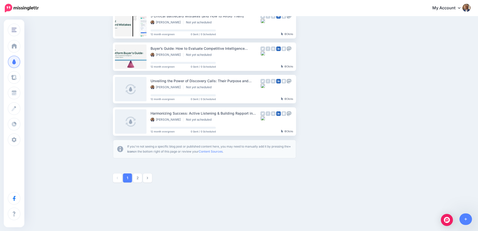
scroll to position [251, 0]
click at [343, 91] on button "button" at bounding box center [340, 88] width 9 height 9
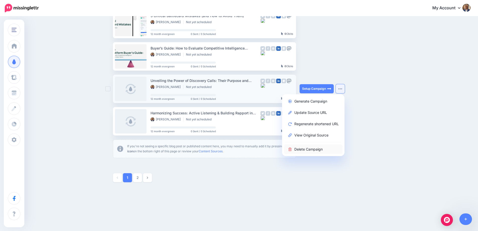
click at [322, 148] on link "Delete Campaign" at bounding box center [313, 149] width 59 height 10
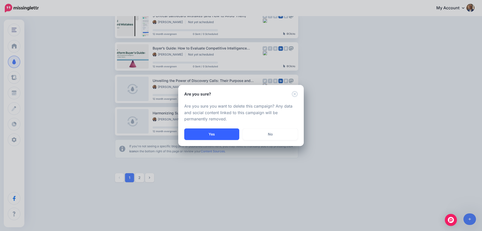
click at [231, 135] on button "Yes" at bounding box center [211, 134] width 55 height 12
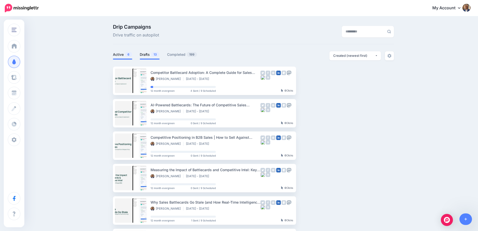
click at [152, 53] on link "Drafts 13" at bounding box center [150, 54] width 20 height 6
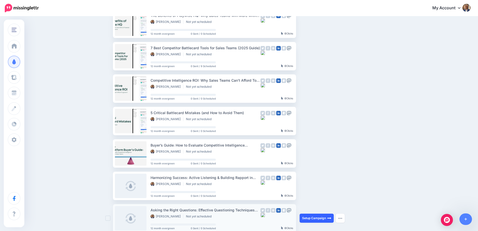
scroll to position [251, 0]
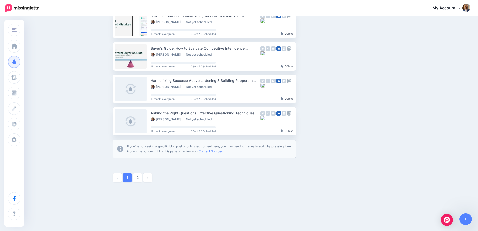
drag, startPoint x: 265, startPoint y: 120, endPoint x: 398, endPoint y: 86, distance: 137.0
